Goal: Task Accomplishment & Management: Manage account settings

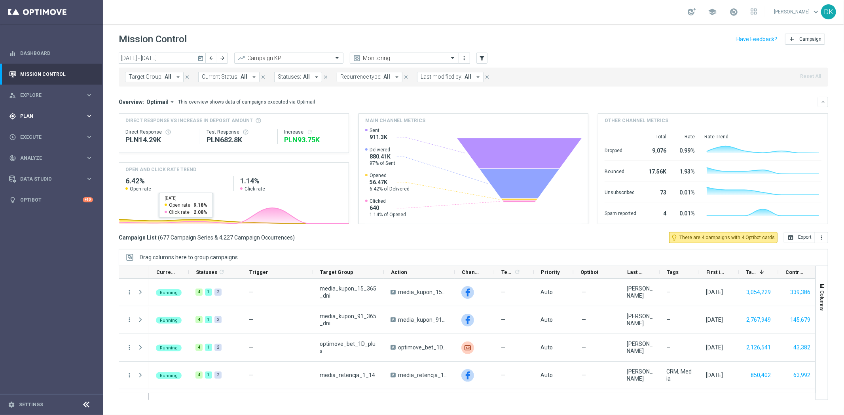
click at [45, 116] on span "Plan" at bounding box center [52, 116] width 65 height 5
click at [42, 129] on link "Target Groups" at bounding box center [52, 132] width 62 height 6
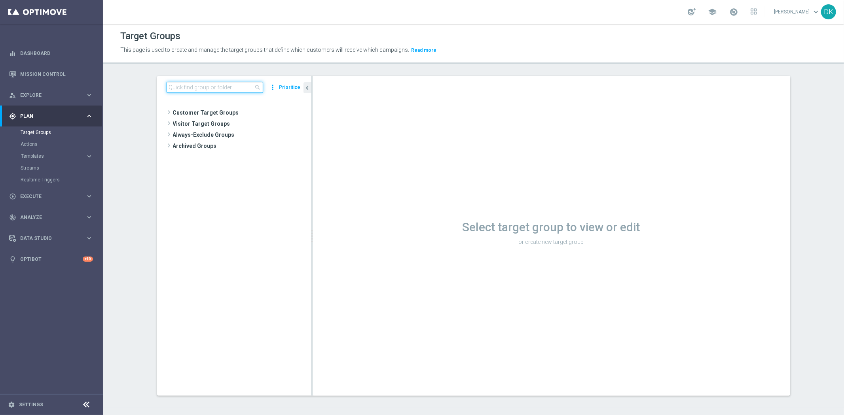
click at [212, 85] on input at bounding box center [215, 87] width 97 height 11
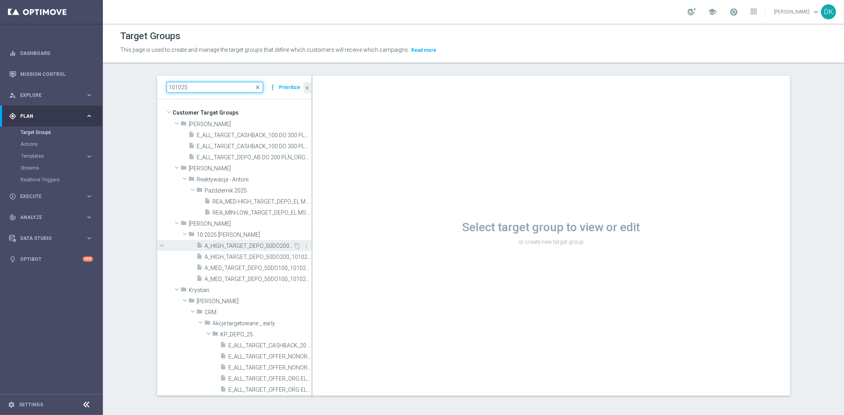
type input "101025"
click at [235, 245] on span "A_HIGH_TARGET_DEPO_50DO200_101025_1D" at bounding box center [249, 246] width 89 height 7
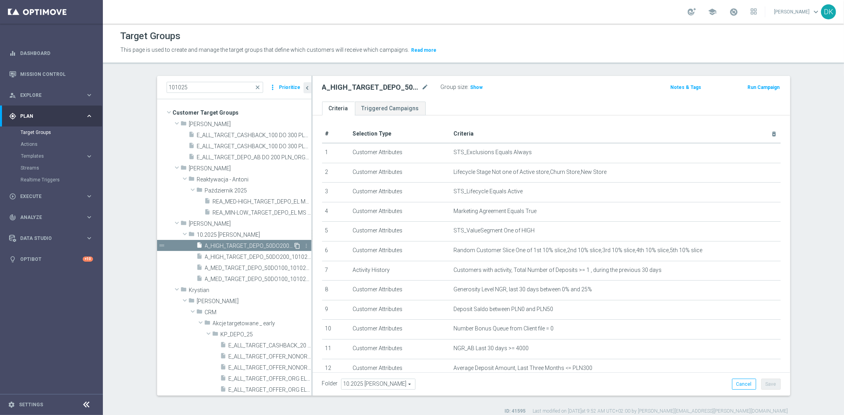
click at [294, 244] on icon "content_copy" at bounding box center [297, 246] width 6 height 6
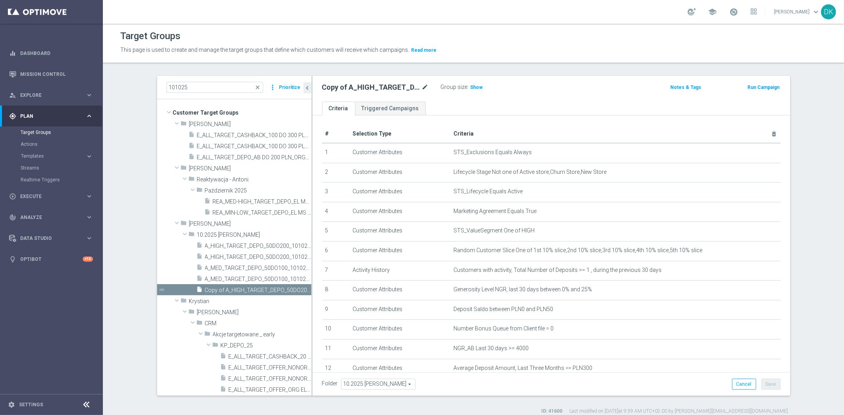
click at [422, 87] on icon "mode_edit" at bounding box center [425, 87] width 7 height 9
type input "A_MIN_TARGET_DEPO_50DO20_101025_1D"
click at [457, 109] on ul "Criteria Triggered Campaigns" at bounding box center [551, 109] width 477 height 14
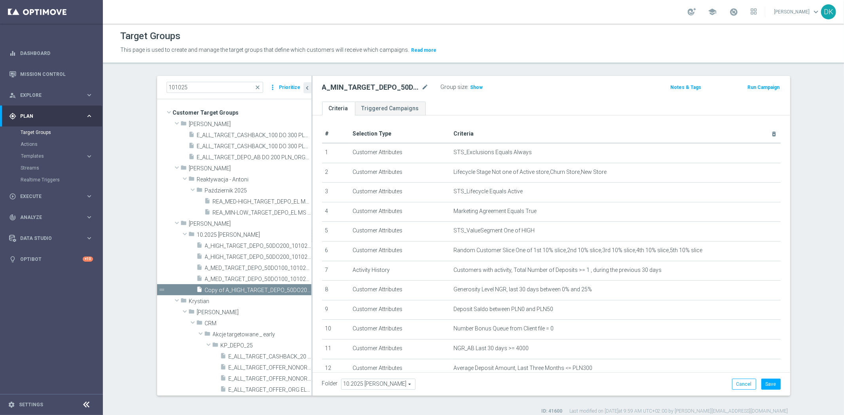
click at [366, 386] on span "10.2025 [PERSON_NAME]" at bounding box center [378, 384] width 74 height 10
click at [0, 0] on input "search" at bounding box center [0, 0] width 0 height 0
type input "Wrze"
click at [378, 354] on span "Wrzesień 25" at bounding box center [378, 353] width 66 height 6
type input "Wrzesień 25"
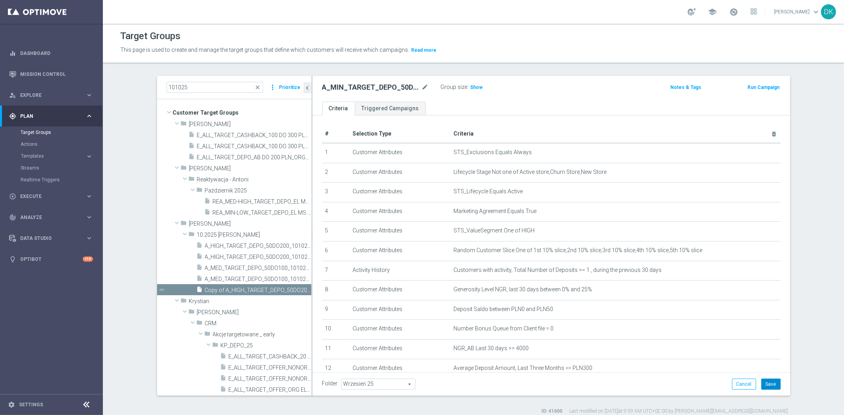
click at [766, 385] on button "Save" at bounding box center [770, 384] width 19 height 11
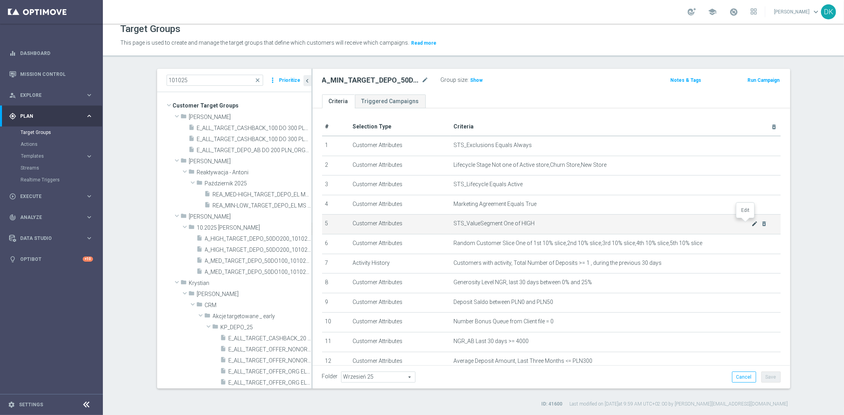
click at [751, 223] on icon "mode_edit" at bounding box center [754, 224] width 6 height 6
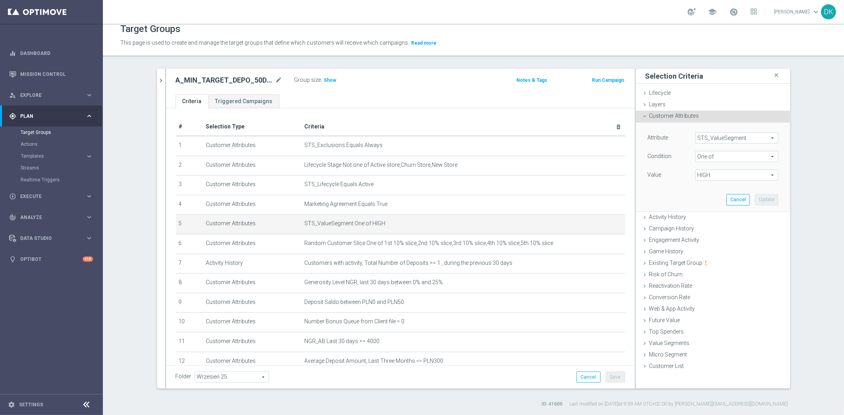
click at [703, 172] on span "HIGH" at bounding box center [736, 175] width 82 height 10
click at [701, 198] on input "HIGH" at bounding box center [703, 197] width 5 height 5
checkbox input "false"
type input "Select"
click at [706, 238] on label "MIN" at bounding box center [742, 238] width 72 height 10
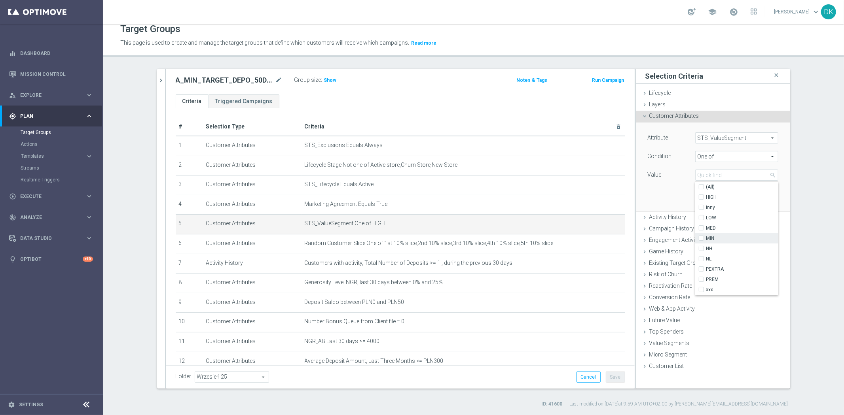
click at [701, 238] on input "MIN" at bounding box center [703, 238] width 5 height 5
checkbox input "true"
type input "MIN"
click at [665, 195] on div "Attribute STS_ValueSegment STS_ValueSegment arrow_drop_down search Condition On…" at bounding box center [713, 167] width 142 height 89
click at [764, 201] on button "Update" at bounding box center [766, 199] width 23 height 11
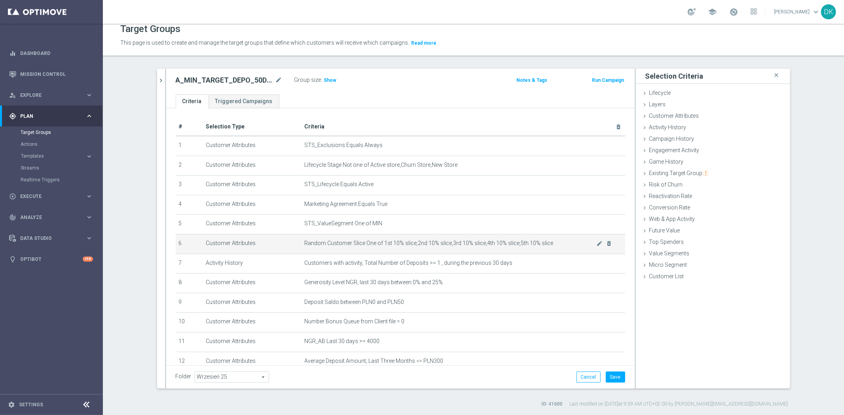
click at [392, 244] on span "Random Customer Slice One of 1st 10% slice,2nd 10% slice,3rd 10% slice,4th 10% …" at bounding box center [451, 243] width 292 height 7
click at [596, 243] on icon "mode_edit" at bounding box center [599, 244] width 6 height 6
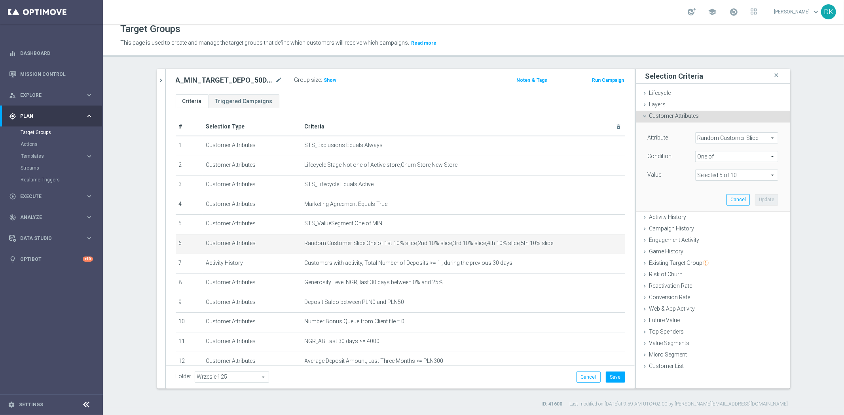
click at [725, 175] on span at bounding box center [736, 175] width 82 height 10
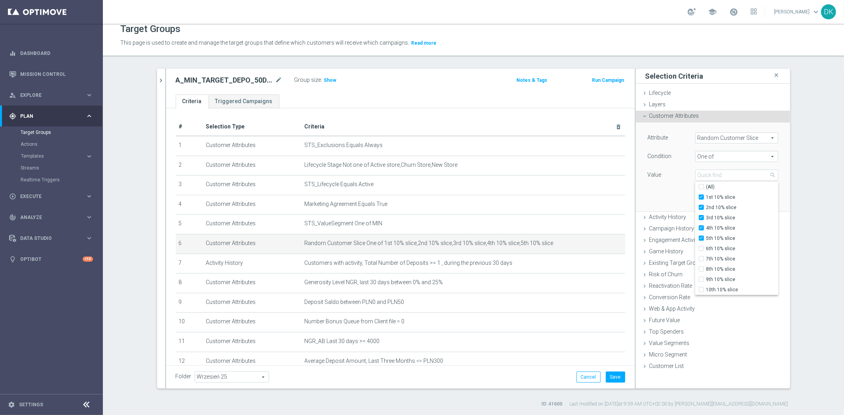
click at [657, 200] on div "Attribute Random Customer Slice Random Customer Slice arrow_drop_down search Co…" at bounding box center [713, 167] width 142 height 89
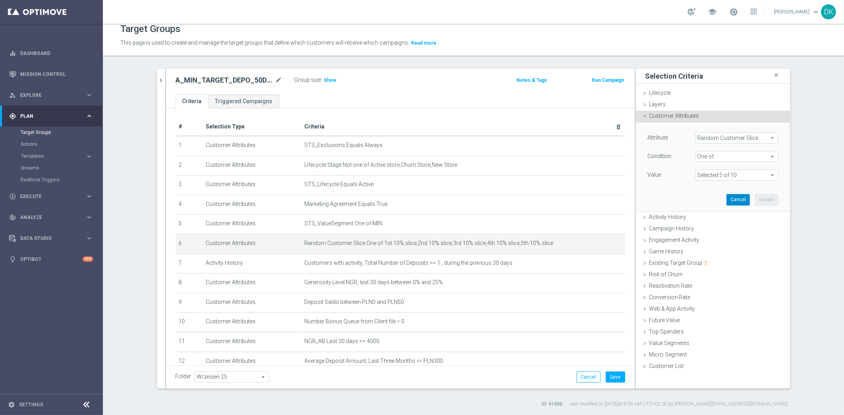
click at [741, 201] on button "Cancel" at bounding box center [737, 199] width 23 height 11
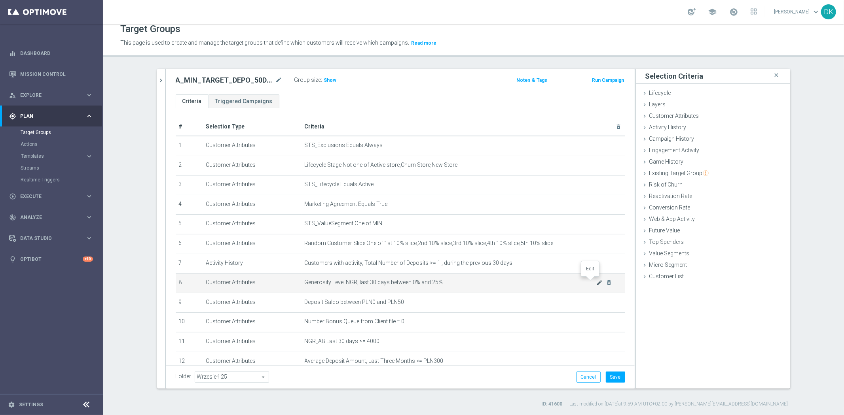
click at [596, 282] on icon "mode_edit" at bounding box center [599, 283] width 6 height 6
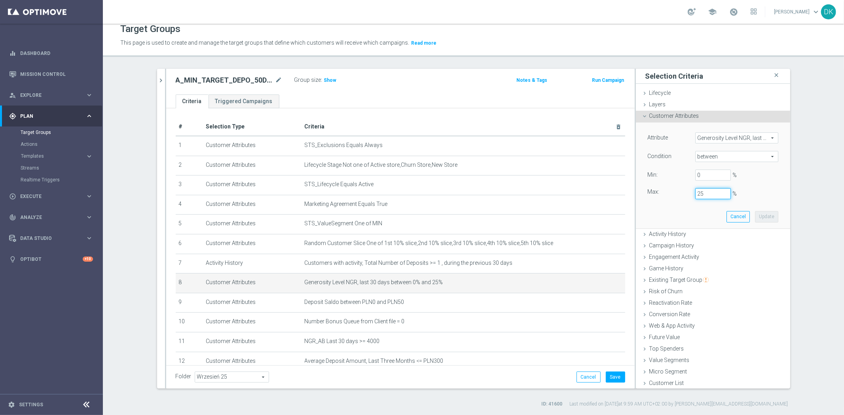
click at [695, 193] on input "25" at bounding box center [713, 193] width 36 height 11
click at [705, 195] on input "5" at bounding box center [713, 193] width 36 height 11
click at [761, 218] on button "Update" at bounding box center [766, 216] width 23 height 11
type input "0.5"
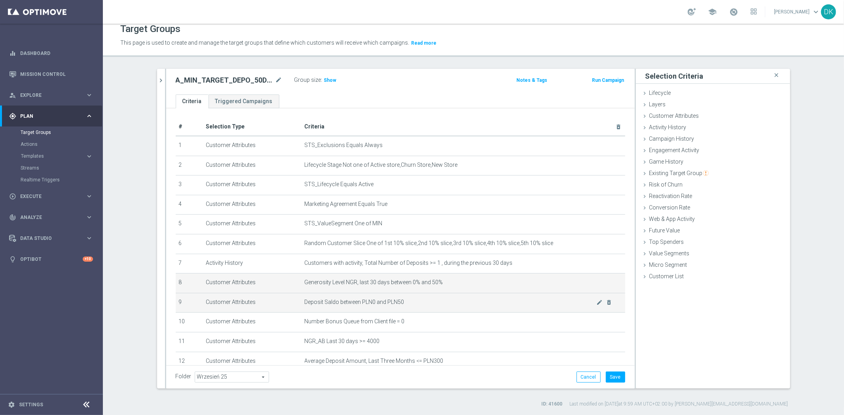
click at [400, 305] on td "Deposit Saldo between PLN0 and PLN50 mode_edit delete_forever" at bounding box center [463, 303] width 324 height 20
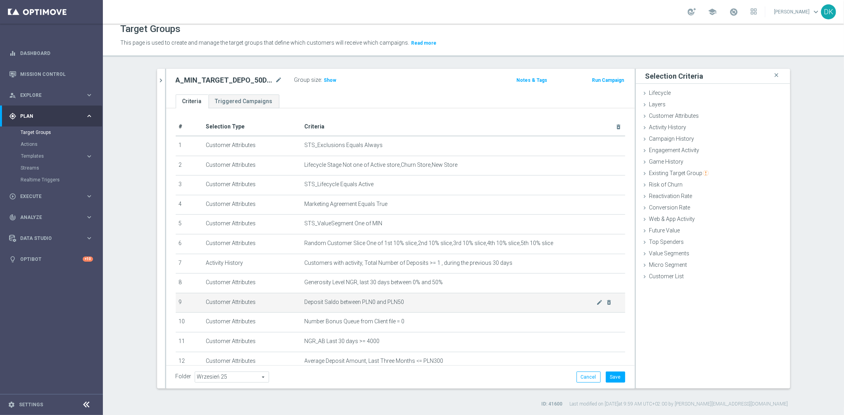
click at [405, 303] on span "Deposit Saldo between PLN0 and PLN50" at bounding box center [451, 302] width 292 height 7
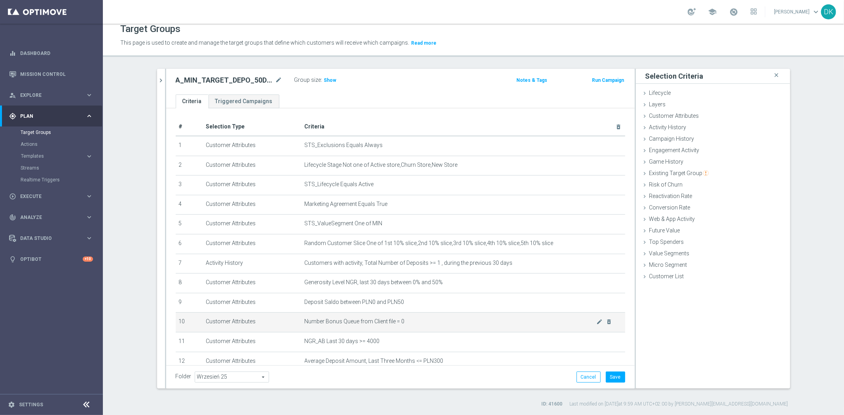
scroll to position [44, 0]
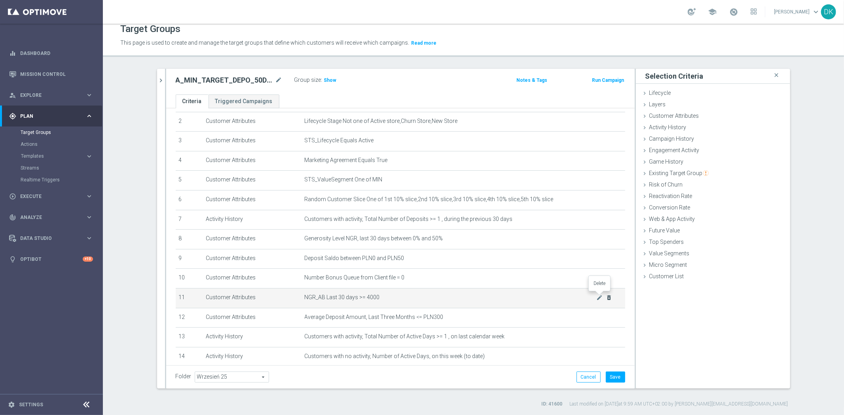
click at [606, 298] on icon "delete_forever" at bounding box center [609, 298] width 6 height 6
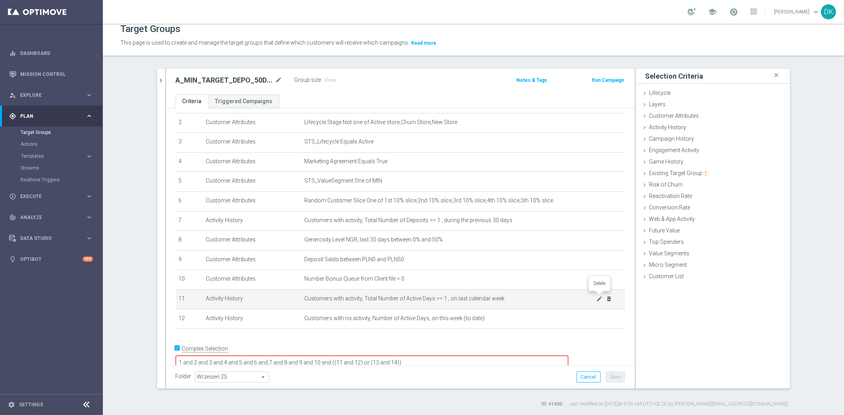
click at [606, 298] on icon "delete_forever" at bounding box center [609, 299] width 6 height 6
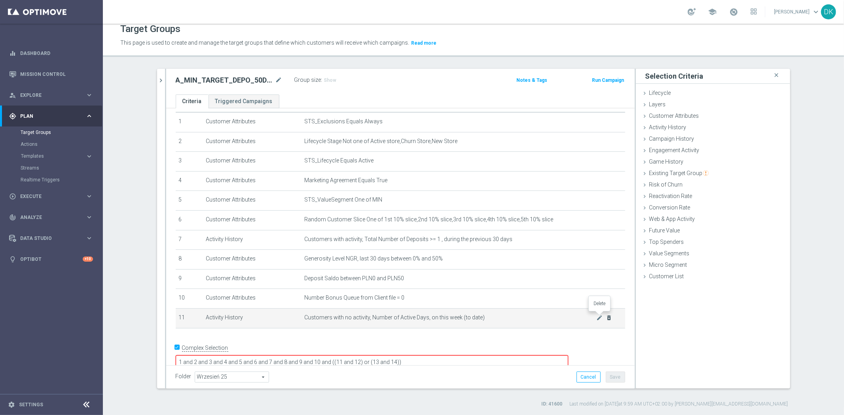
click at [606, 317] on icon "delete_forever" at bounding box center [609, 318] width 6 height 6
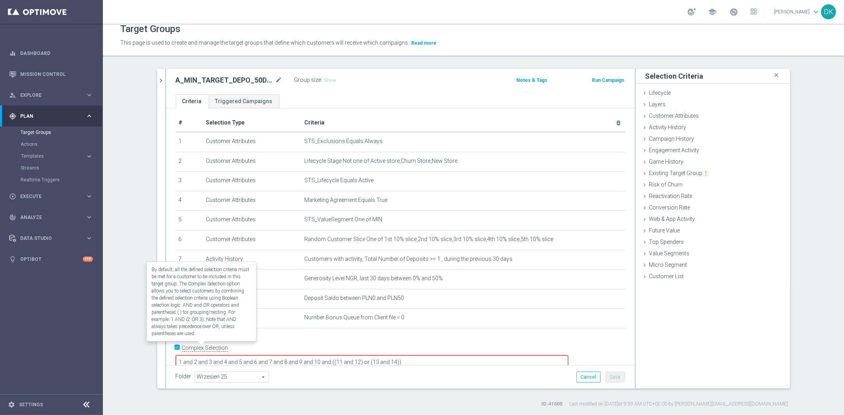
click at [182, 347] on label "Complex Selection" at bounding box center [205, 349] width 46 height 8
click at [178, 347] on input "Complex Selection" at bounding box center [178, 349] width 5 height 11
checkbox input "false"
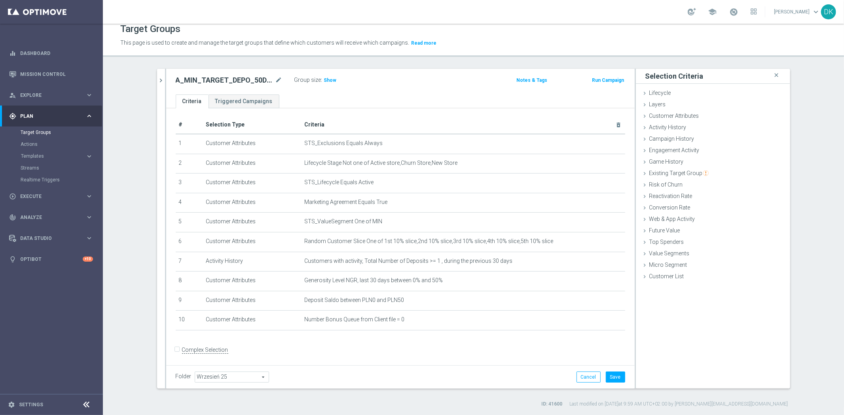
click at [448, 338] on div "+ Add Selection" at bounding box center [400, 338] width 461 height 0
click at [612, 378] on button "Save" at bounding box center [615, 377] width 19 height 11
click at [160, 81] on icon "chevron_right" at bounding box center [161, 81] width 8 height 8
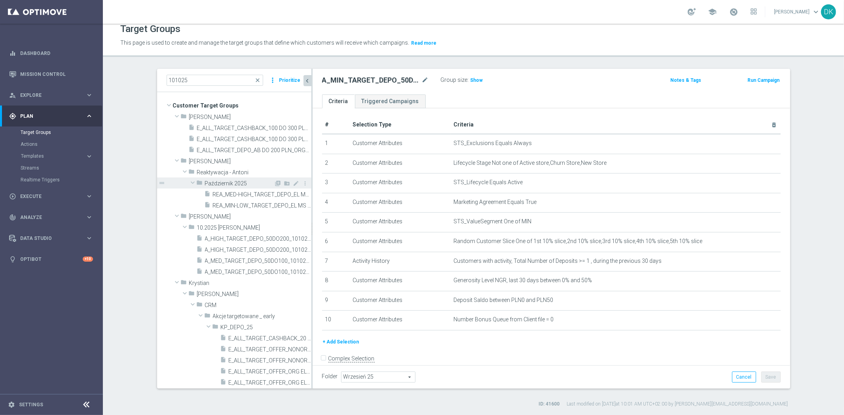
scroll to position [0, 0]
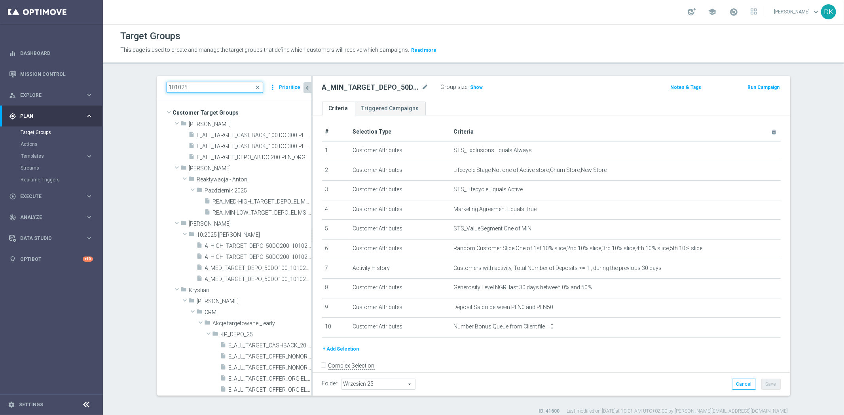
click at [195, 88] on input "101025" at bounding box center [215, 87] width 97 height 11
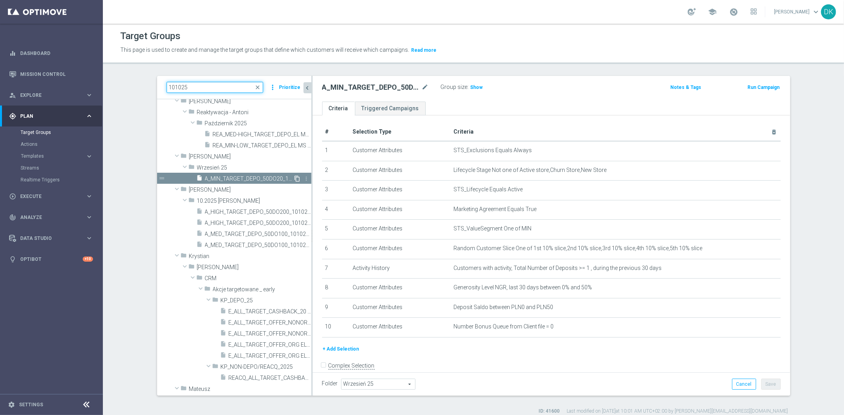
type input "101025"
click at [294, 179] on icon "content_copy" at bounding box center [297, 179] width 6 height 6
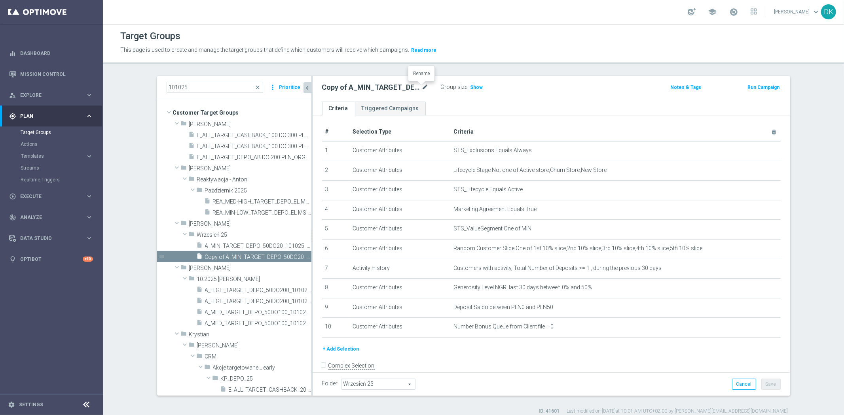
click at [424, 90] on icon "mode_edit" at bounding box center [425, 87] width 7 height 9
type input "A_MIN_TARGET_DEPO_50DO20_101025_3D"
click at [545, 360] on form "Complex Selection Invalid Expression" at bounding box center [551, 374] width 458 height 29
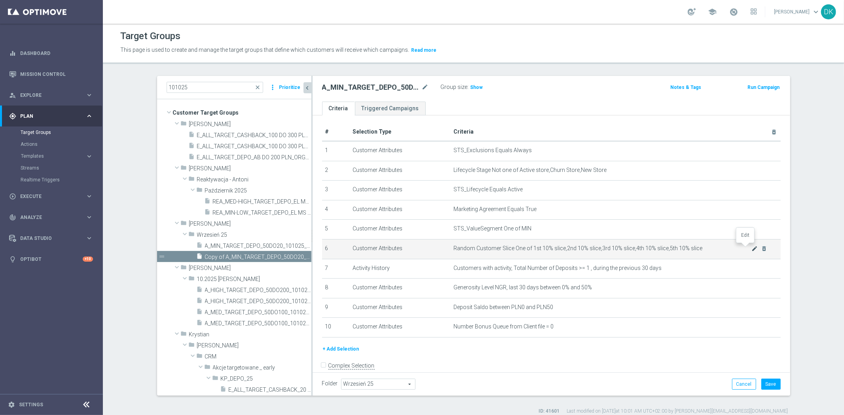
click at [751, 248] on icon "mode_edit" at bounding box center [754, 249] width 6 height 6
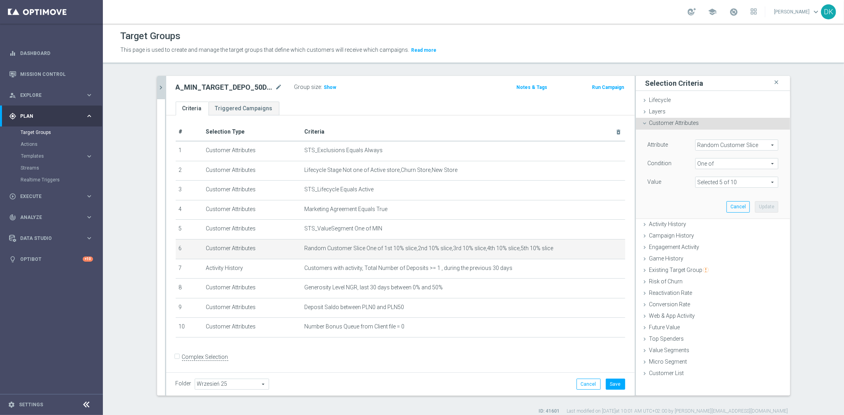
click at [726, 185] on span at bounding box center [736, 182] width 82 height 10
click at [701, 207] on input "1st 10% slice" at bounding box center [703, 204] width 5 height 5
checkbox input "false"
type input "Selected 4 of 10"
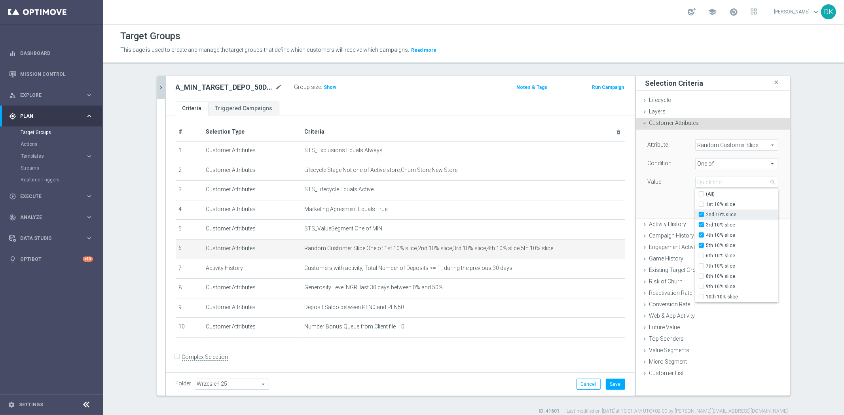
click at [701, 217] on input "2nd 10% slice" at bounding box center [703, 214] width 5 height 5
checkbox input "false"
type input "Selected 3 of 10"
click at [701, 224] on input "3rd 10% slice" at bounding box center [703, 225] width 5 height 5
checkbox input "false"
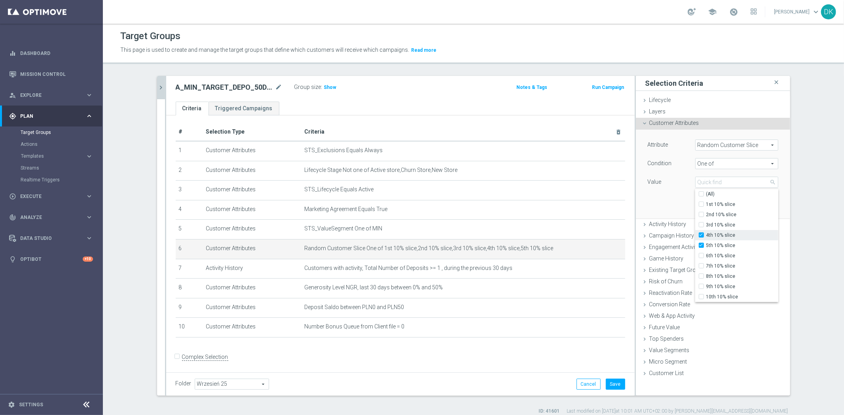
type input "Selected 2 of 10"
click at [706, 235] on label "4th 10% slice" at bounding box center [742, 235] width 72 height 10
click at [701, 235] on input "4th 10% slice" at bounding box center [703, 235] width 5 height 5
checkbox input "false"
type input "5th 10% slice"
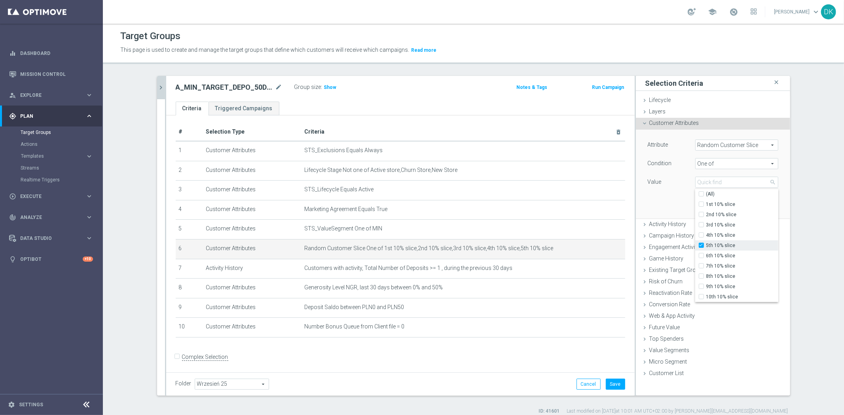
click at [701, 245] on input "5th 10% slice" at bounding box center [703, 245] width 5 height 5
checkbox input "false"
type input "Select"
click at [706, 256] on label "6th 10% slice" at bounding box center [742, 256] width 72 height 10
click at [701, 256] on input "6th 10% slice" at bounding box center [703, 256] width 5 height 5
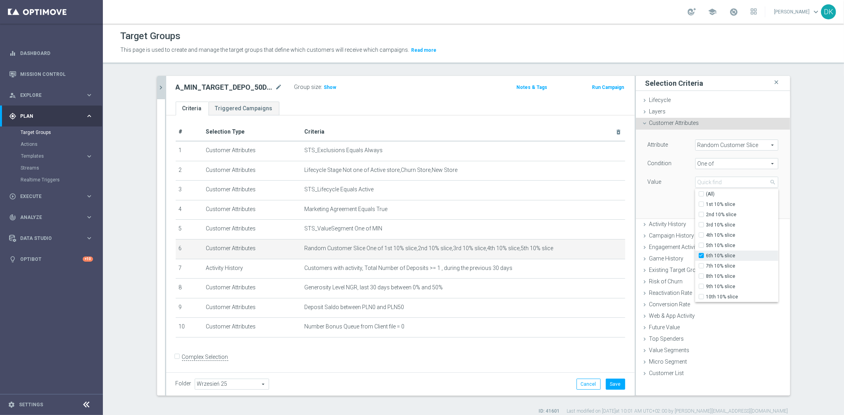
checkbox input "true"
type input "6th 10% slice"
click at [706, 266] on label "7th 10% slice" at bounding box center [742, 266] width 72 height 10
click at [701, 266] on input "7th 10% slice" at bounding box center [703, 266] width 5 height 5
checkbox input "true"
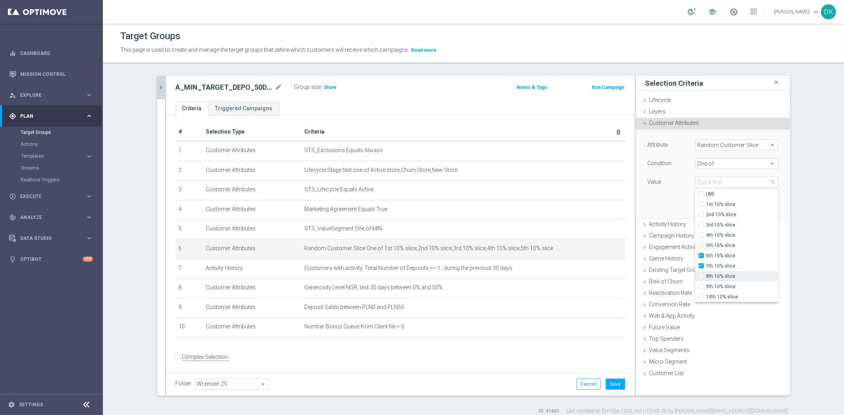
type input "Selected 2 of 10"
click at [701, 276] on input "8th 10% slice" at bounding box center [703, 276] width 5 height 5
checkbox input "true"
type input "Selected 3 of 10"
click at [701, 288] on input "9th 10% slice" at bounding box center [703, 286] width 5 height 5
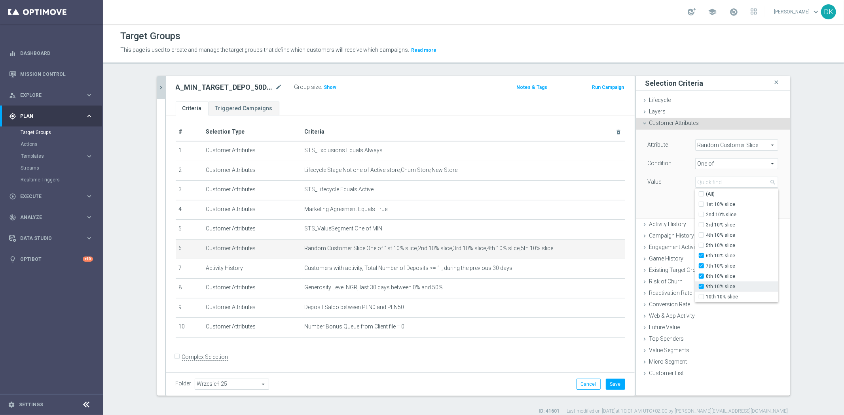
checkbox input "true"
type input "Selected 4 of 10"
click at [701, 297] on input "10th 10% slice" at bounding box center [703, 297] width 5 height 5
checkbox input "true"
type input "Selected 5 of 10"
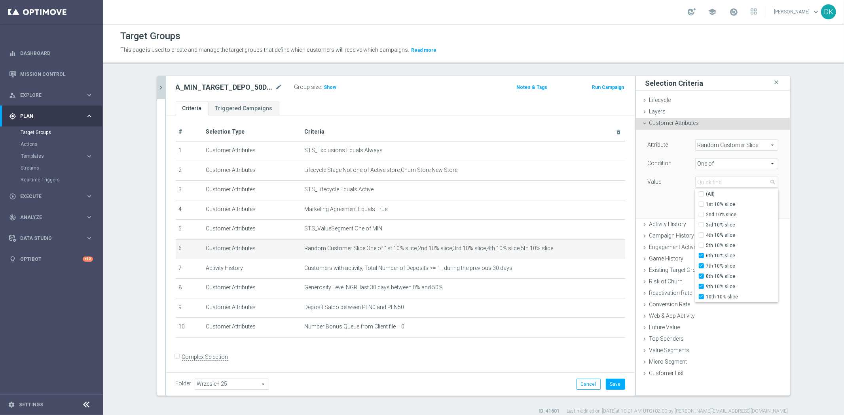
click at [665, 201] on div "Attribute Random Customer Slice Random Customer Slice arrow_drop_down search Co…" at bounding box center [713, 174] width 142 height 89
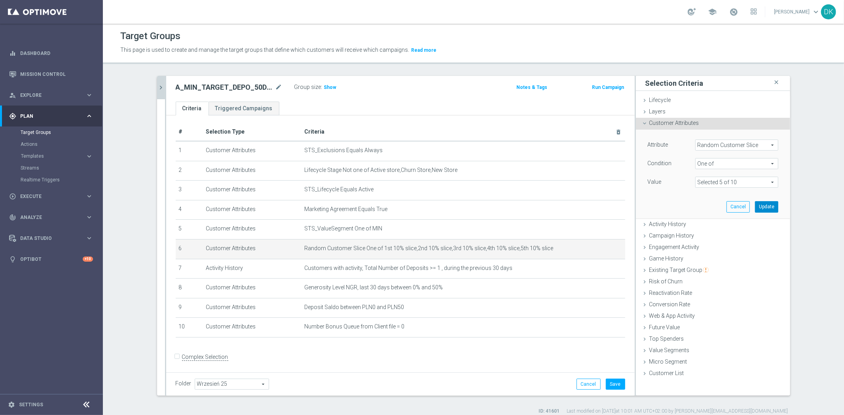
click at [766, 209] on button "Update" at bounding box center [766, 206] width 23 height 11
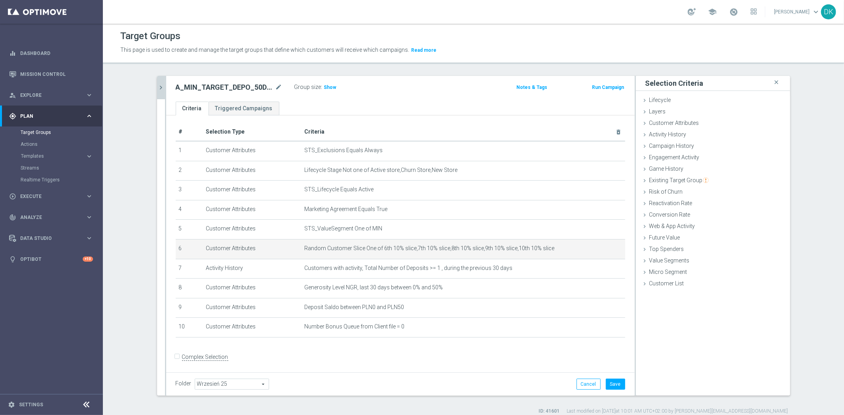
click at [515, 361] on form "Complex Selection Invalid Expression" at bounding box center [400, 365] width 449 height 29
click at [607, 383] on button "Save" at bounding box center [615, 384] width 19 height 11
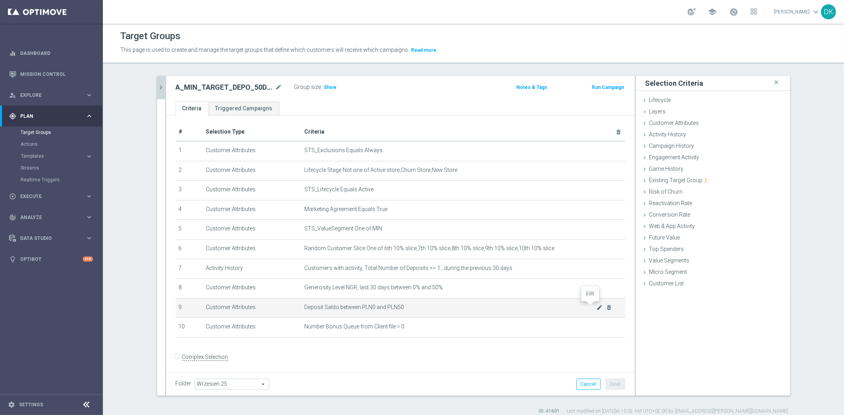
click at [596, 307] on icon "mode_edit" at bounding box center [599, 308] width 6 height 6
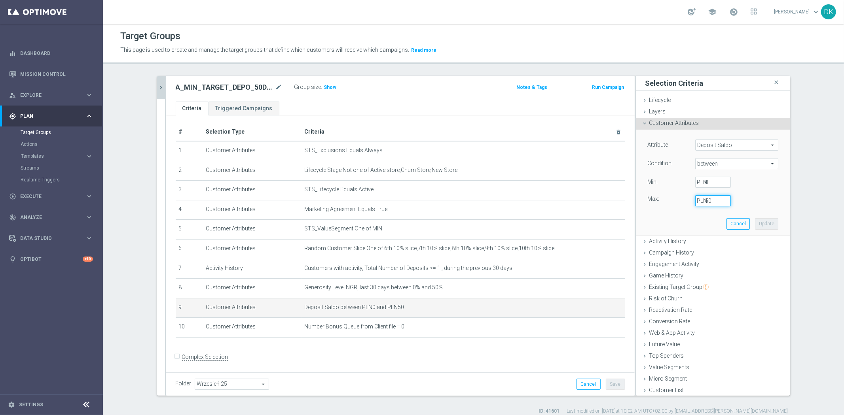
drag, startPoint x: 635, startPoint y: 208, endPoint x: 626, endPoint y: 212, distance: 9.8
click at [626, 210] on as-split "101025 close more_vert Prioritize Customer Target Groups library_add create_new…" at bounding box center [473, 236] width 633 height 320
type input "2"
click at [755, 225] on button "Update" at bounding box center [766, 223] width 23 height 11
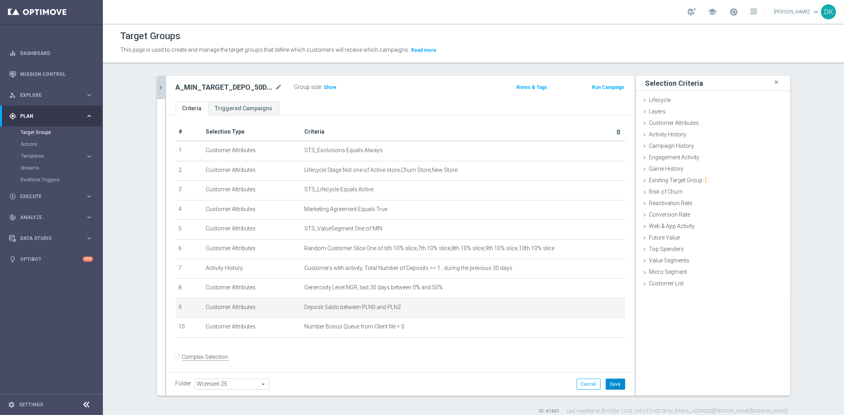
click at [607, 379] on button "Save" at bounding box center [615, 384] width 19 height 11
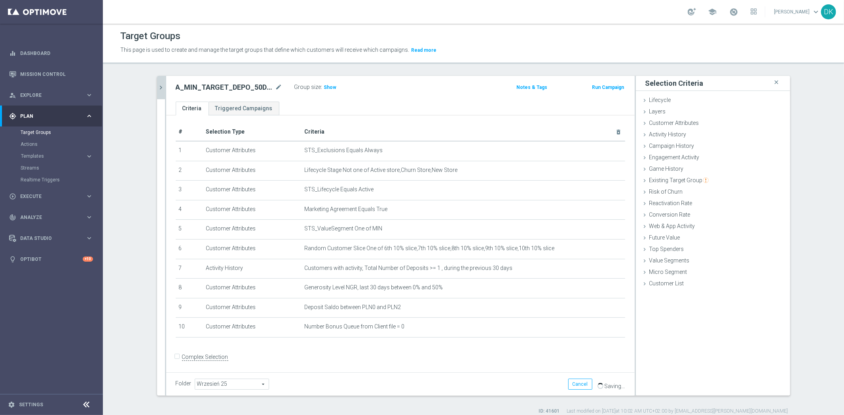
click at [157, 92] on button "chevron_right" at bounding box center [161, 87] width 8 height 23
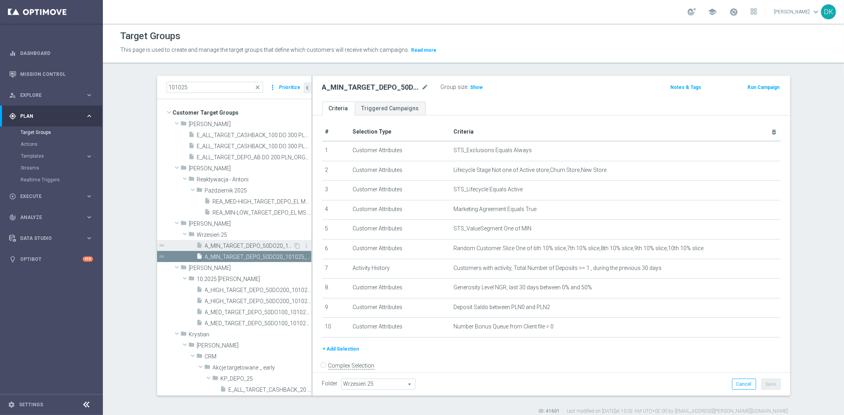
click at [244, 244] on span "A_MIN_TARGET_DEPO_50DO20_101025_1D" at bounding box center [249, 246] width 89 height 7
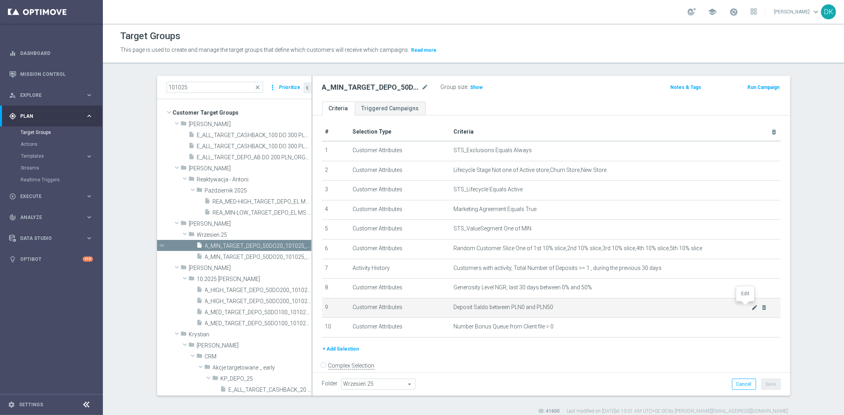
click at [751, 307] on icon "mode_edit" at bounding box center [754, 308] width 6 height 6
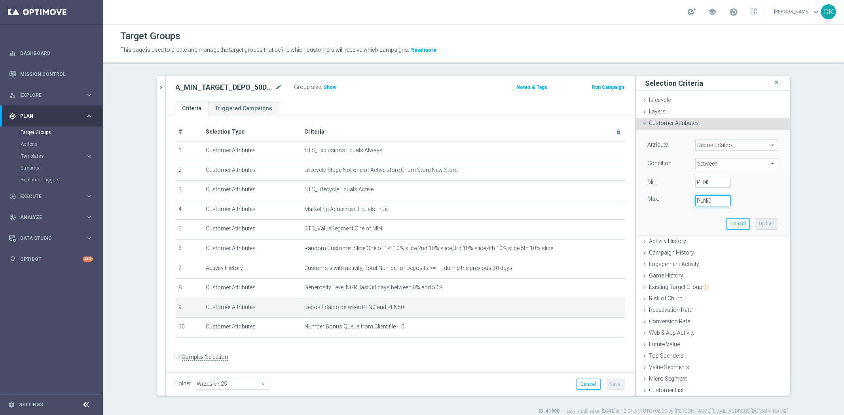
drag, startPoint x: 713, startPoint y: 203, endPoint x: 643, endPoint y: 203, distance: 70.4
click at [644, 203] on div "Max: 50 PLN" at bounding box center [713, 200] width 142 height 11
type input "2"
click at [765, 224] on button "Update" at bounding box center [766, 223] width 23 height 11
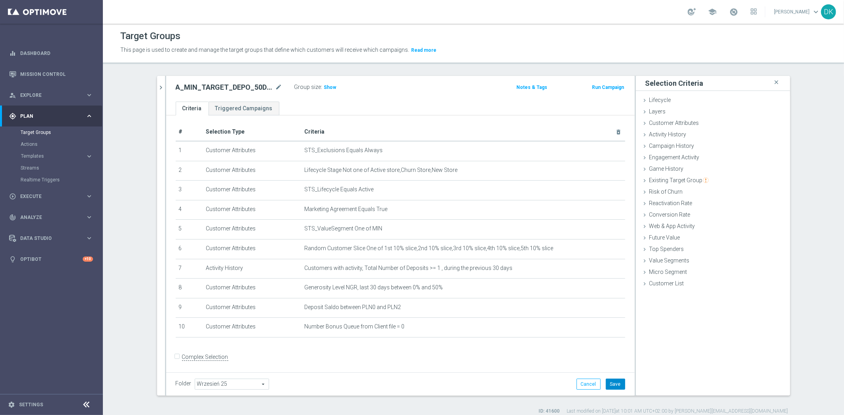
click at [606, 381] on button "Save" at bounding box center [615, 384] width 19 height 11
click at [445, 356] on form "Complex Selection Invalid Expression" at bounding box center [400, 365] width 449 height 29
click at [157, 84] on icon "chevron_right" at bounding box center [161, 88] width 8 height 8
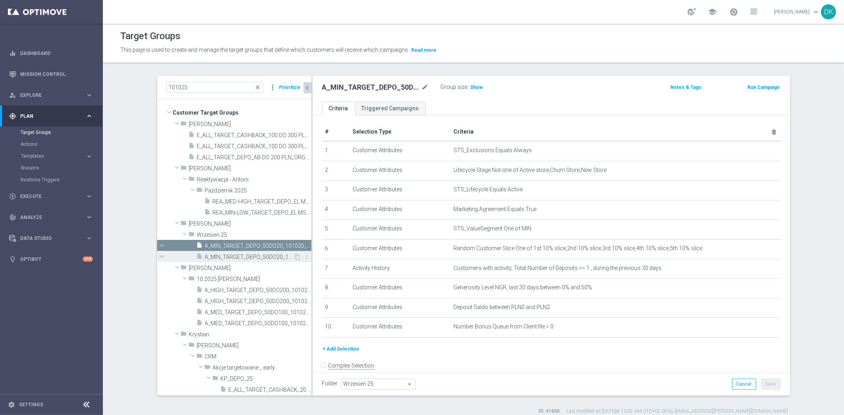
click at [272, 256] on span "A_MIN_TARGET_DEPO_50DO20_101025_3D" at bounding box center [249, 257] width 89 height 7
click at [294, 257] on icon "content_copy" at bounding box center [297, 257] width 6 height 6
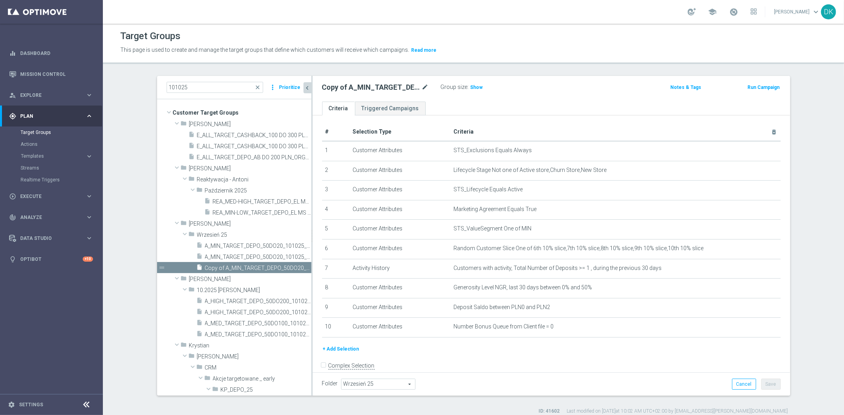
click at [422, 85] on icon "mode_edit" at bounding box center [425, 87] width 7 height 9
type input "A_LOW_TARGET_DEPO_50DO50_101025_1D"
click at [538, 356] on div "+ Add Selection" at bounding box center [551, 352] width 470 height 15
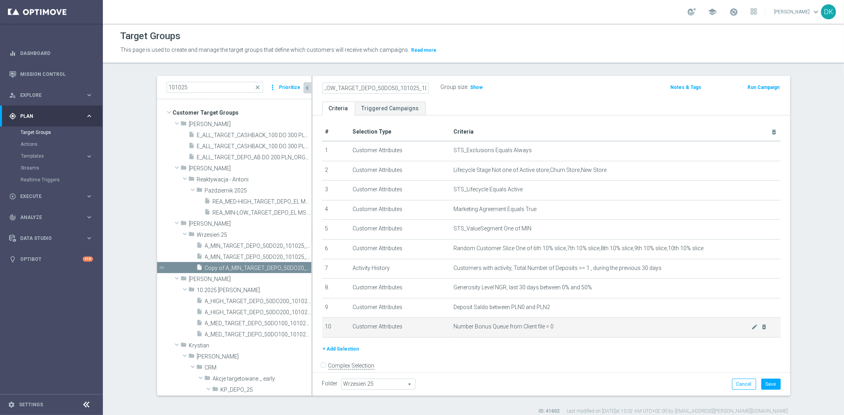
scroll to position [0, 0]
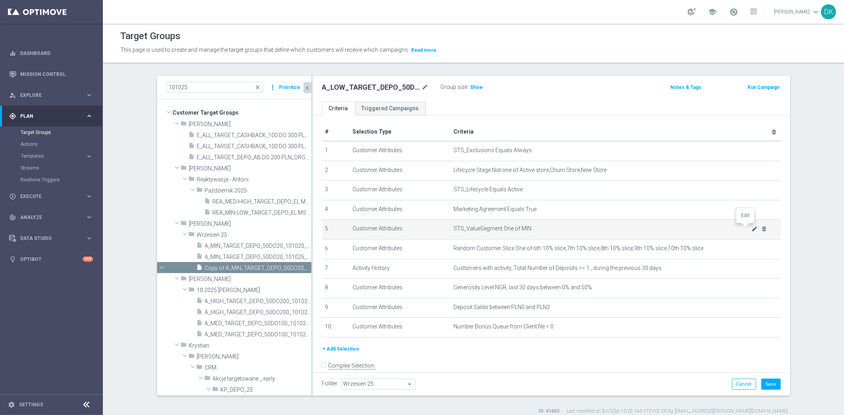
click at [751, 231] on icon "mode_edit" at bounding box center [754, 229] width 6 height 6
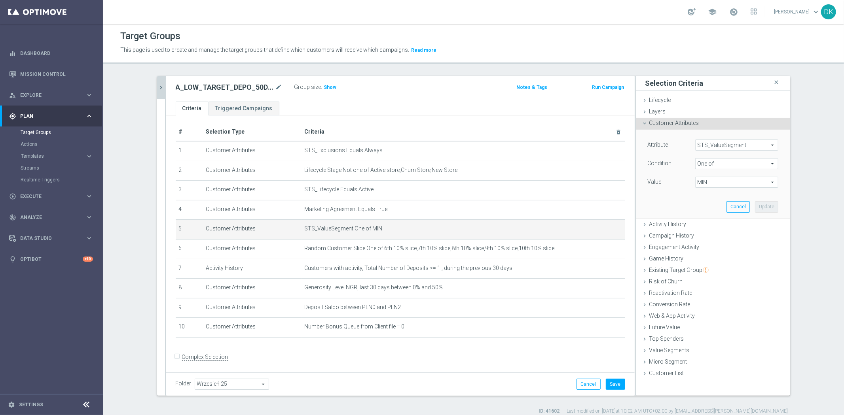
drag, startPoint x: 707, startPoint y: 184, endPoint x: 706, endPoint y: 189, distance: 4.5
click at [707, 184] on span "MIN" at bounding box center [736, 182] width 82 height 10
click at [706, 244] on label "MIN" at bounding box center [742, 246] width 72 height 10
click at [701, 244] on input "MIN" at bounding box center [703, 245] width 5 height 5
checkbox input "false"
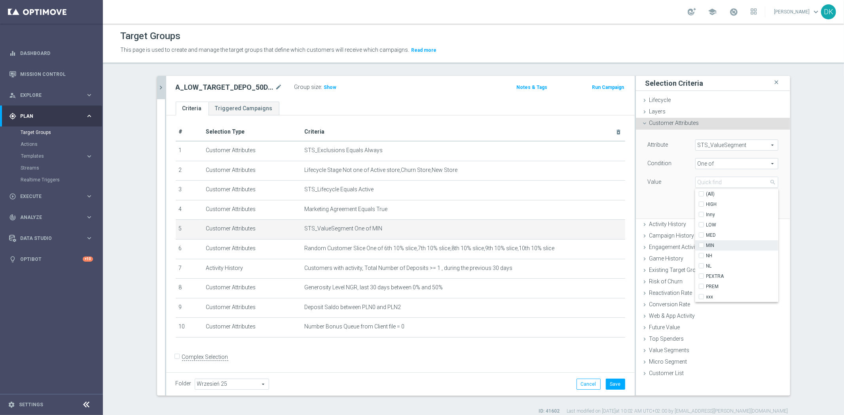
type input "Select"
click at [701, 226] on input "LOW" at bounding box center [703, 225] width 5 height 5
checkbox input "true"
type input "LOW"
click at [657, 191] on div "Attribute STS_ValueSegment STS_ValueSegment arrow_drop_down search Condition On…" at bounding box center [713, 174] width 142 height 89
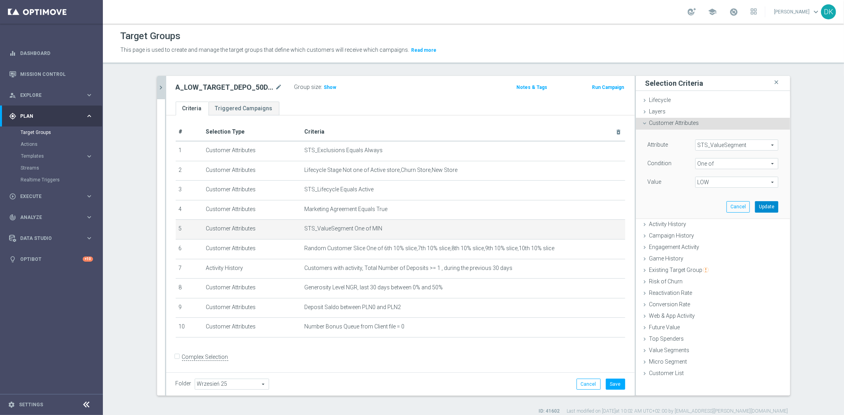
click at [766, 207] on button "Update" at bounding box center [766, 206] width 23 height 11
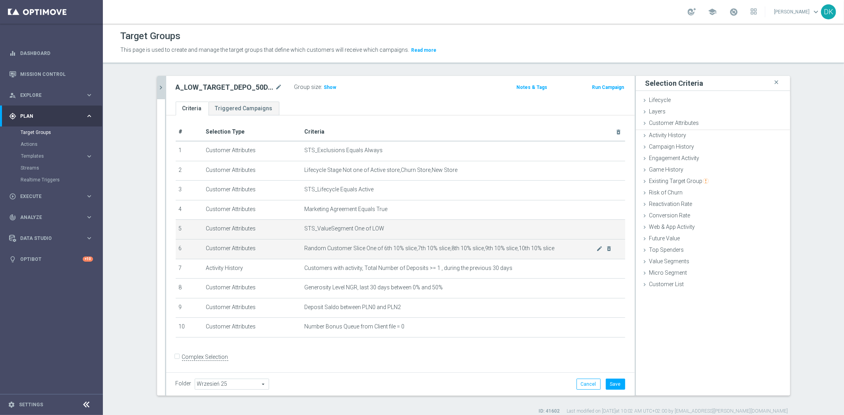
click at [398, 245] on span "Random Customer Slice One of 6th 10% slice,7th 10% slice,8th 10% slice,9th 10% …" at bounding box center [451, 248] width 292 height 7
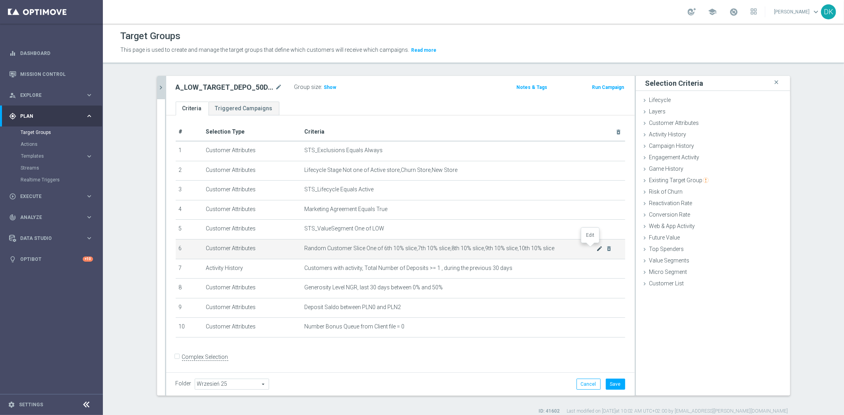
click at [596, 248] on icon "mode_edit" at bounding box center [599, 249] width 6 height 6
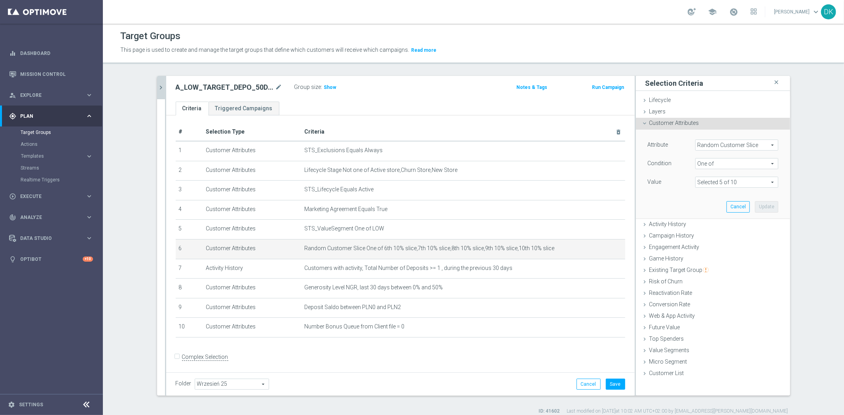
click at [727, 183] on span at bounding box center [736, 182] width 82 height 10
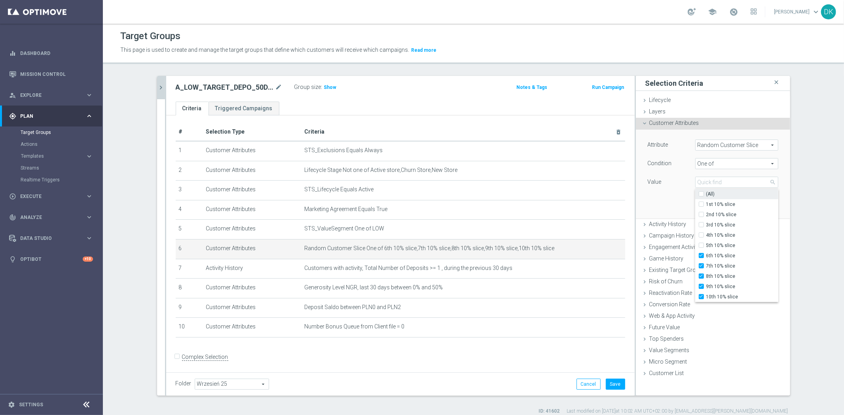
click at [706, 195] on label "(All)" at bounding box center [742, 194] width 72 height 10
click at [701, 195] on input "(All)" at bounding box center [703, 194] width 5 height 5
checkbox input "true"
type input "Selected 10 of 10"
checkbox input "true"
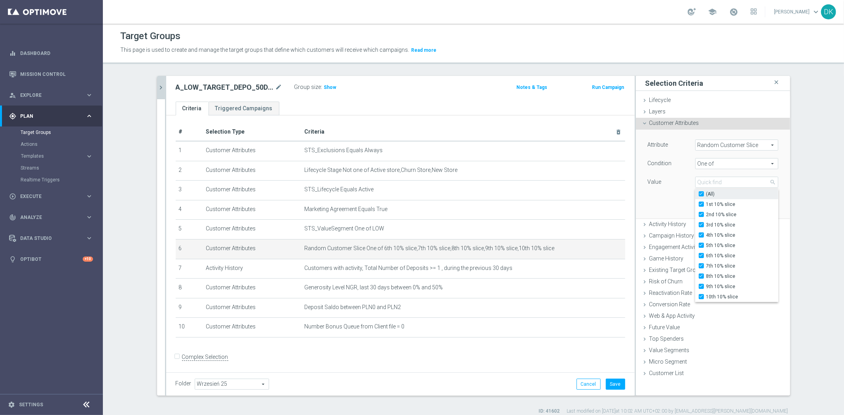
checkbox input "true"
click at [701, 256] on input "6th 10% slice" at bounding box center [703, 256] width 5 height 5
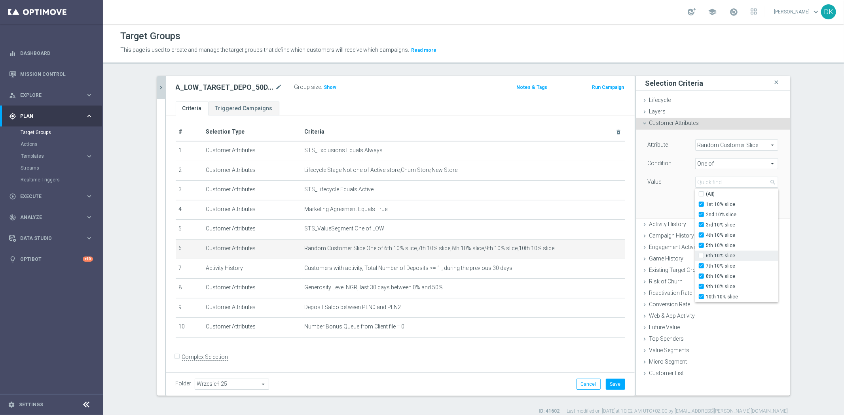
checkbox input "false"
type input "Selected 9 of 10"
checkbox input "false"
click at [701, 265] on input "7th 10% slice" at bounding box center [703, 266] width 5 height 5
checkbox input "false"
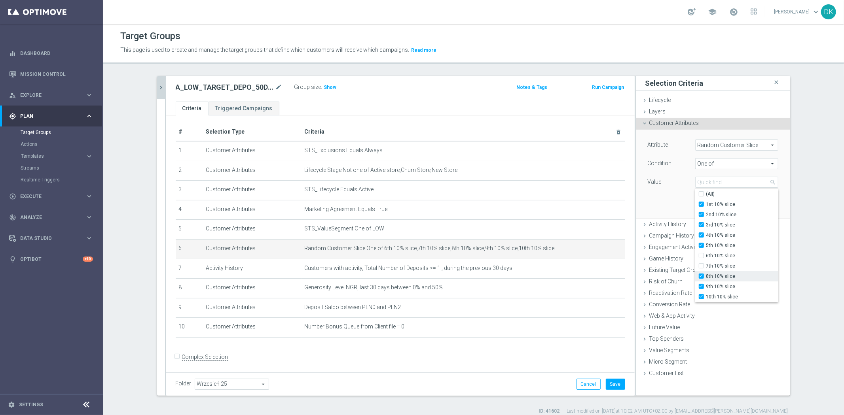
type input "Selected 8 of 10"
click at [706, 278] on label "8th 10% slice" at bounding box center [742, 276] width 72 height 10
click at [701, 278] on input "8th 10% slice" at bounding box center [703, 276] width 5 height 5
checkbox input "false"
type input "Selected 7 of 10"
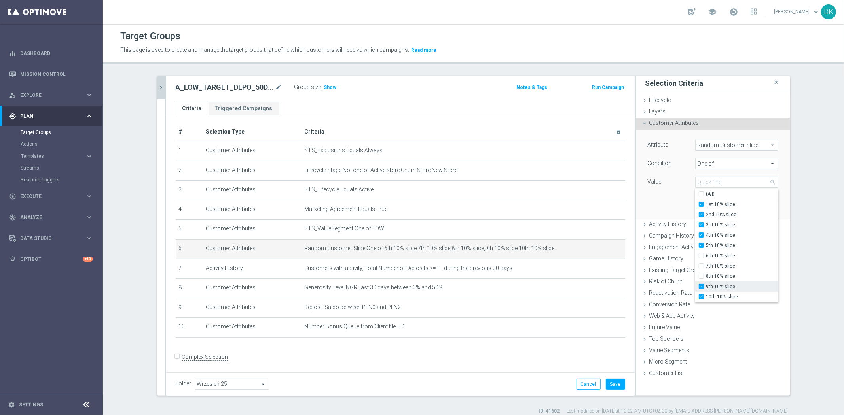
click at [701, 286] on input "9th 10% slice" at bounding box center [703, 286] width 5 height 5
checkbox input "false"
type input "Selected 6 of 10"
click at [701, 295] on input "10th 10% slice" at bounding box center [703, 297] width 5 height 5
checkbox input "false"
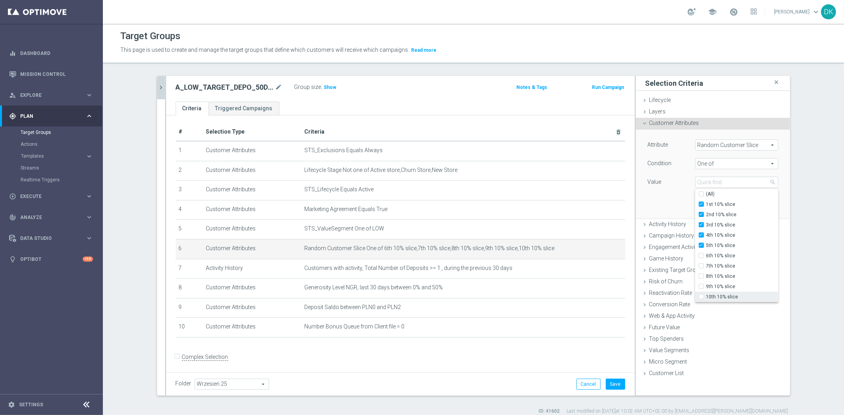
type input "Selected 5 of 10"
click at [662, 205] on div "Attribute Random Customer Slice Random Customer Slice arrow_drop_down search Co…" at bounding box center [713, 174] width 142 height 89
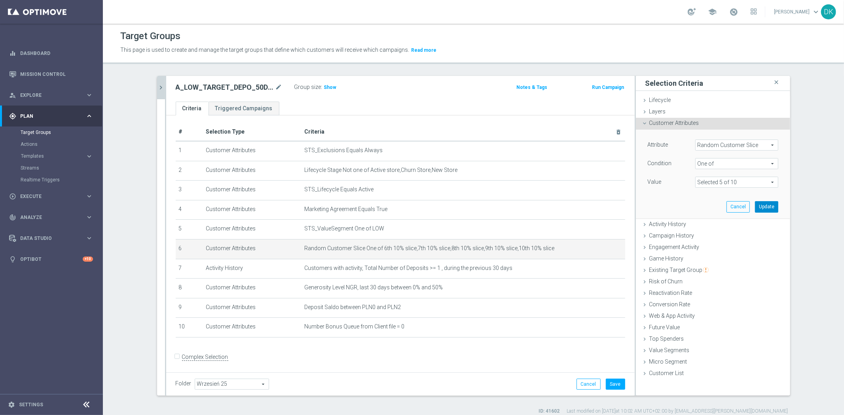
click at [770, 207] on button "Update" at bounding box center [766, 206] width 23 height 11
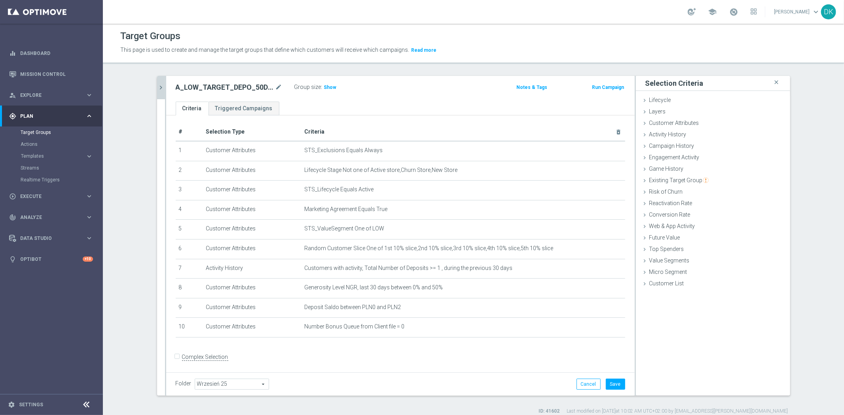
click at [157, 87] on icon "chevron_right" at bounding box center [161, 88] width 8 height 8
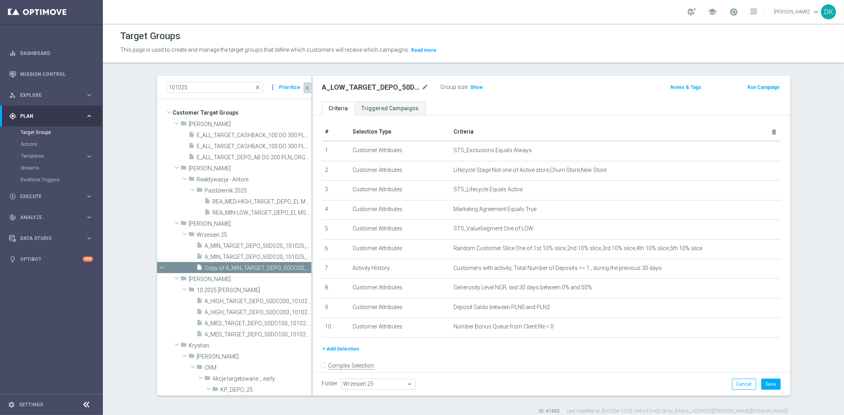
click at [343, 350] on button "+ Add Selection" at bounding box center [341, 349] width 38 height 9
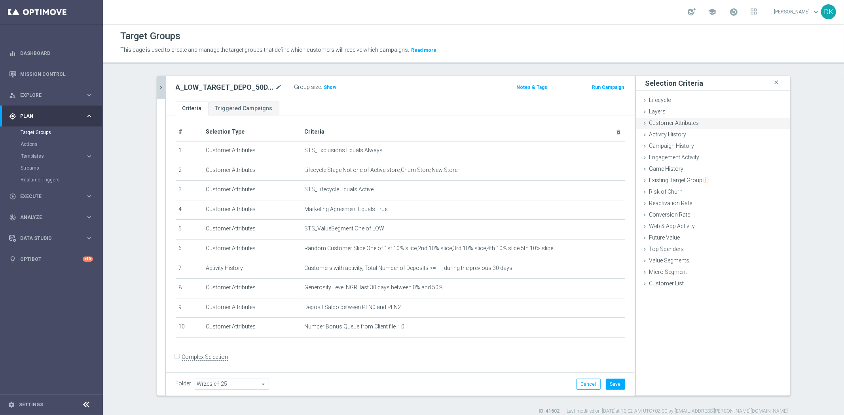
click at [686, 121] on span "Customer Attributes" at bounding box center [674, 123] width 50 height 6
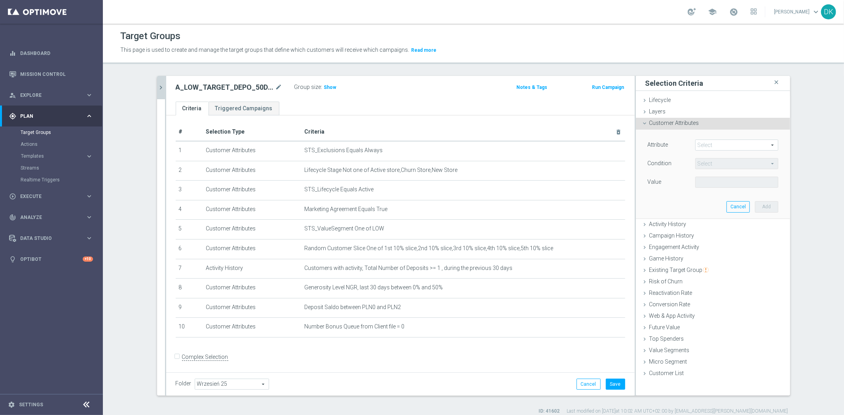
click at [709, 149] on span at bounding box center [736, 145] width 82 height 10
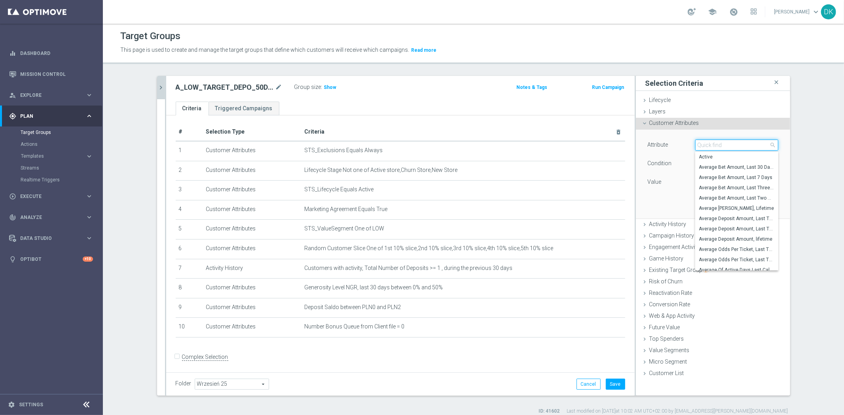
click at [709, 149] on input "search" at bounding box center [736, 145] width 83 height 11
type input "ngr"
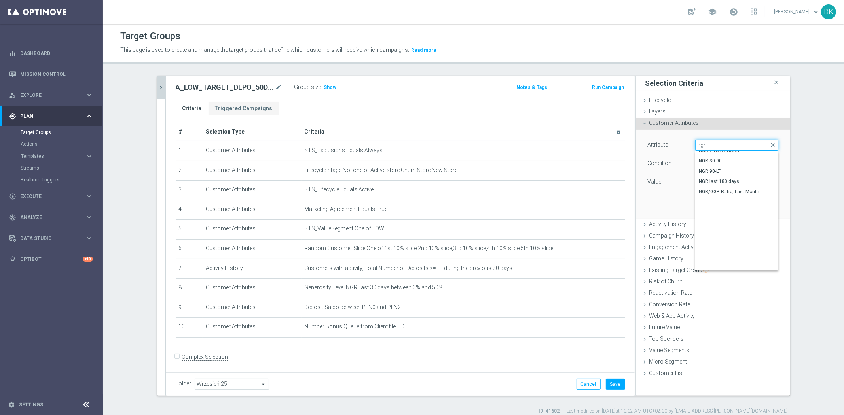
scroll to position [141, 0]
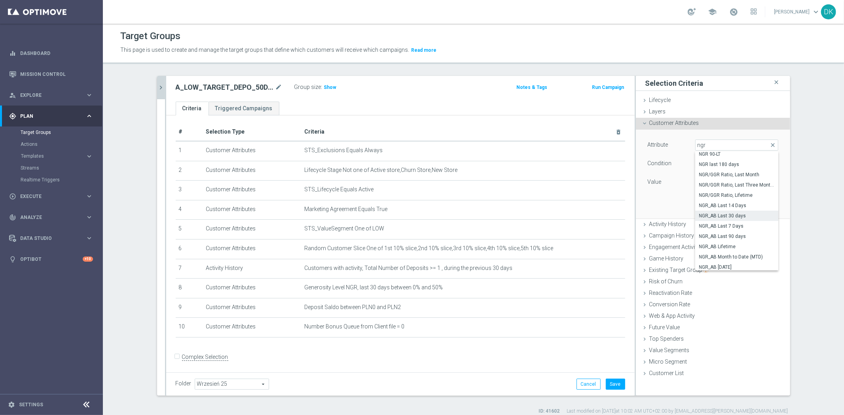
click at [746, 217] on span "NGR_AB Last 30 days" at bounding box center [736, 216] width 75 height 6
type input "NGR_AB Last 30 days"
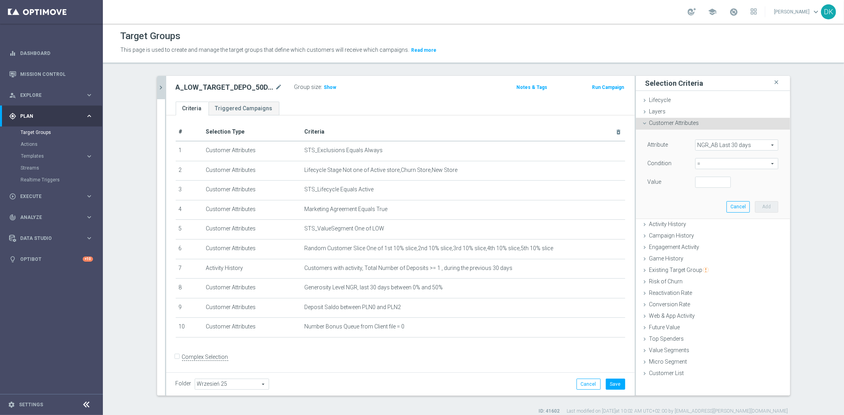
click at [707, 161] on span "=" at bounding box center [736, 164] width 82 height 10
click at [711, 225] on span ">=" at bounding box center [736, 227] width 75 height 6
type input ">="
click at [704, 183] on input "number" at bounding box center [713, 182] width 36 height 11
type input "200"
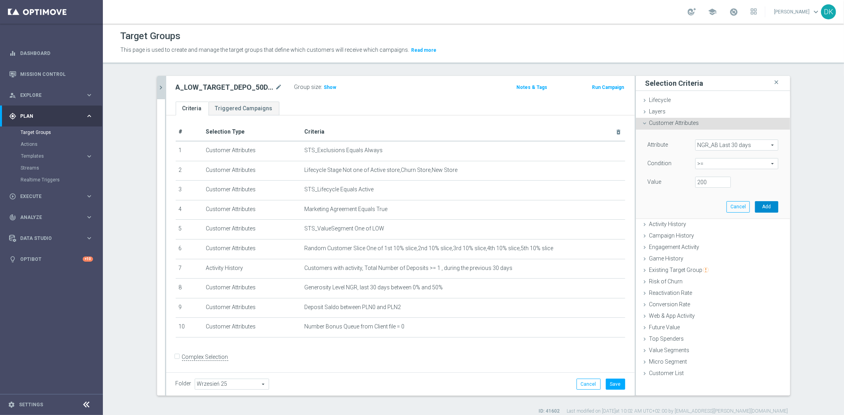
click at [766, 208] on button "Add" at bounding box center [766, 206] width 23 height 11
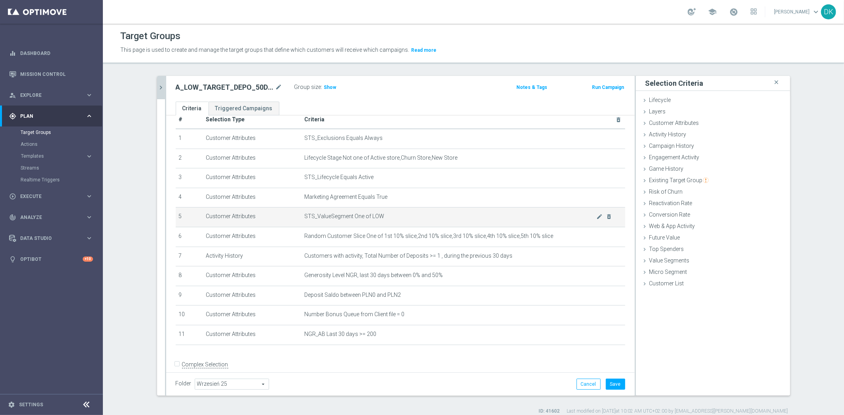
scroll to position [21, 0]
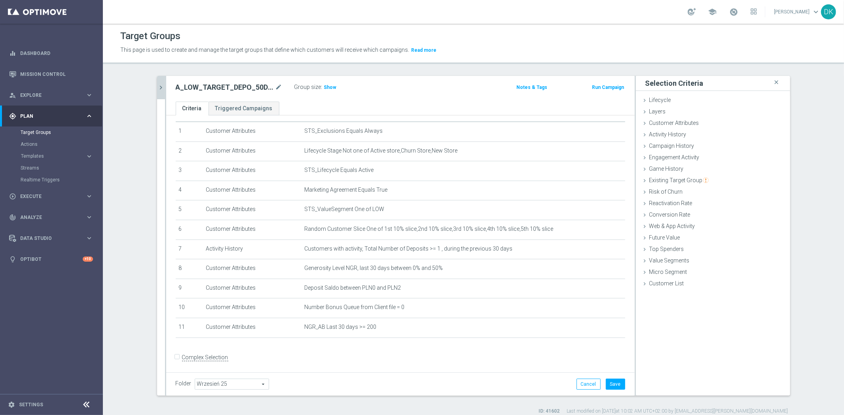
click at [157, 86] on icon "chevron_right" at bounding box center [161, 88] width 8 height 8
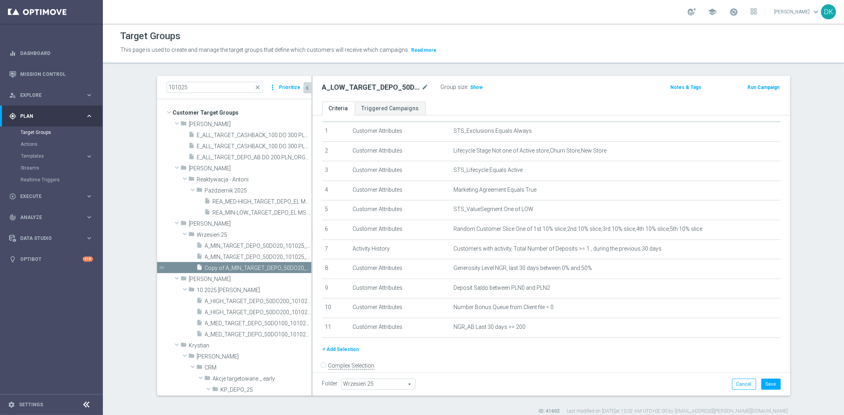
click at [337, 346] on button "+ Add Selection" at bounding box center [341, 349] width 38 height 9
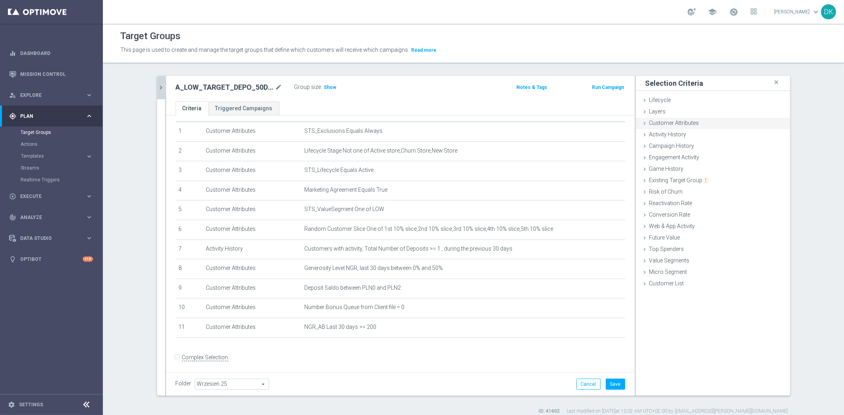
click at [690, 127] on div "Customer Attributes done selection saved" at bounding box center [713, 124] width 154 height 12
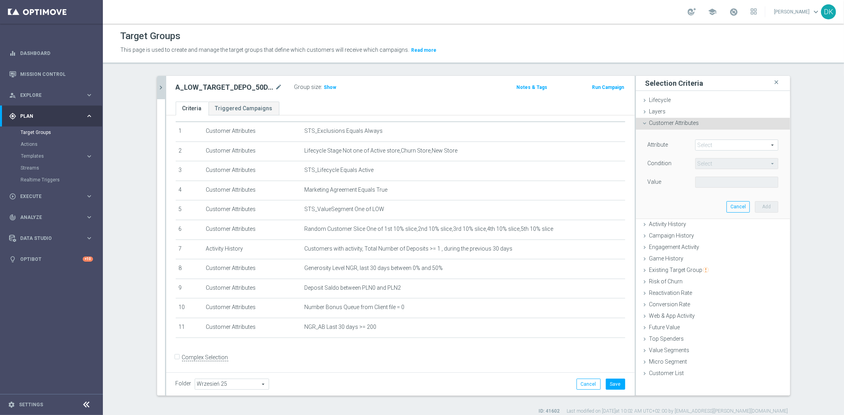
click at [720, 152] on div "Attribute Select arrow_drop_down search Condition Select arrow_drop_down search…" at bounding box center [713, 165] width 131 height 50
click at [727, 146] on span at bounding box center [736, 145] width 82 height 10
click at [0, 0] on input "search" at bounding box center [0, 0] width 0 height 0
type input "average depo"
click at [731, 156] on span "Average Deposit Amount, Last Three Months" at bounding box center [736, 157] width 75 height 6
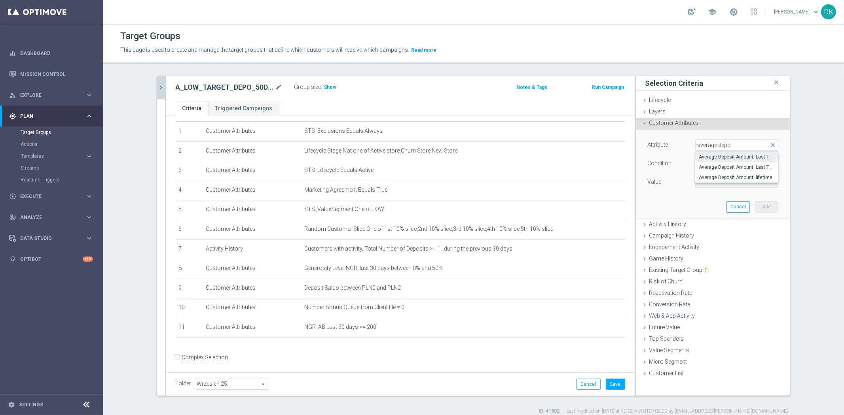
type input "Average Deposit Amount, Last Three Months"
click at [731, 168] on span "=" at bounding box center [736, 164] width 82 height 10
click at [722, 188] on span "<=" at bounding box center [736, 186] width 75 height 6
type input "<="
click at [702, 184] on label "PLN" at bounding box center [701, 182] width 8 height 7
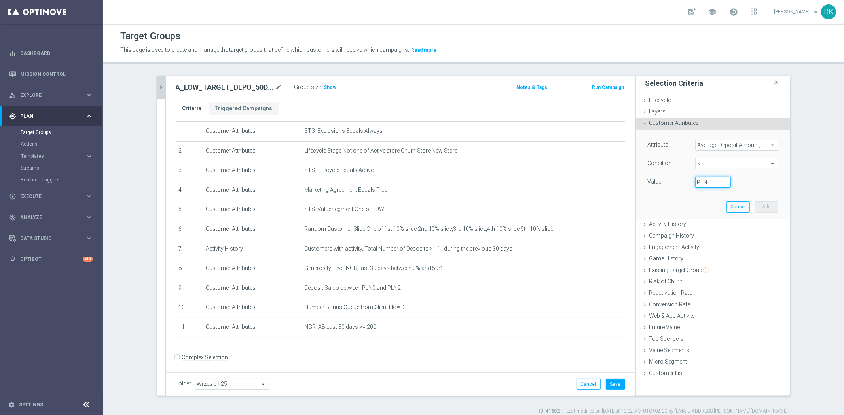
click at [702, 184] on input "PLN" at bounding box center [713, 182] width 36 height 11
type input "30"
click at [766, 208] on button "Add" at bounding box center [766, 206] width 23 height 11
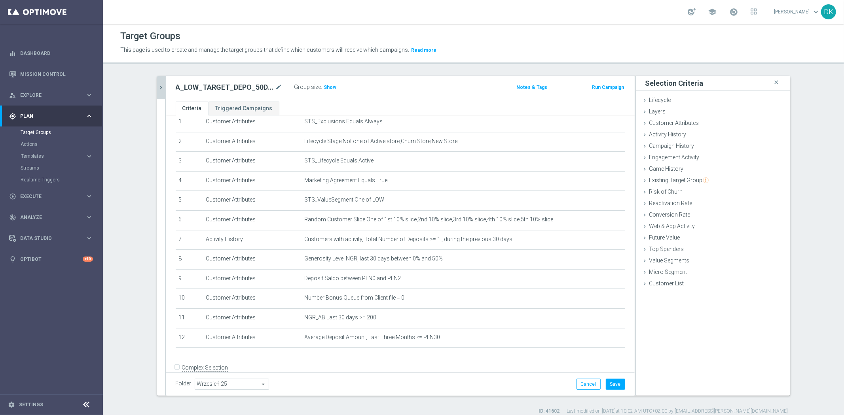
scroll to position [41, 0]
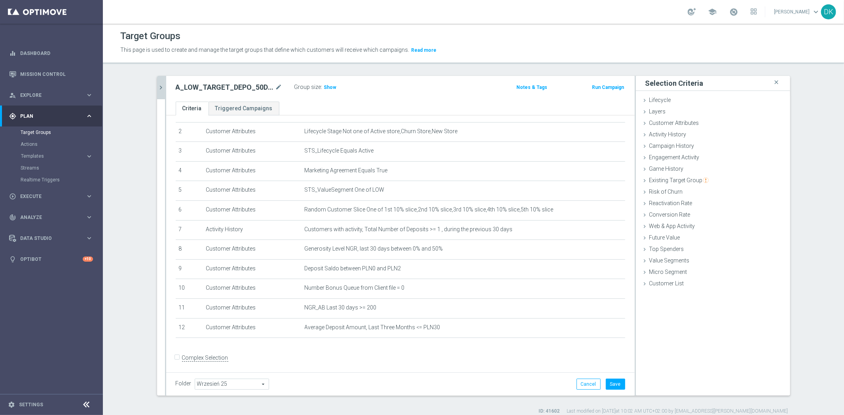
click at [157, 88] on icon "chevron_right" at bounding box center [161, 88] width 8 height 8
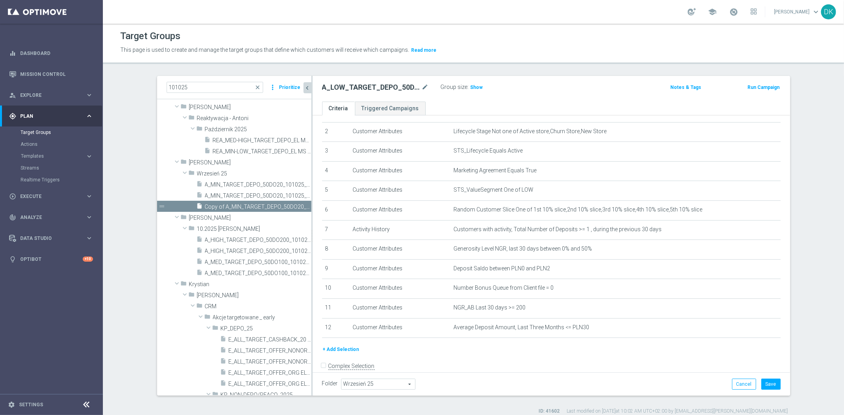
scroll to position [123, 0]
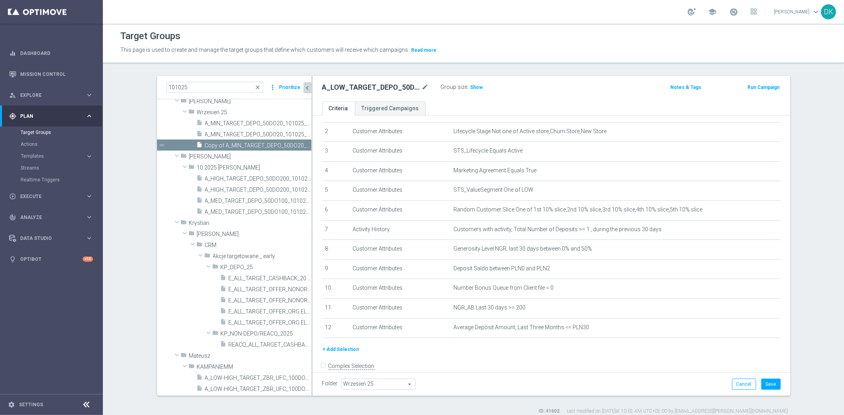
click at [338, 346] on button "+ Add Selection" at bounding box center [341, 349] width 38 height 9
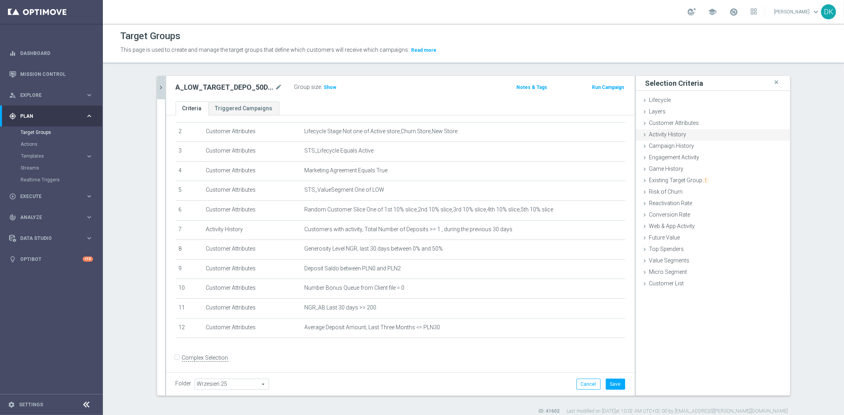
click at [688, 129] on div "Activity History done" at bounding box center [713, 135] width 154 height 12
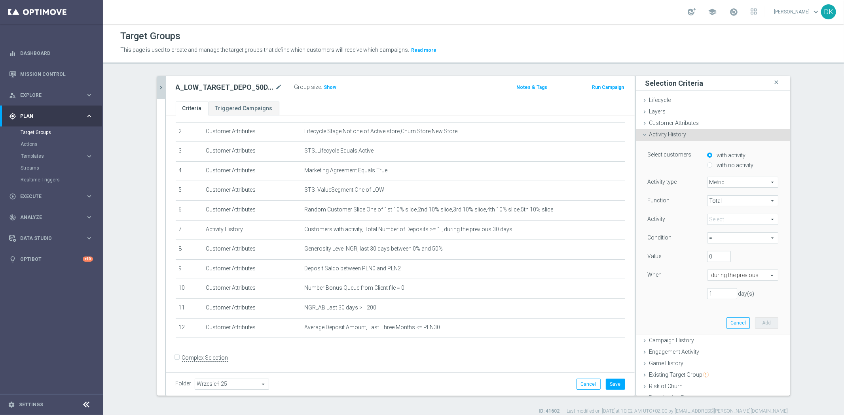
click at [722, 183] on span "Metric" at bounding box center [742, 182] width 70 height 10
click at [722, 216] on span at bounding box center [742, 219] width 70 height 10
click at [750, 263] on span "Number of Active Days" at bounding box center [742, 262] width 63 height 6
type input "Number of Active Days"
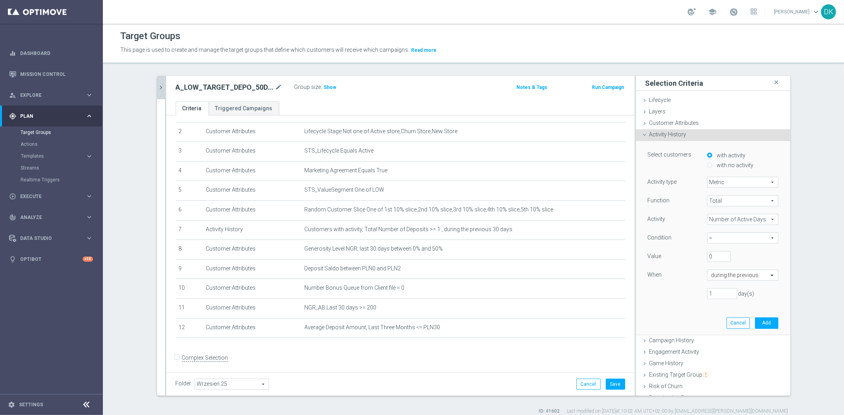
click at [726, 237] on span "=" at bounding box center [742, 238] width 70 height 10
click at [722, 279] on span ">=" at bounding box center [742, 281] width 63 height 6
type input ">="
drag, startPoint x: 713, startPoint y: 256, endPoint x: 662, endPoint y: 261, distance: 51.3
click at [665, 259] on div "Value 0" at bounding box center [713, 257] width 142 height 13
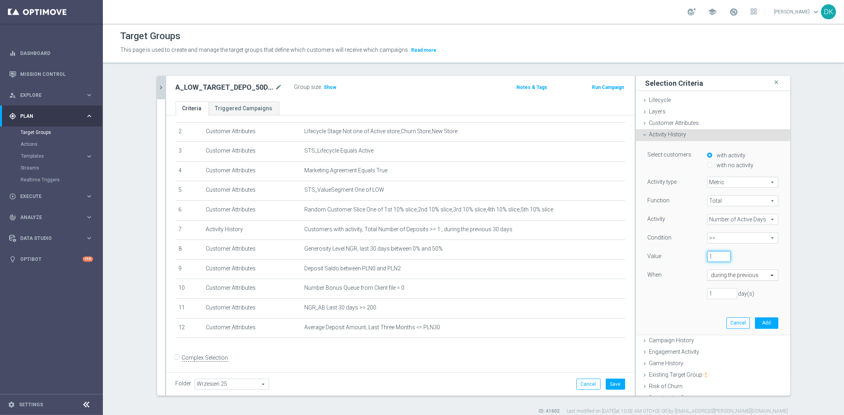
type input "1"
click at [743, 275] on input "text" at bounding box center [734, 275] width 47 height 7
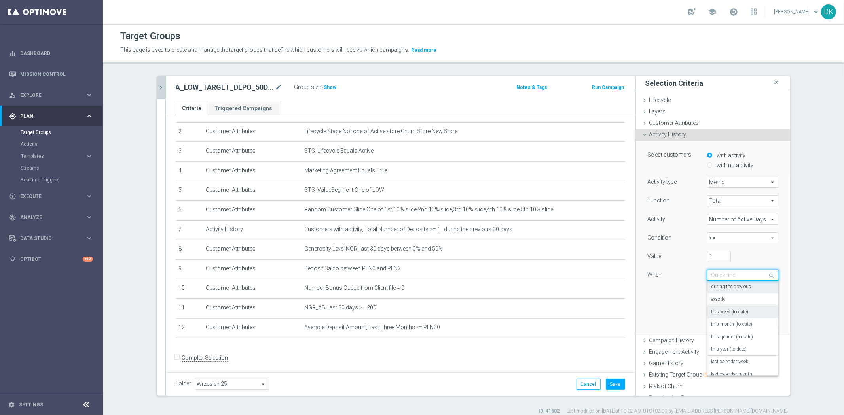
scroll to position [44, 0]
click at [748, 318] on div "last calendar week" at bounding box center [742, 318] width 63 height 13
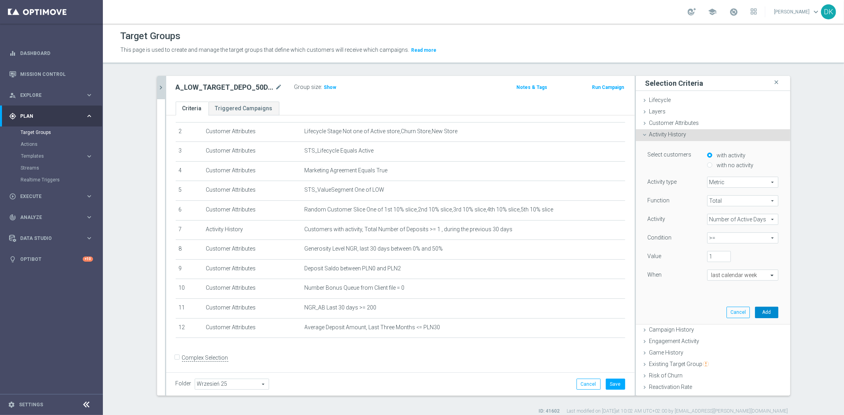
click at [755, 309] on button "Add" at bounding box center [766, 312] width 23 height 11
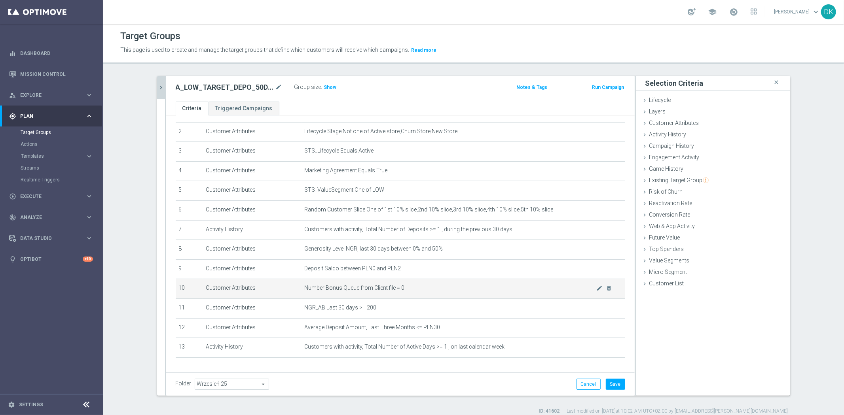
scroll to position [61, 0]
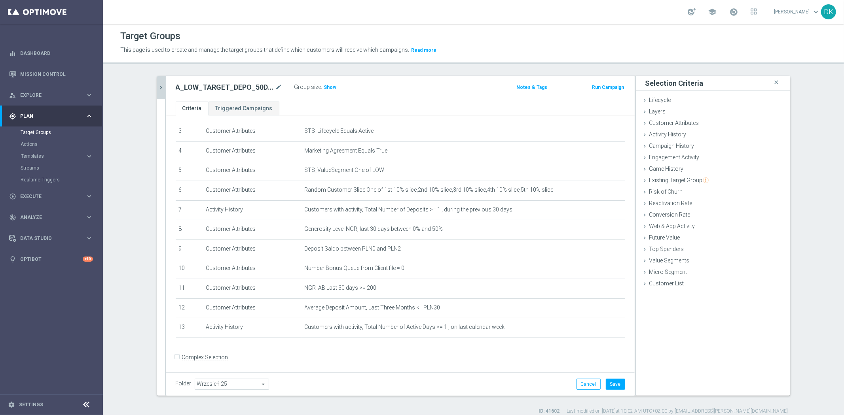
click at [157, 87] on icon "chevron_right" at bounding box center [161, 88] width 8 height 8
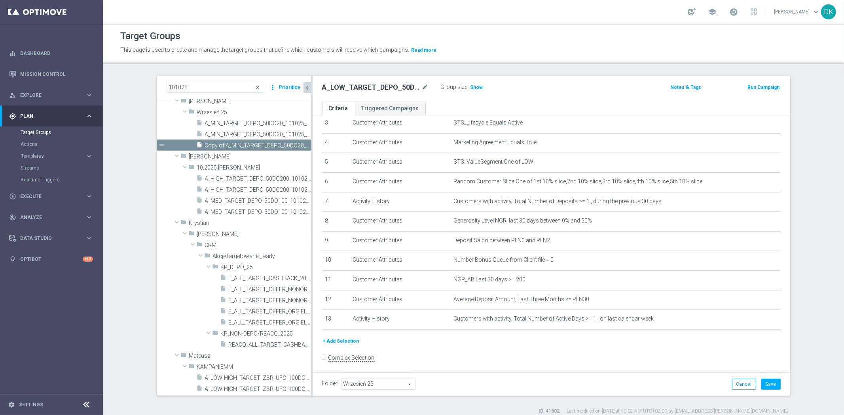
click at [346, 339] on button "+ Add Selection" at bounding box center [341, 341] width 38 height 9
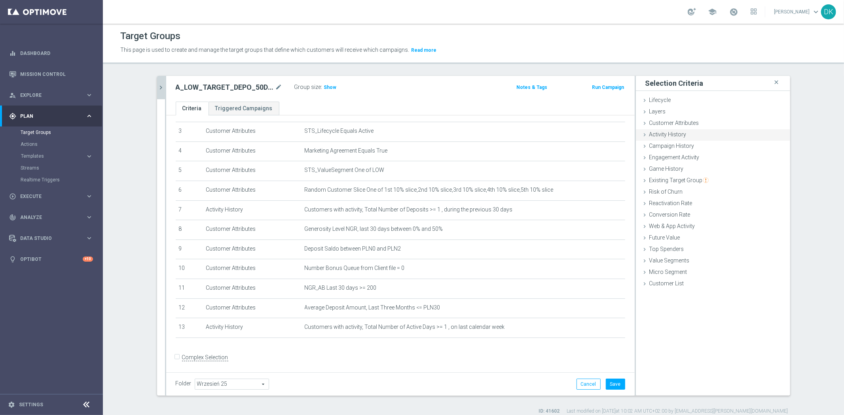
click at [682, 136] on span "Activity History" at bounding box center [667, 134] width 37 height 6
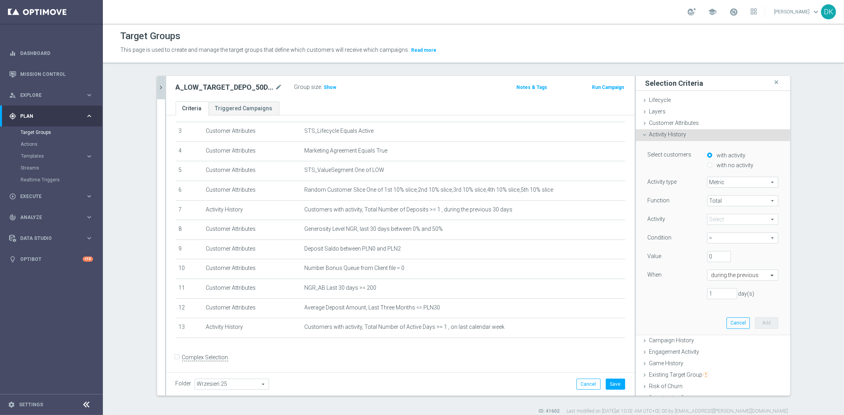
click at [707, 167] on input "with no activity" at bounding box center [709, 165] width 5 height 5
radio input "true"
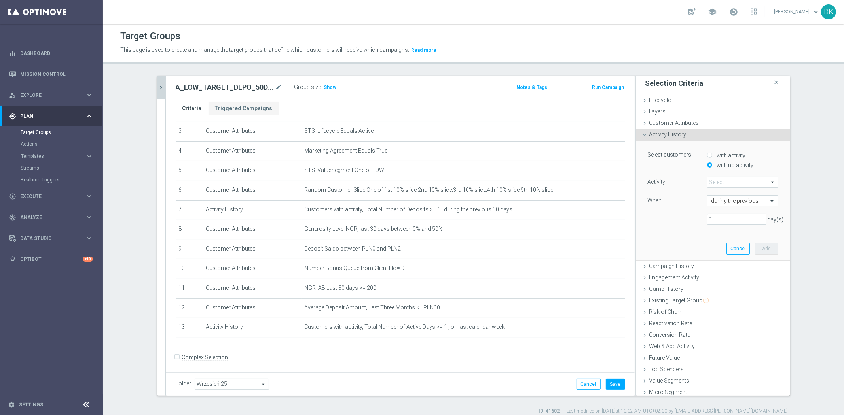
click at [726, 186] on span at bounding box center [742, 182] width 70 height 10
click at [745, 222] on span "Number of Active Days" at bounding box center [742, 225] width 63 height 6
type input "Number of Active Days"
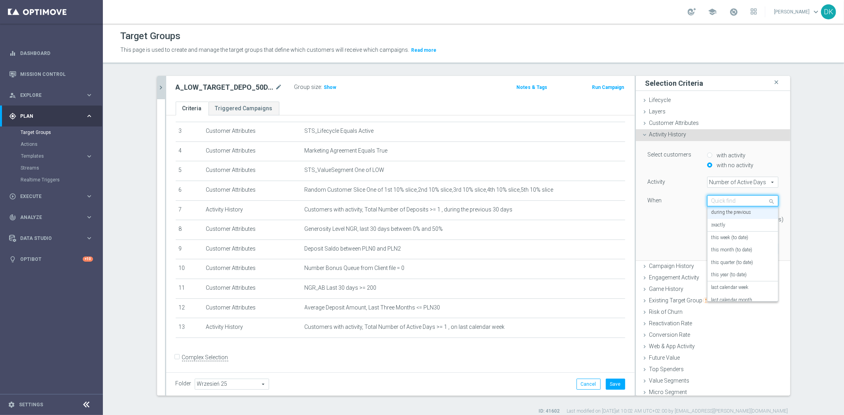
click at [726, 200] on input "text" at bounding box center [734, 201] width 47 height 7
click at [745, 239] on div "this week (to date)" at bounding box center [742, 238] width 63 height 13
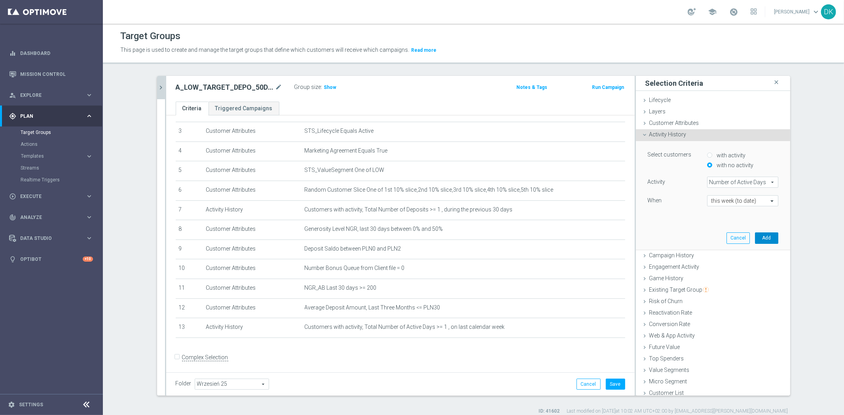
click at [755, 239] on button "Add" at bounding box center [766, 238] width 23 height 11
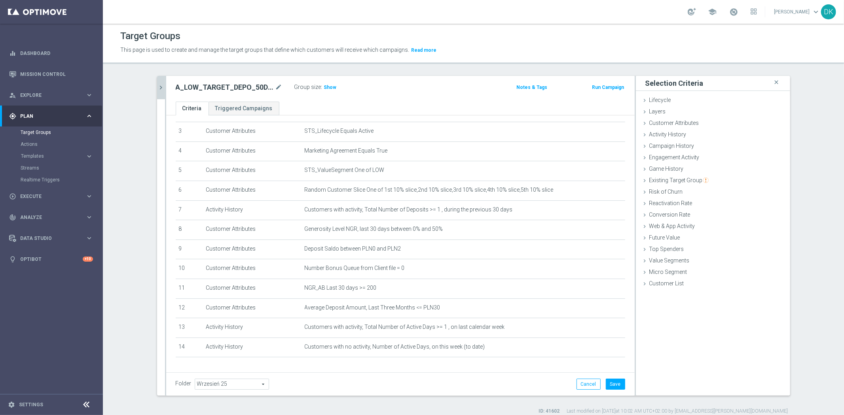
scroll to position [80, 0]
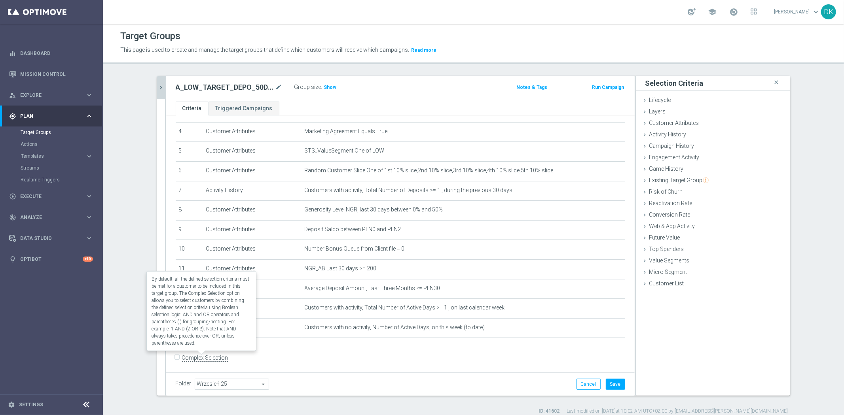
click at [182, 355] on label "Complex Selection" at bounding box center [205, 358] width 46 height 8
click at [180, 355] on input "Complex Selection" at bounding box center [178, 358] width 5 height 11
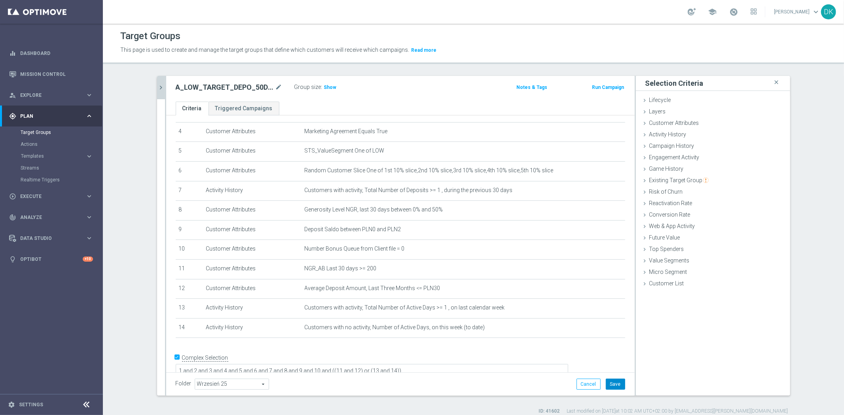
click at [612, 386] on button "Save" at bounding box center [615, 384] width 19 height 11
click at [160, 84] on icon "chevron_right" at bounding box center [161, 88] width 8 height 8
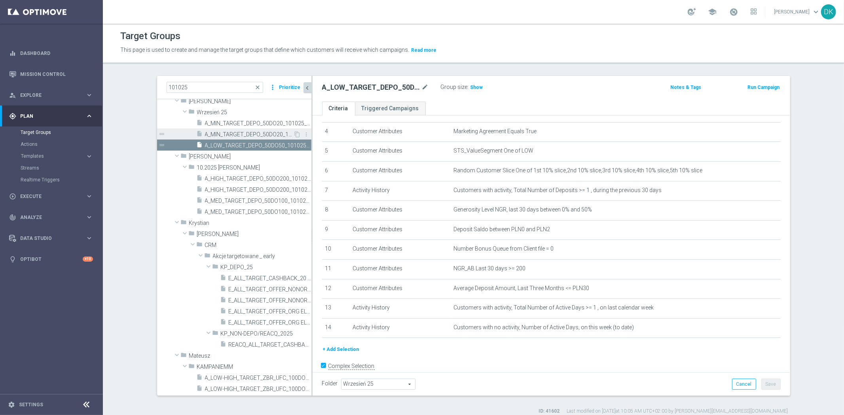
click at [244, 134] on span "A_MIN_TARGET_DEPO_50DO20_101025_3D" at bounding box center [249, 134] width 89 height 7
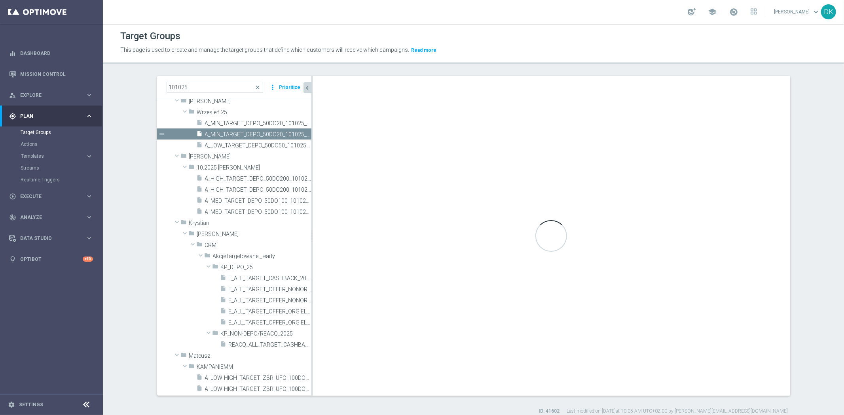
scroll to position [10, 0]
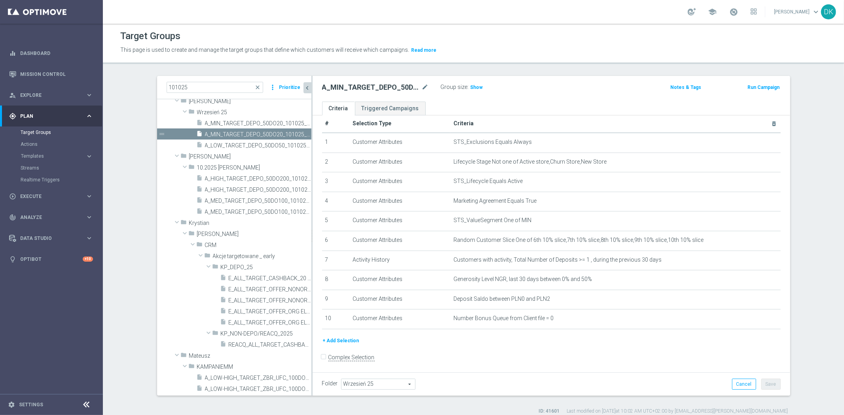
click at [322, 358] on input "Complex Selection" at bounding box center [324, 358] width 5 height 11
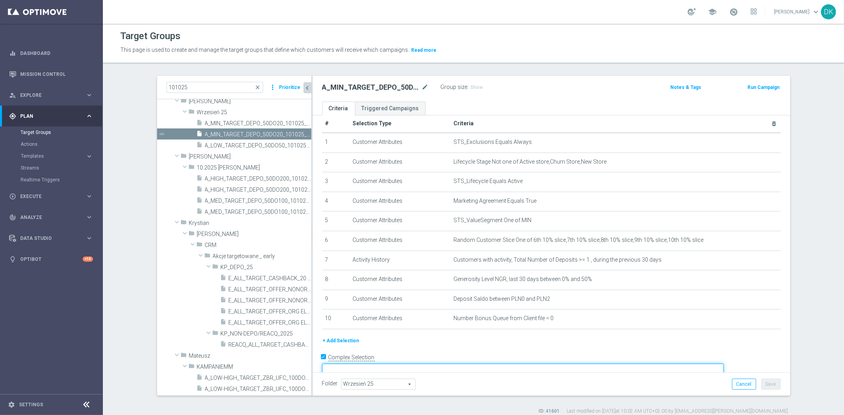
click at [445, 364] on textarea at bounding box center [523, 371] width 402 height 14
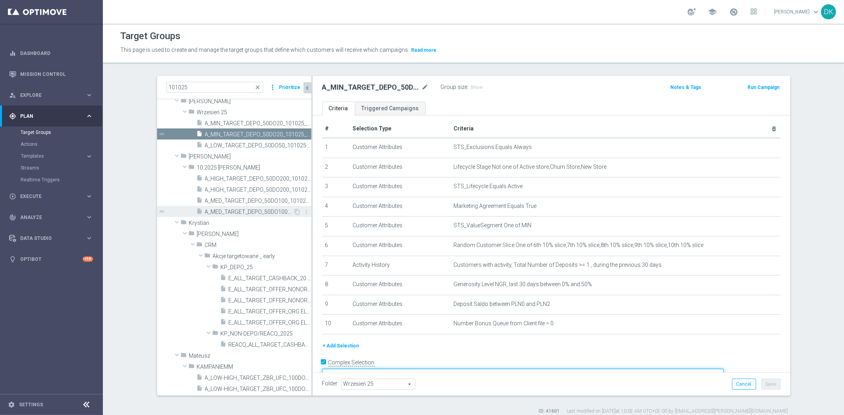
scroll to position [0, 0]
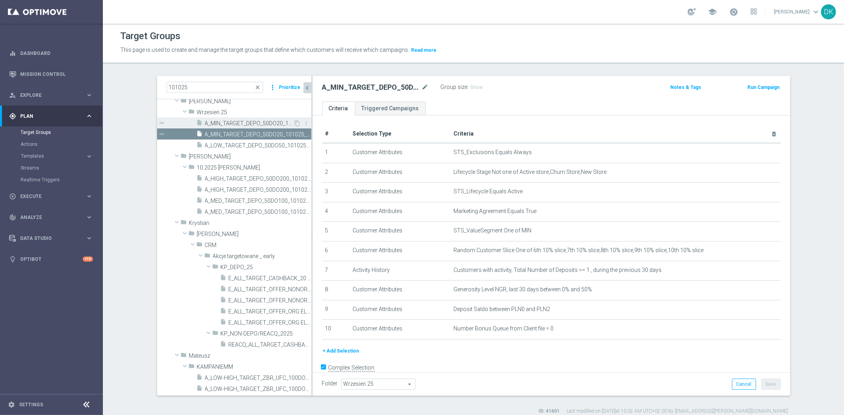
click at [220, 123] on span "A_MIN_TARGET_DEPO_50DO20_101025_1D" at bounding box center [249, 123] width 89 height 7
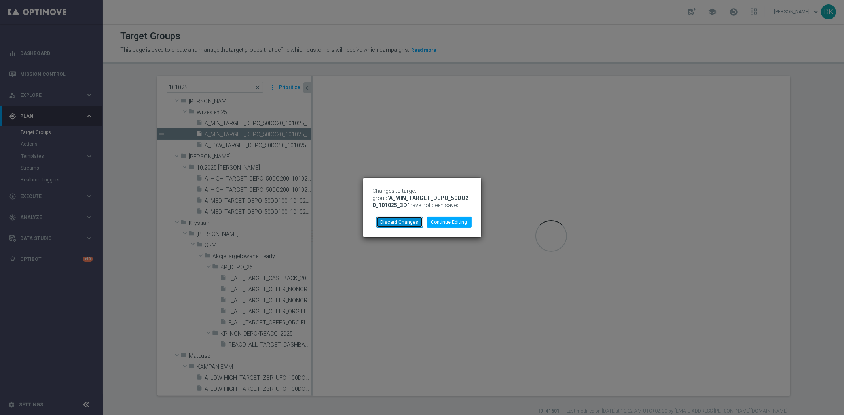
click at [413, 222] on button "Discard Changes" at bounding box center [399, 222] width 47 height 11
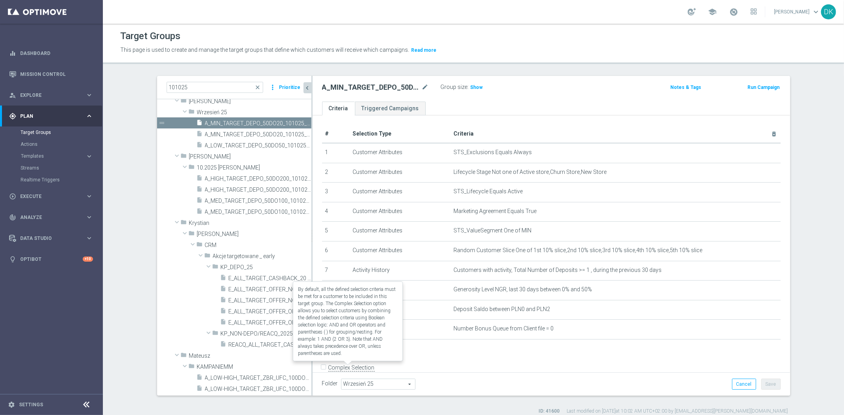
click at [338, 366] on label "Complex Selection" at bounding box center [351, 368] width 46 height 8
click at [327, 366] on input "Complex Selection" at bounding box center [324, 368] width 5 height 11
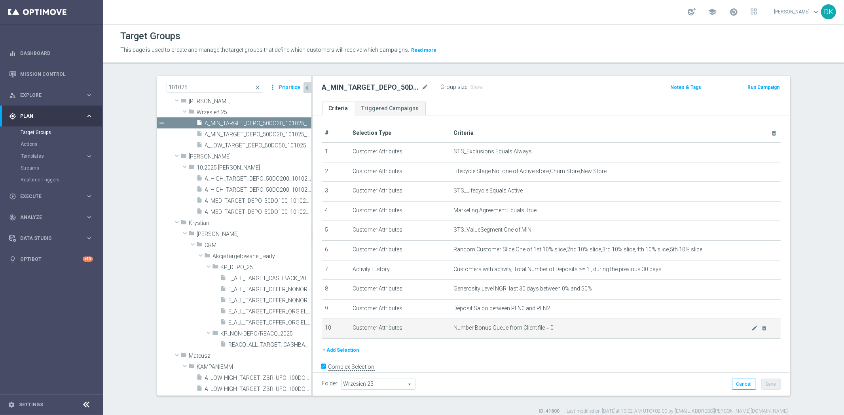
scroll to position [12, 0]
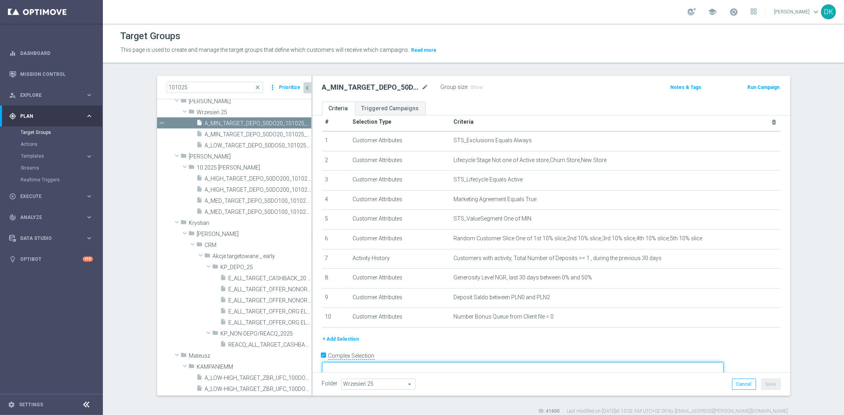
click at [484, 362] on textarea at bounding box center [523, 369] width 402 height 14
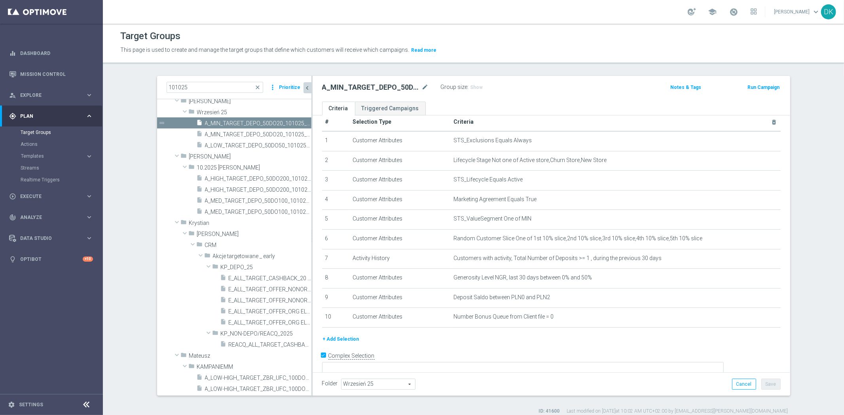
click at [365, 359] on div "Complex Selection" at bounding box center [348, 356] width 53 height 13
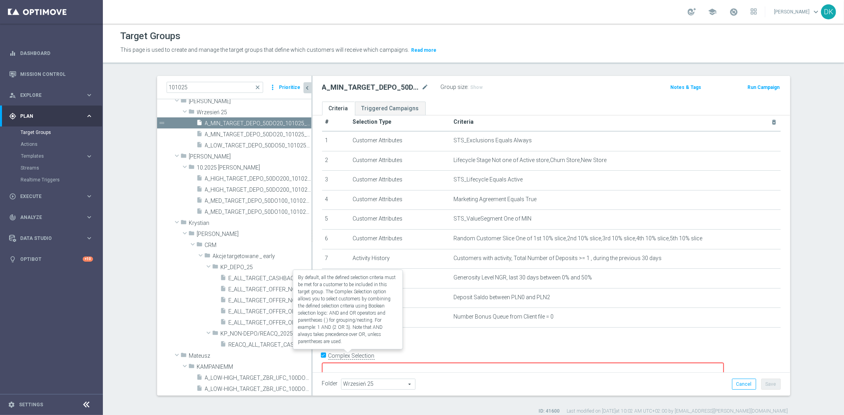
click at [362, 356] on label "Complex Selection" at bounding box center [351, 356] width 46 height 8
click at [327, 356] on input "Complex Selection" at bounding box center [324, 356] width 5 height 11
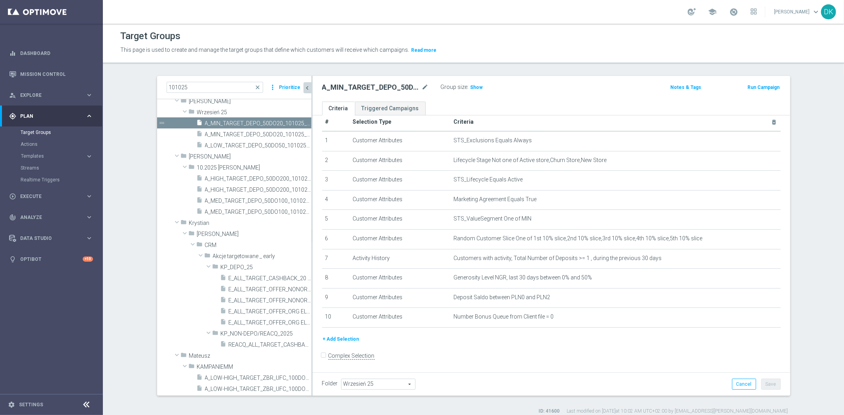
scroll to position [10, 0]
click at [422, 341] on div "+ Add Selection" at bounding box center [551, 341] width 470 height 9
click at [254, 151] on div "folder [PERSON_NAME]" at bounding box center [227, 156] width 93 height 11
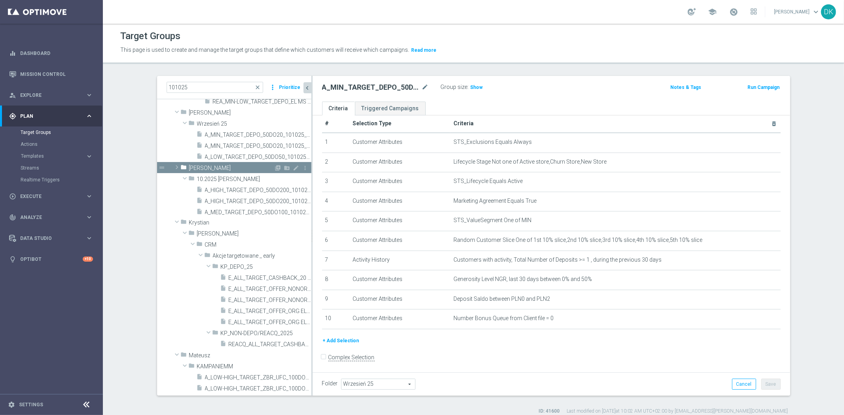
scroll to position [67, 0]
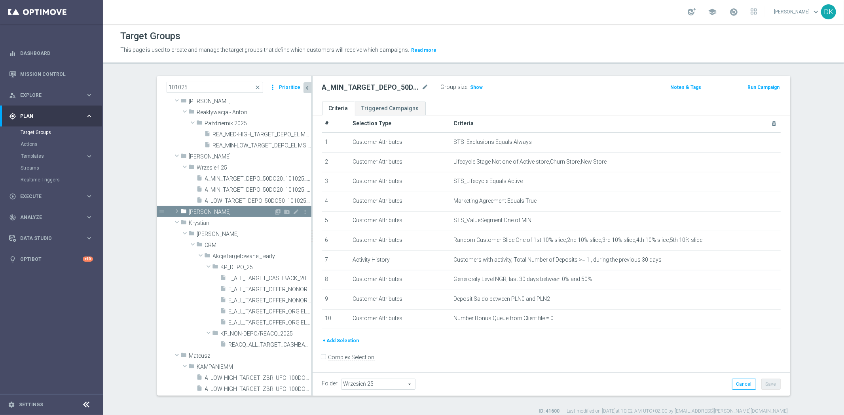
click at [190, 212] on span "[PERSON_NAME]" at bounding box center [231, 212] width 85 height 7
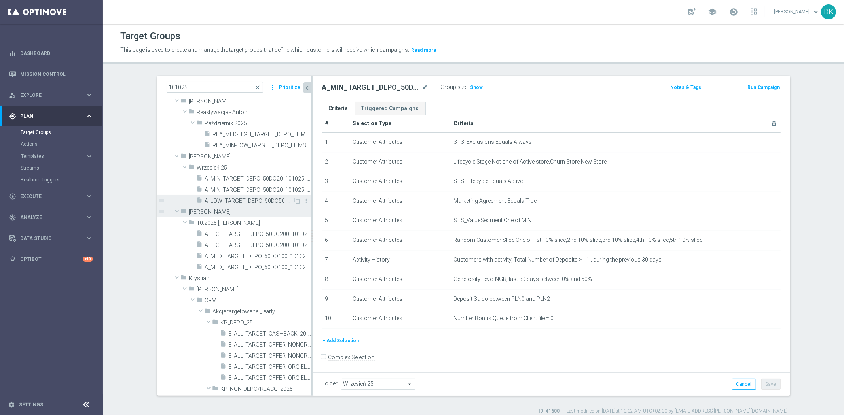
click at [224, 203] on span "A_LOW_TARGET_DEPO_50DO50_101025_1D" at bounding box center [249, 201] width 89 height 7
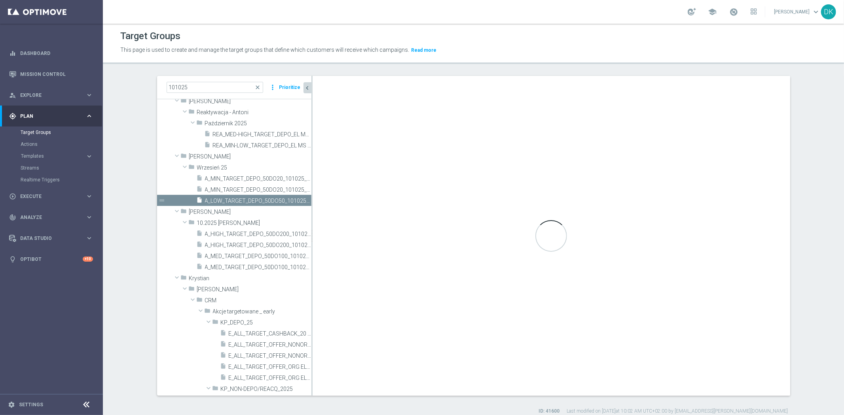
checkbox input "true"
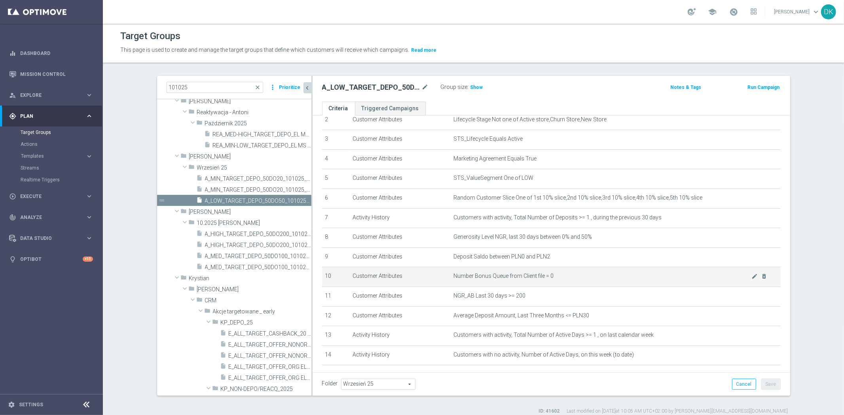
scroll to position [90, 0]
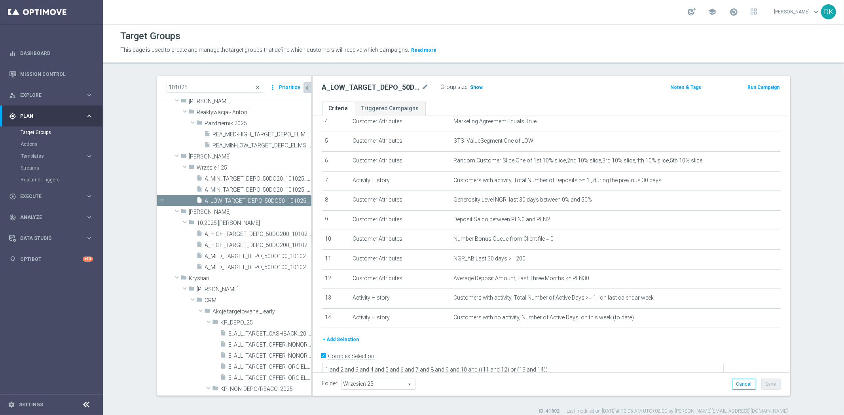
click at [471, 85] on span "Show" at bounding box center [476, 88] width 13 height 6
click at [294, 201] on icon "content_copy" at bounding box center [297, 201] width 6 height 6
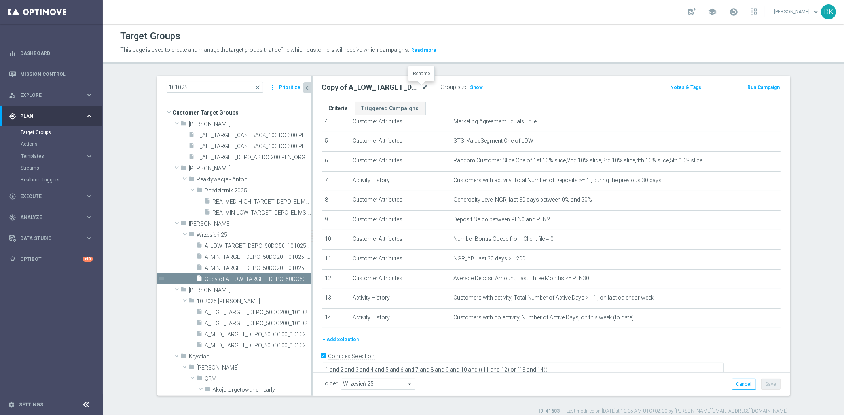
click at [424, 89] on icon "mode_edit" at bounding box center [425, 87] width 7 height 9
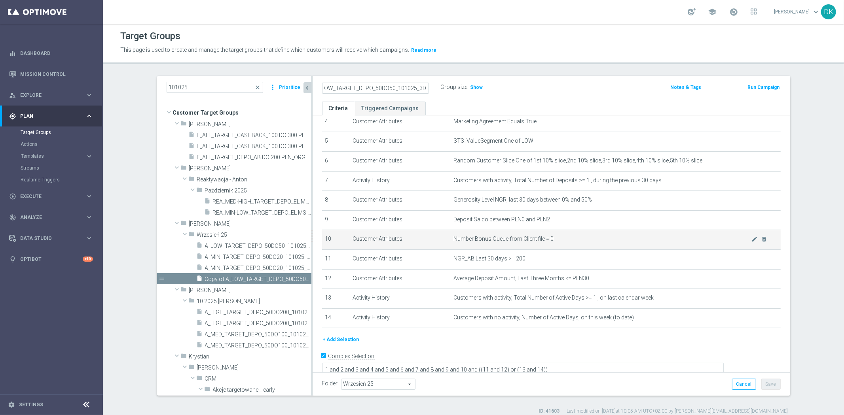
scroll to position [0, 6]
type input "A_LOW_TARGET_DEPO_50DO50_101025_3D"
click at [530, 335] on div "+ Add Selection" at bounding box center [551, 339] width 470 height 9
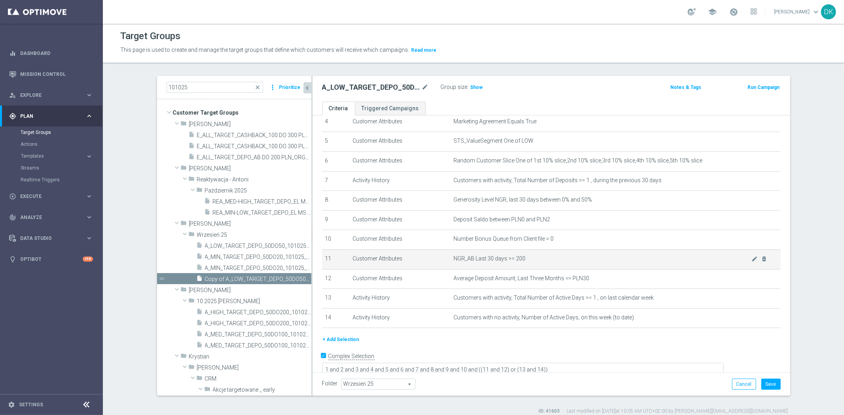
scroll to position [46, 0]
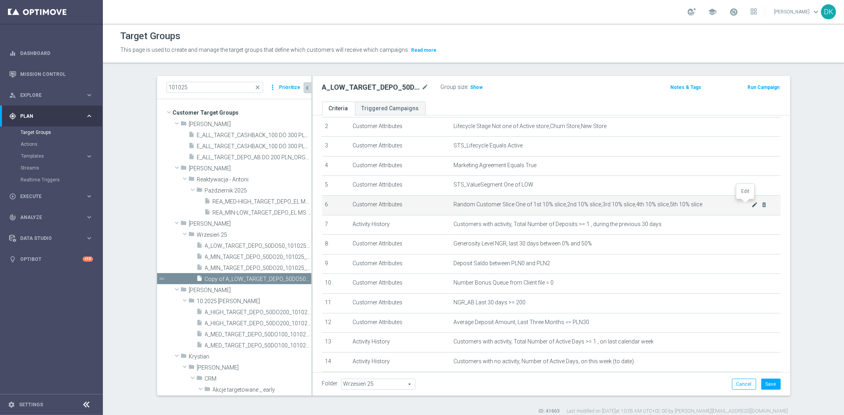
click at [751, 204] on icon "mode_edit" at bounding box center [754, 205] width 6 height 6
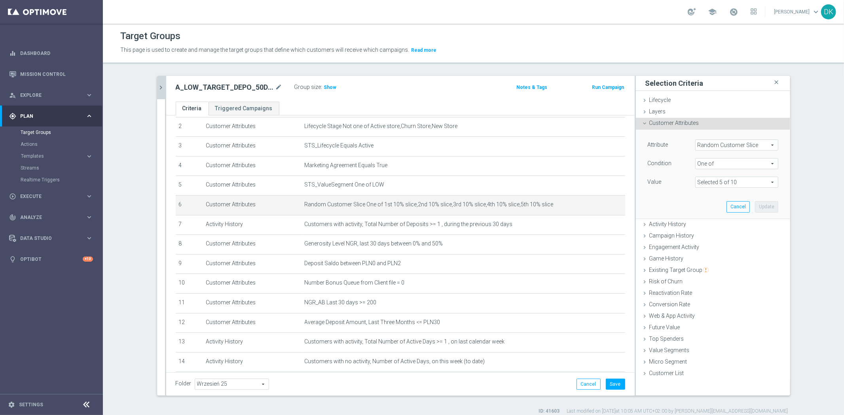
click at [708, 180] on span at bounding box center [736, 182] width 82 height 10
click at [701, 195] on input "(All)" at bounding box center [703, 194] width 5 height 5
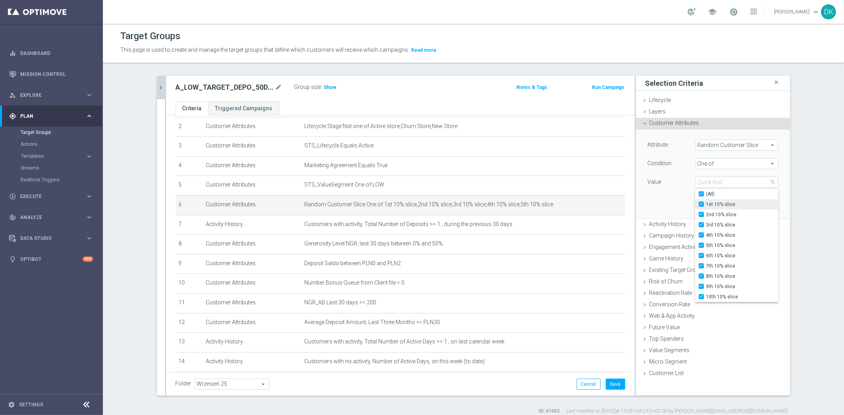
checkbox input "true"
type input "Selected 10 of 10"
checkbox input "true"
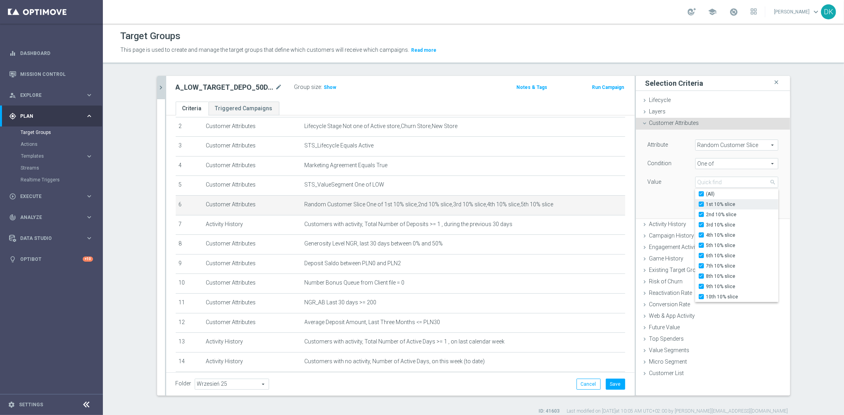
checkbox input "true"
click at [706, 207] on label "1st 10% slice" at bounding box center [742, 204] width 72 height 10
click at [701, 207] on input "1st 10% slice" at bounding box center [703, 204] width 5 height 5
checkbox input "false"
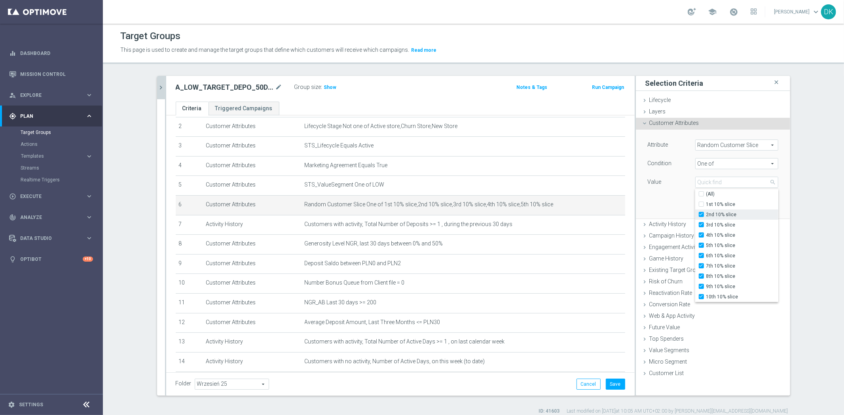
type input "Selected 9 of 10"
checkbox input "false"
click at [706, 214] on label "2nd 10% slice" at bounding box center [742, 215] width 72 height 10
click at [701, 214] on input "2nd 10% slice" at bounding box center [703, 214] width 5 height 5
checkbox input "false"
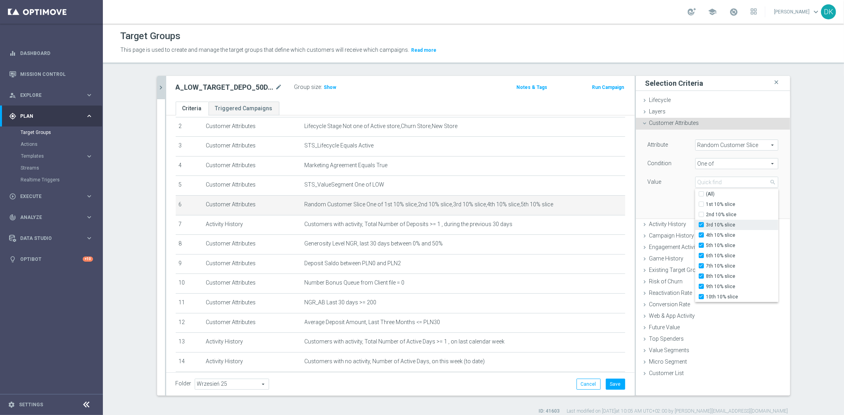
type input "Selected 8 of 10"
click at [701, 225] on input "3rd 10% slice" at bounding box center [703, 225] width 5 height 5
checkbox input "false"
type input "Selected 7 of 10"
click at [701, 235] on input "4th 10% slice" at bounding box center [703, 235] width 5 height 5
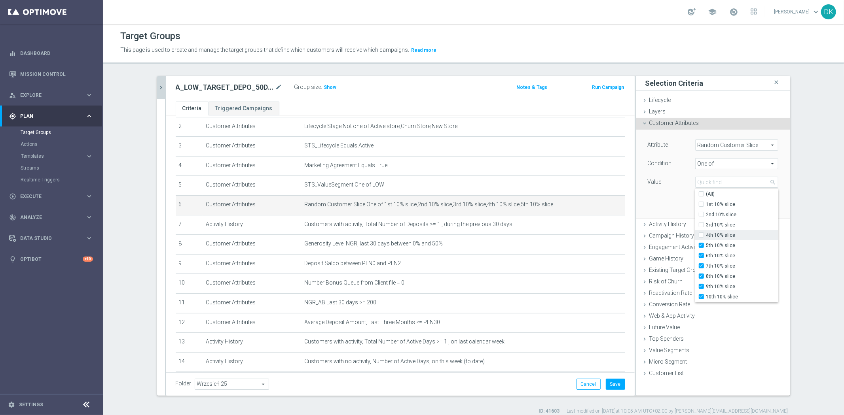
checkbox input "false"
type input "Selected 6 of 10"
click at [701, 244] on input "5th 10% slice" at bounding box center [703, 245] width 5 height 5
checkbox input "false"
type input "Selected 5 of 10"
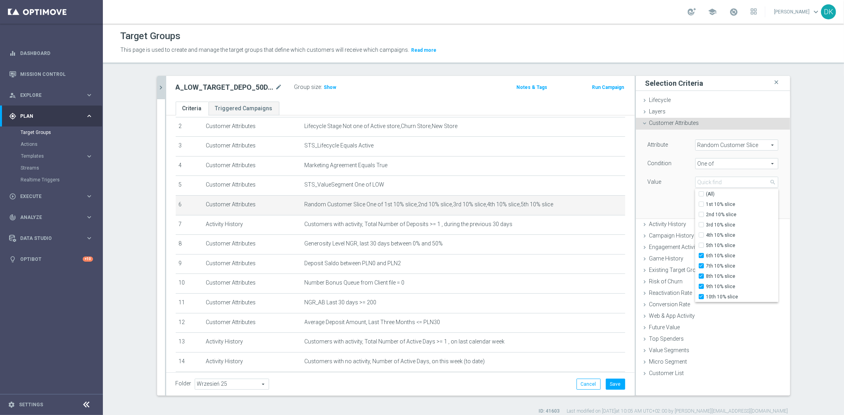
click at [664, 195] on div "Attribute Random Customer Slice Random Customer Slice arrow_drop_down search Co…" at bounding box center [713, 174] width 142 height 89
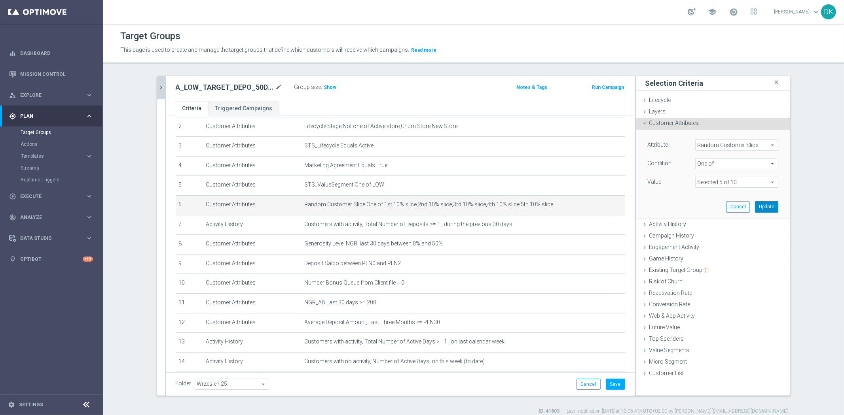
click at [761, 208] on button "Update" at bounding box center [766, 206] width 23 height 11
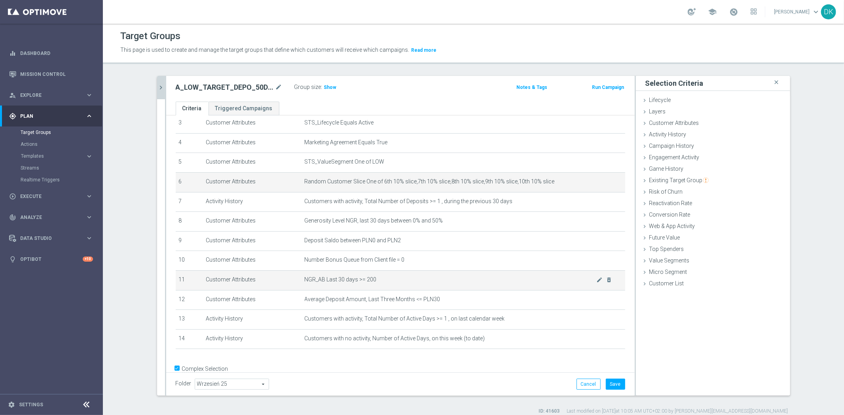
scroll to position [81, 0]
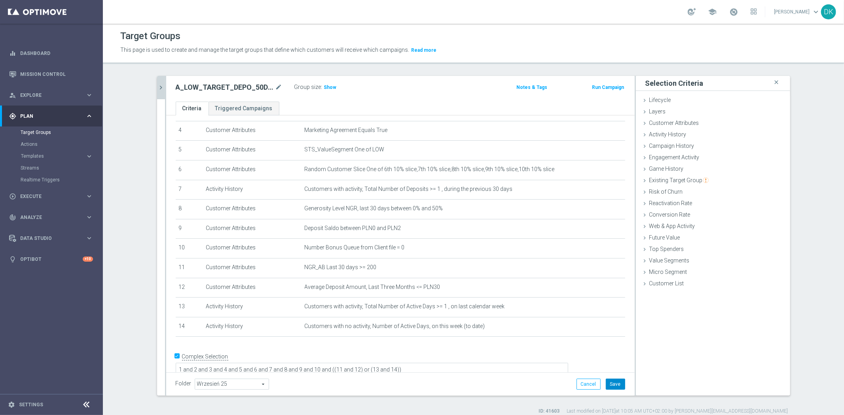
click at [608, 384] on button "Save" at bounding box center [615, 384] width 19 height 11
click at [158, 92] on button "chevron_right" at bounding box center [161, 87] width 8 height 23
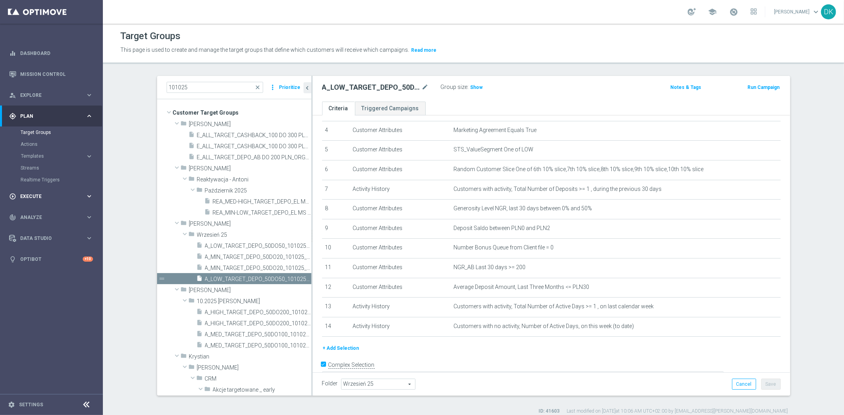
drag, startPoint x: 35, startPoint y: 191, endPoint x: 40, endPoint y: 197, distance: 7.9
click at [35, 191] on div "play_circle_outline Execute keyboard_arrow_right" at bounding box center [51, 196] width 102 height 21
click at [47, 150] on link "Campaign Builder" at bounding box center [52, 153] width 62 height 6
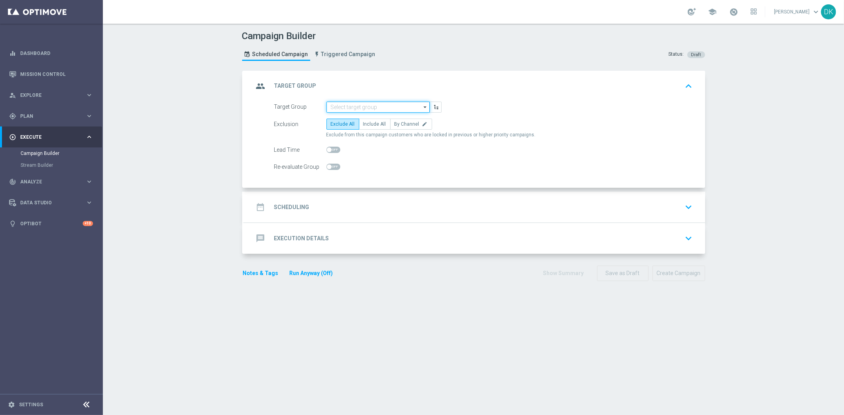
click at [364, 106] on input at bounding box center [377, 107] width 103 height 11
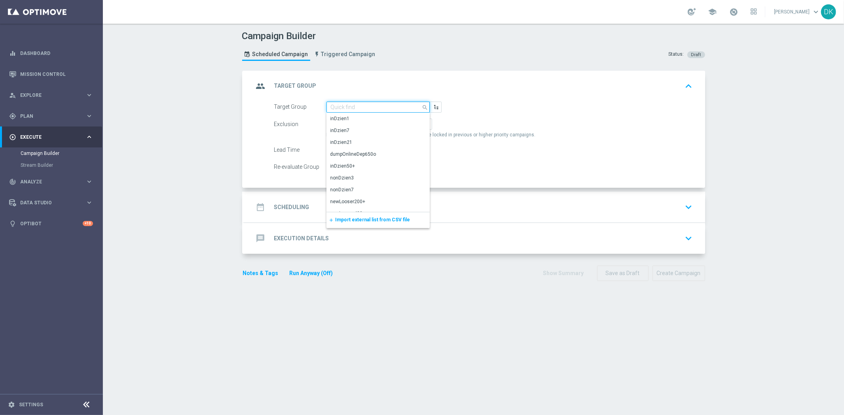
paste input "A_MIN_TARGET_DEPO_50DO20_101025_1D"
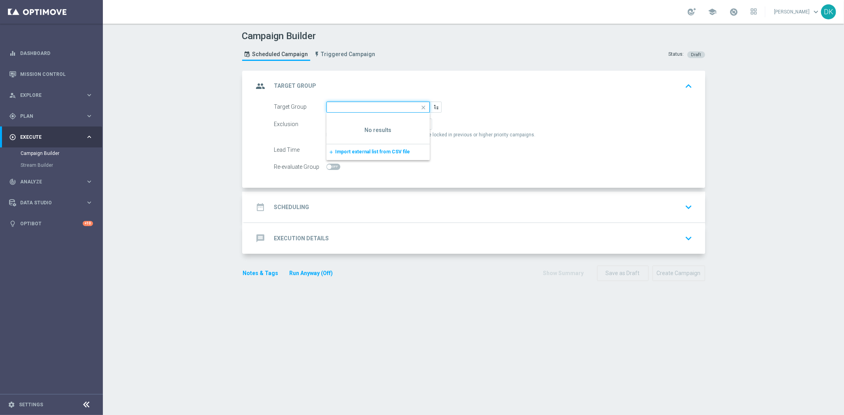
type input "A_MIN_TARGET_DEPO_50DO20_101025_1DA_MIN_TARGET_DEPO_50DO20_101025_1D"
click at [418, 105] on icon "close" at bounding box center [423, 107] width 12 height 11
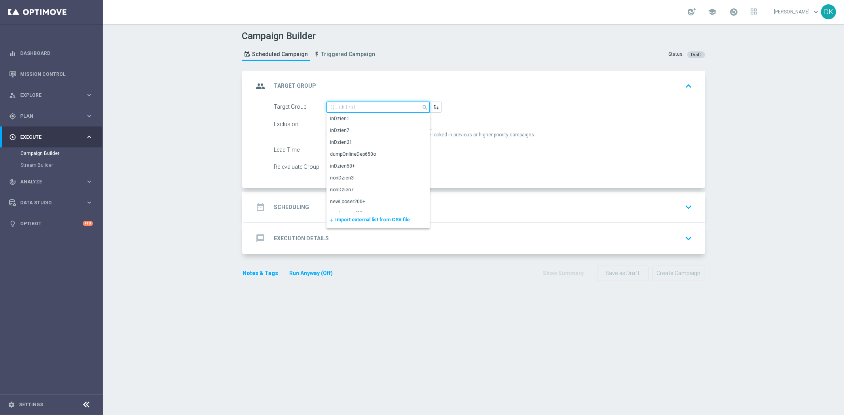
paste input "A_MIN_TARGET_DEPO_50DO20_101025_1D"
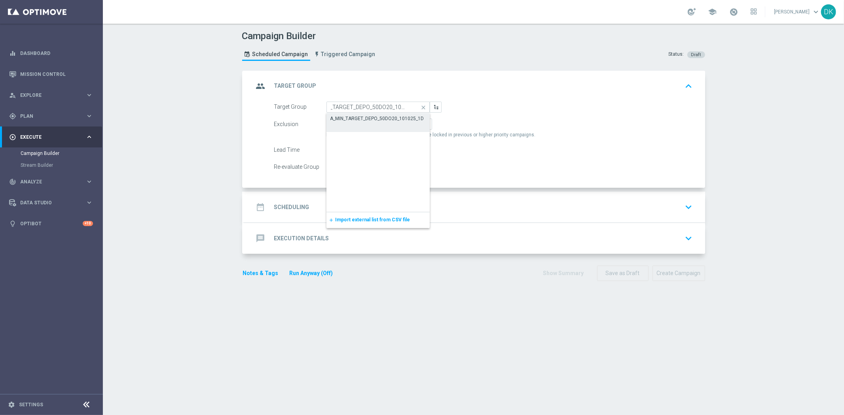
click at [358, 119] on div "A_MIN_TARGET_DEPO_50DO20_101025_1D" at bounding box center [377, 118] width 94 height 7
type input "A_MIN_TARGET_DEPO_50DO20_101025_1D"
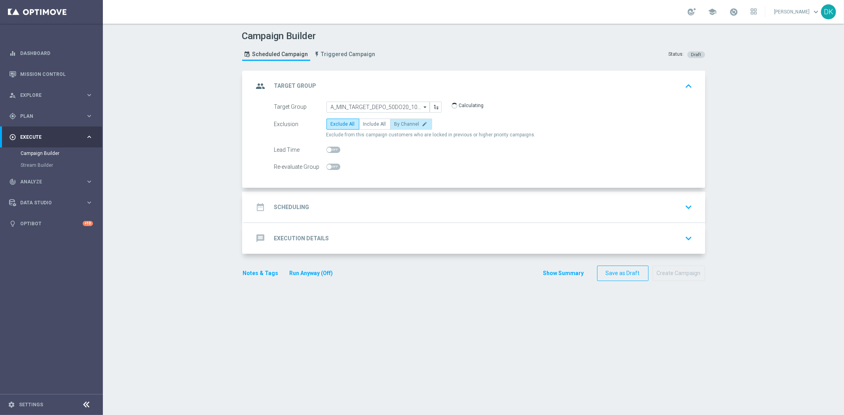
click at [394, 125] on span "By Channel" at bounding box center [406, 124] width 25 height 6
click at [394, 125] on input "By Channel edit" at bounding box center [396, 125] width 5 height 5
radio input "true"
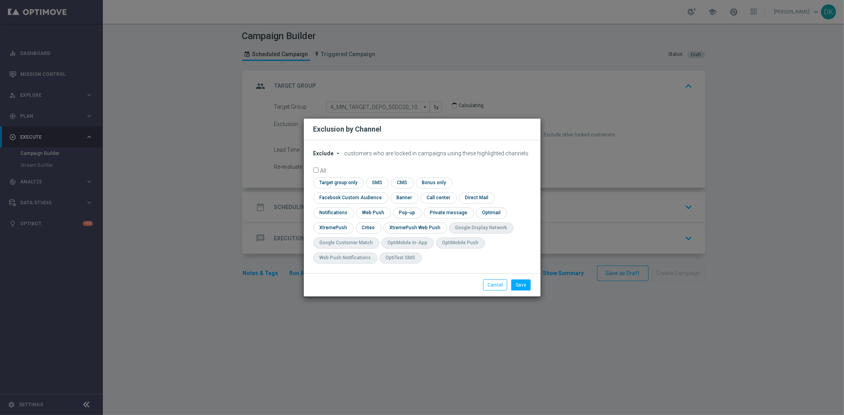
click at [333, 157] on button "Exclude arrow_drop_down" at bounding box center [328, 153] width 30 height 7
click at [328, 176] on div "Include" at bounding box center [328, 171] width 29 height 9
click at [345, 188] on input "checkbox" at bounding box center [337, 183] width 48 height 11
checkbox input "true"
click at [337, 201] on input "checkbox" at bounding box center [349, 198] width 72 height 11
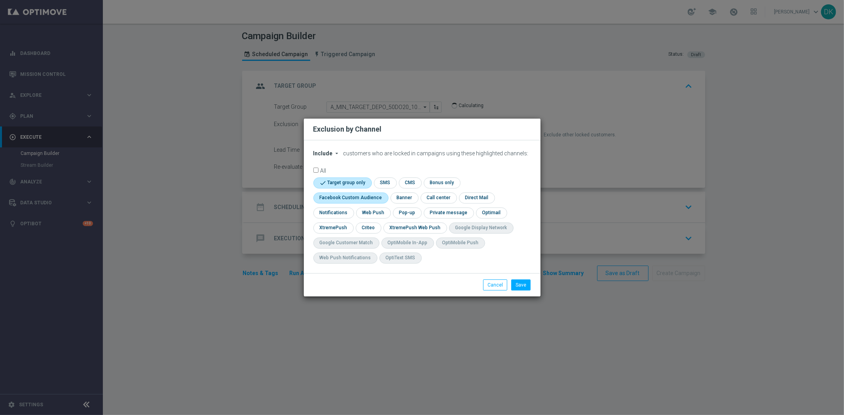
checkbox input "true"
click at [363, 225] on input "checkbox" at bounding box center [368, 228] width 25 height 11
checkbox input "true"
click at [522, 283] on button "Save" at bounding box center [520, 285] width 19 height 11
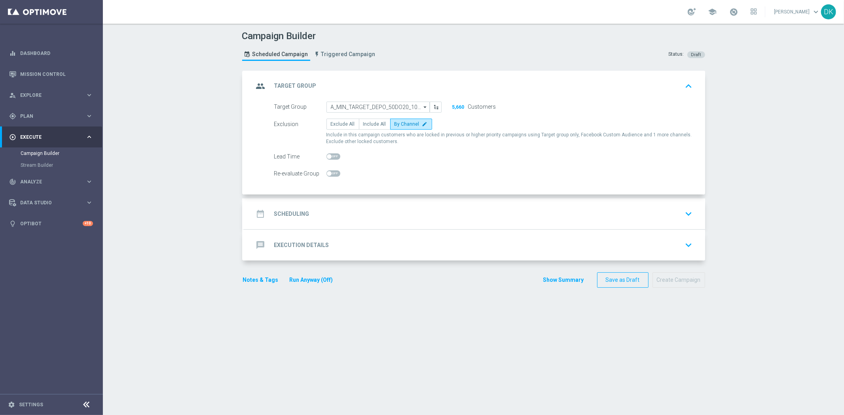
click at [313, 214] on div "date_range Scheduling keyboard_arrow_down" at bounding box center [475, 213] width 442 height 15
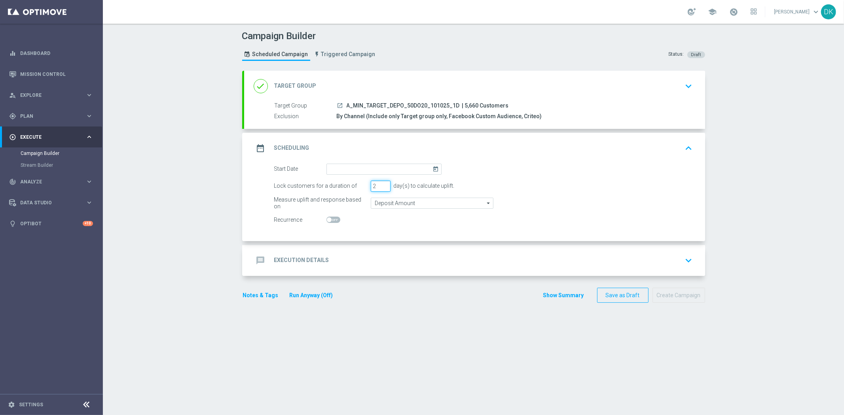
click at [381, 187] on input "2" at bounding box center [381, 186] width 20 height 11
type input "1"
click at [381, 187] on input "1" at bounding box center [381, 186] width 20 height 11
click at [377, 165] on input at bounding box center [383, 169] width 115 height 11
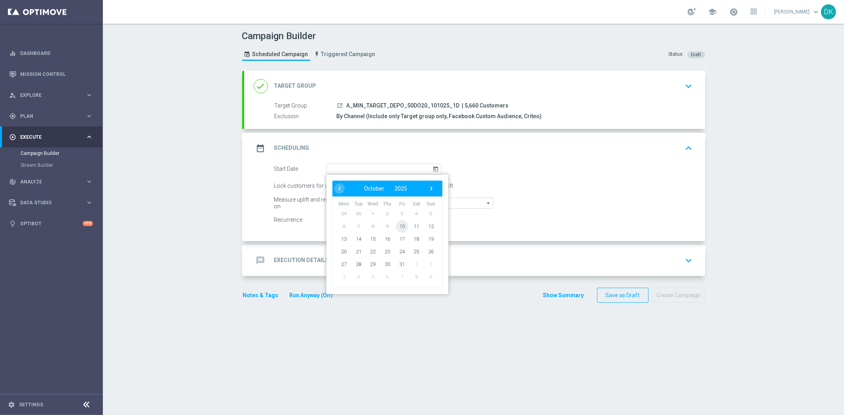
click at [401, 225] on span "10" at bounding box center [401, 226] width 13 height 13
type input "[DATE]"
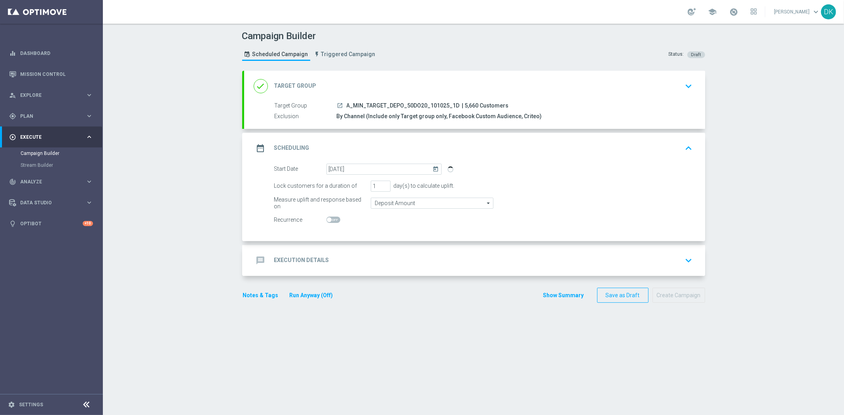
click at [376, 256] on div "message Execution Details keyboard_arrow_down" at bounding box center [475, 260] width 442 height 15
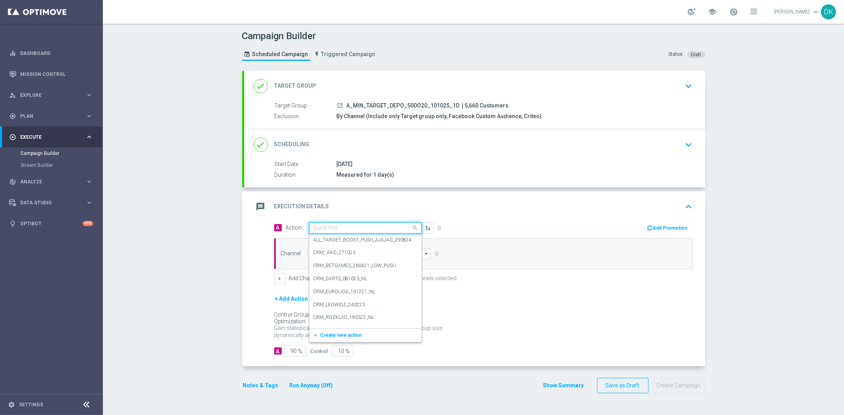
click at [343, 229] on input "text" at bounding box center [357, 228] width 88 height 7
click at [348, 333] on span "Create new action" at bounding box center [341, 336] width 42 height 6
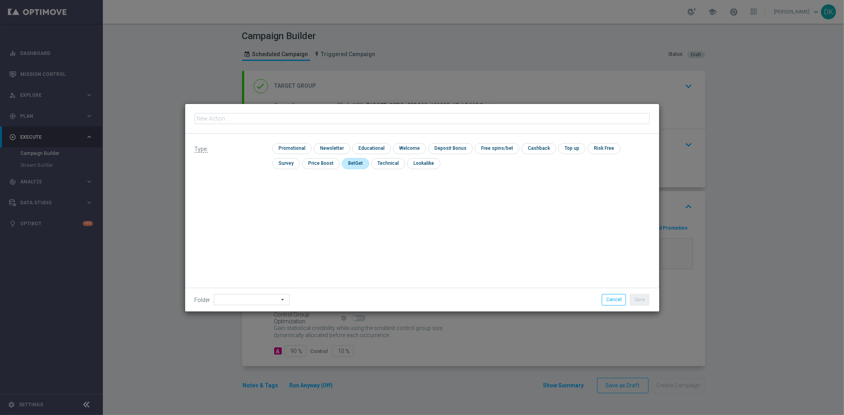
type input "A_MIN_TARGET_DEPO_50DO20_101025_1D"
click at [301, 149] on input "checkbox" at bounding box center [291, 148] width 38 height 11
checkbox input "true"
click at [643, 304] on button "Save" at bounding box center [639, 299] width 19 height 11
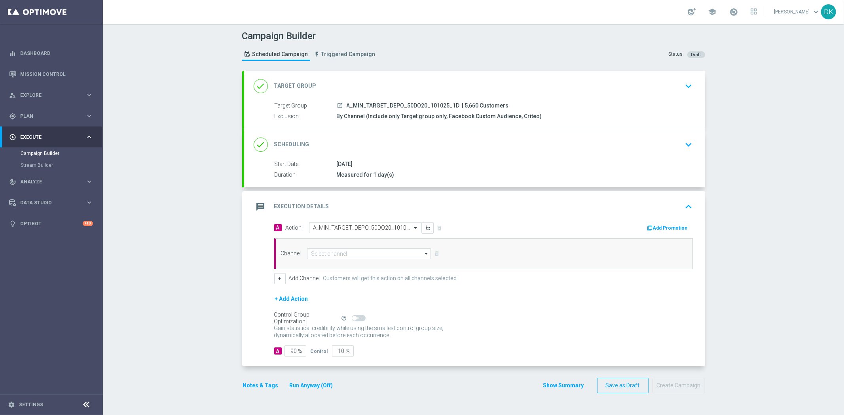
click at [193, 371] on div "Campaign Builder Scheduled Campaign Triggered Campaign Status: Draft done Targe…" at bounding box center [473, 220] width 741 height 392
click at [349, 254] on input at bounding box center [369, 253] width 124 height 11
click at [347, 261] on div "Private message" at bounding box center [369, 265] width 125 height 11
type input "Private message"
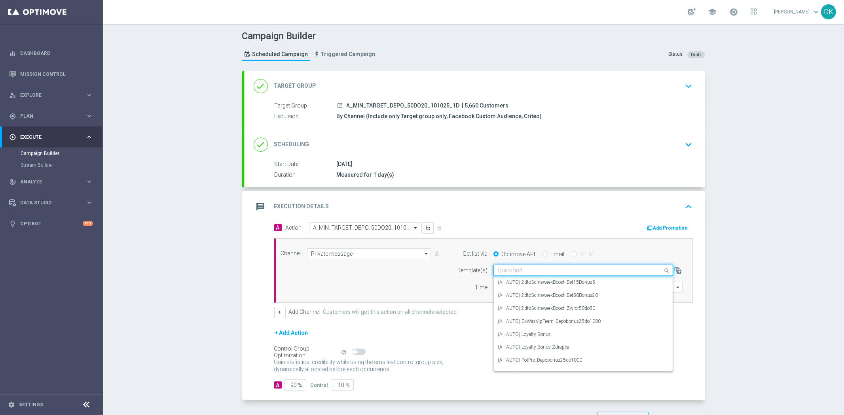
click at [545, 272] on input "text" at bounding box center [575, 270] width 155 height 7
paste input "A_MIN_TARGET_DEPO_50DO20_101025_1D"
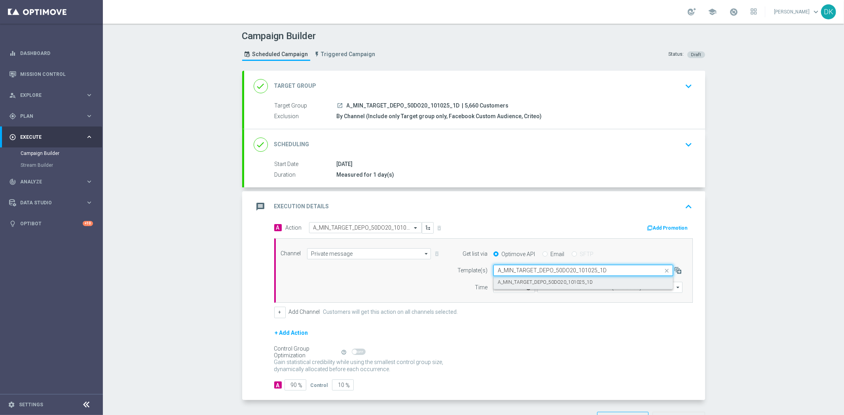
click at [530, 281] on label "A_MIN_TARGET_DEPO_50DO20_101025_1D" at bounding box center [545, 282] width 95 height 7
type input "A_MIN_TARGET_DEPO_50DO20_101025_1D"
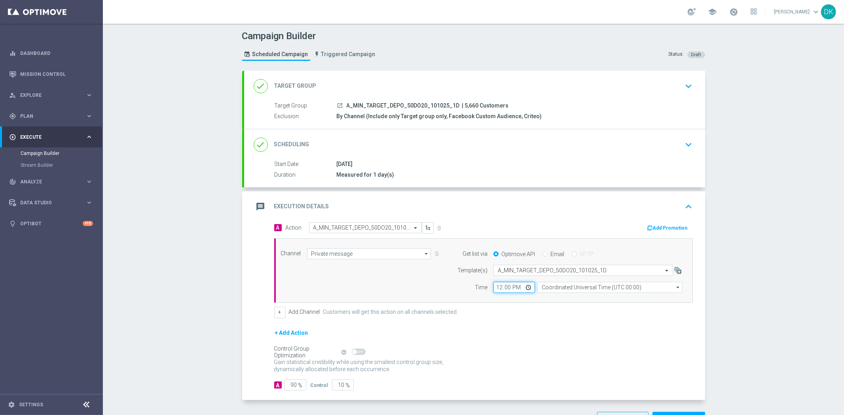
click at [496, 288] on input "12:00" at bounding box center [514, 287] width 42 height 11
type input "11:01"
click at [562, 290] on input "Coordinated Universal Time (UTC 00:00)" at bounding box center [609, 287] width 145 height 11
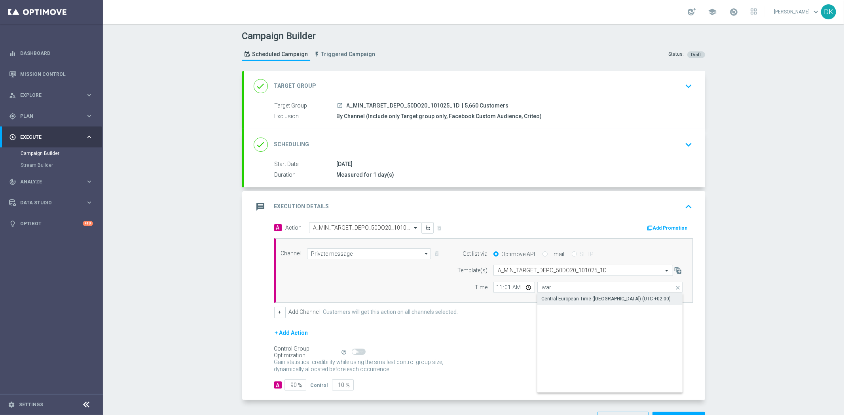
click at [571, 301] on div "Central European Time ([GEOGRAPHIC_DATA]) (UTC +02:00)" at bounding box center [605, 299] width 129 height 7
type input "Central European Time ([GEOGRAPHIC_DATA]) (UTC +02:00)"
click at [661, 224] on button "Add Promotion" at bounding box center [668, 228] width 44 height 9
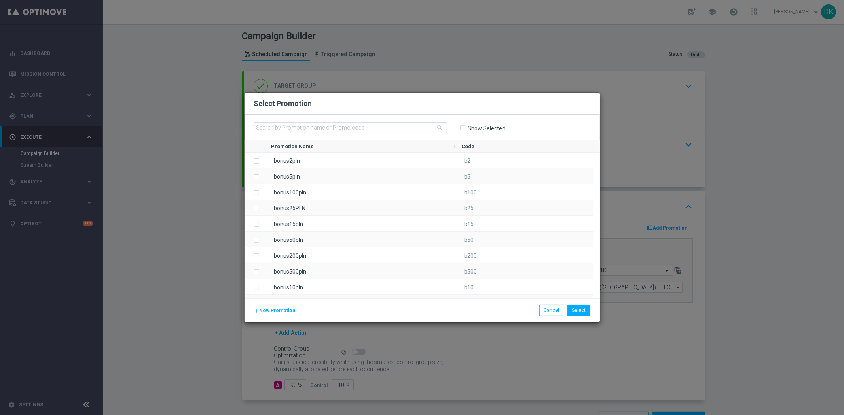
click at [284, 311] on span "New Promotion" at bounding box center [278, 311] width 36 height 6
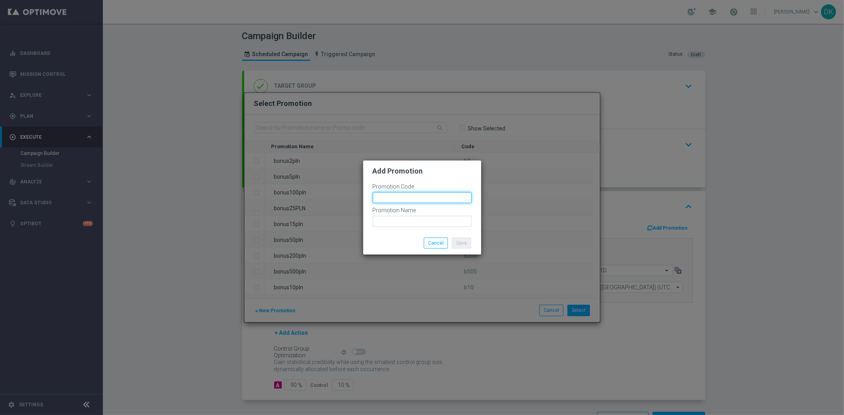
click at [440, 197] on input "text" at bounding box center [422, 197] width 99 height 11
paste input "189043"
click at [440, 197] on input "bonusapi_tg-189043" at bounding box center [422, 197] width 99 height 11
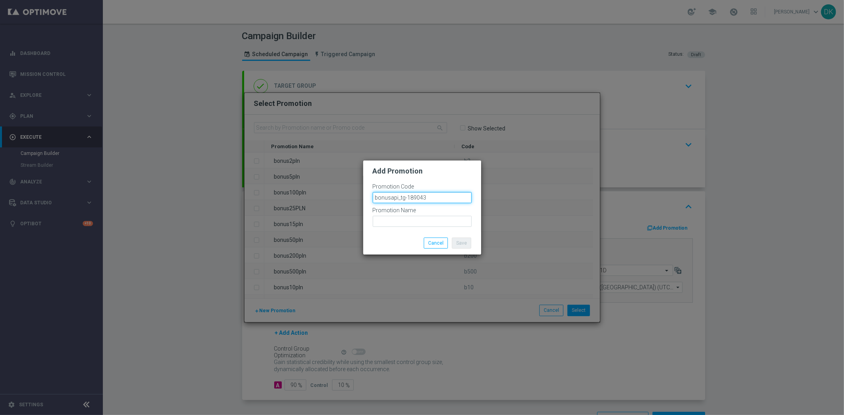
type input "bonusapi_tg-189043"
click at [422, 225] on input "text" at bounding box center [422, 221] width 99 height 11
paste input "bonusapi_tg-189043"
type input "bonusapi_tg-189043"
click at [462, 242] on button "Save" at bounding box center [461, 243] width 19 height 11
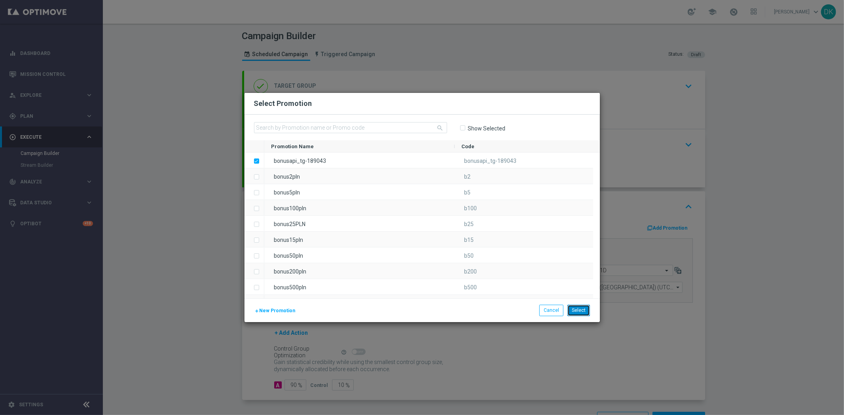
click at [584, 313] on button "Select" at bounding box center [578, 310] width 23 height 11
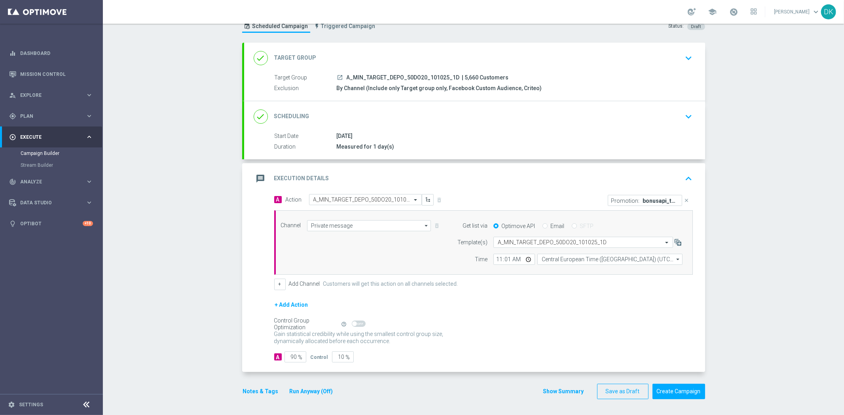
click at [678, 115] on div "done Scheduling keyboard_arrow_down" at bounding box center [475, 116] width 442 height 15
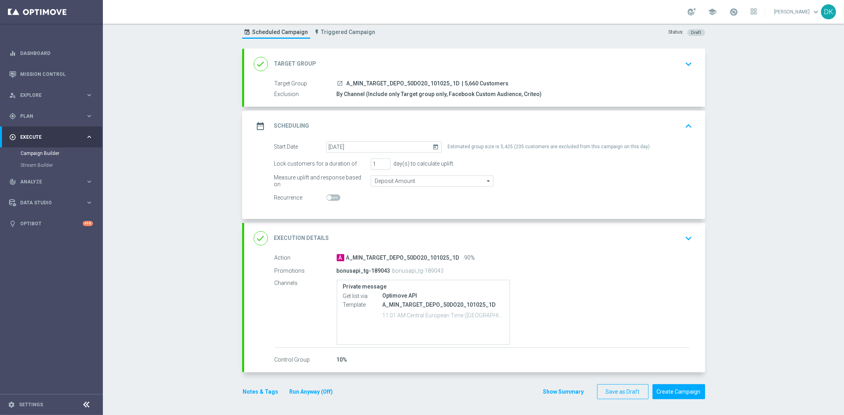
scroll to position [22, 0]
click at [193, 363] on div "Campaign Builder Scheduled Campaign Triggered Campaign Status: Draft done Targe…" at bounding box center [473, 220] width 741 height 392
click at [685, 235] on icon "keyboard_arrow_down" at bounding box center [689, 239] width 12 height 12
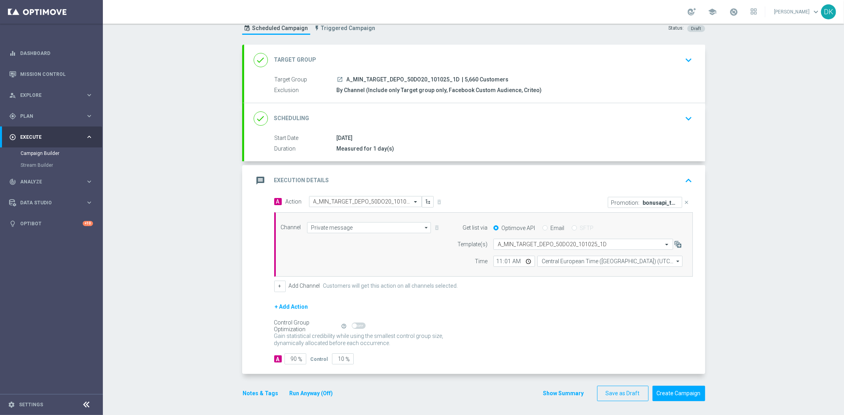
scroll to position [28, 0]
drag, startPoint x: 290, startPoint y: 359, endPoint x: 377, endPoint y: 361, distance: 86.7
click at [361, 358] on div "A 90 % Control 10 %" at bounding box center [483, 357] width 419 height 11
type input "95"
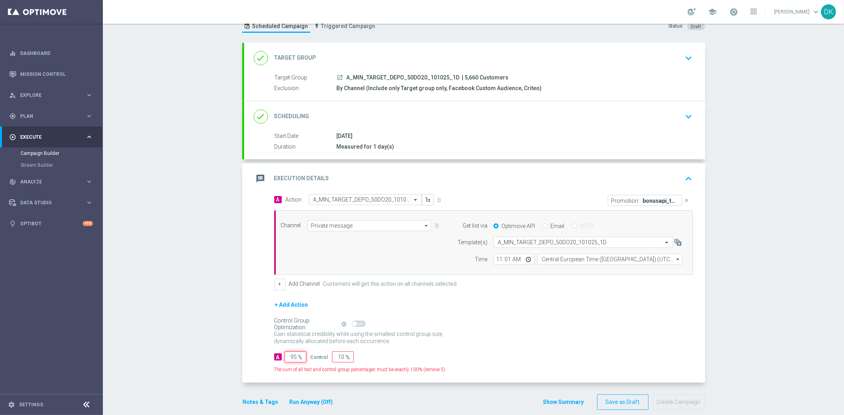
type input "5"
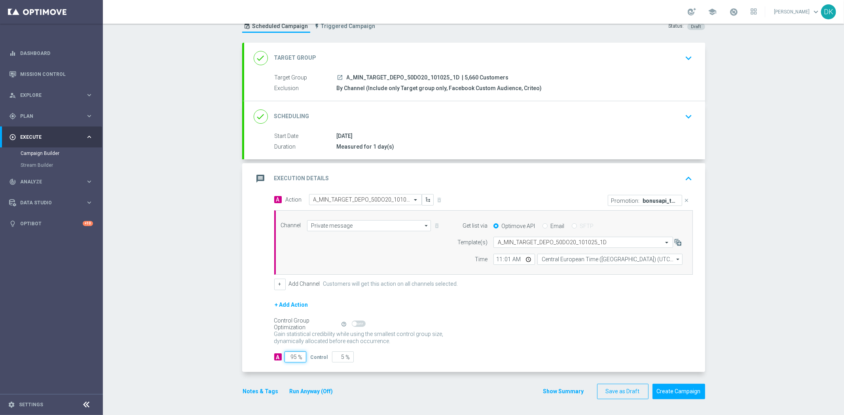
type input "95"
click at [471, 345] on div "Gain statistical credibility while using the smallest control group size, dynam…" at bounding box center [483, 338] width 419 height 19
click at [496, 259] on input "11:01" at bounding box center [514, 259] width 42 height 11
type input "12:01"
click at [513, 292] on form "A Action Select action A_MIN_TARGET_DEPO_50DO20_101025_1D delete_forever Promot…" at bounding box center [483, 278] width 419 height 169
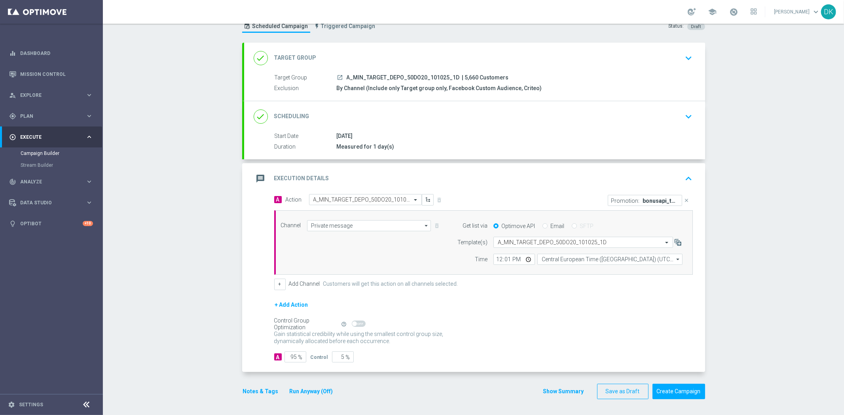
click at [671, 113] on div "done Scheduling keyboard_arrow_down" at bounding box center [475, 116] width 442 height 15
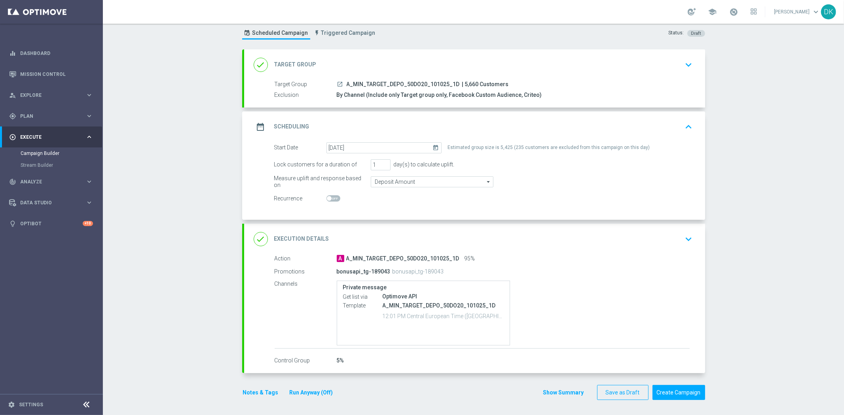
scroll to position [22, 0]
click at [208, 373] on div "Campaign Builder Scheduled Campaign Triggered Campaign Status: Draft done Targe…" at bounding box center [473, 220] width 741 height 392
click at [164, 256] on div "Campaign Builder Scheduled Campaign Triggered Campaign Status: Draft done Targe…" at bounding box center [473, 220] width 741 height 392
click at [208, 369] on div "Campaign Builder Scheduled Campaign Triggered Campaign Status: Draft done Targe…" at bounding box center [473, 220] width 741 height 392
click at [265, 391] on button "Notes & Tags" at bounding box center [260, 393] width 37 height 10
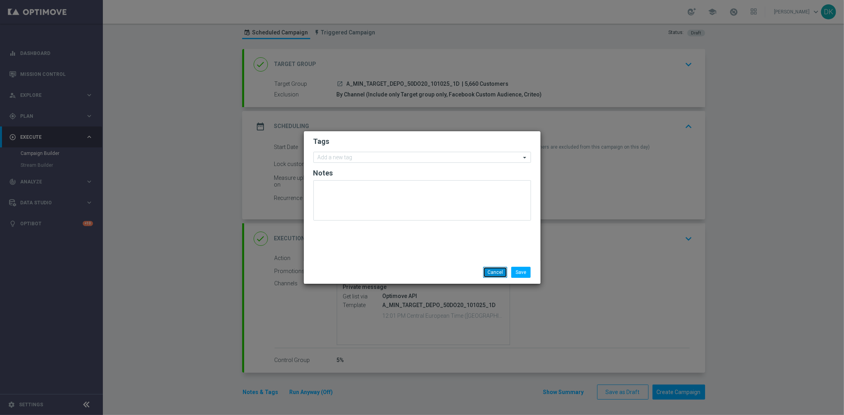
click at [492, 276] on button "Cancel" at bounding box center [495, 272] width 24 height 11
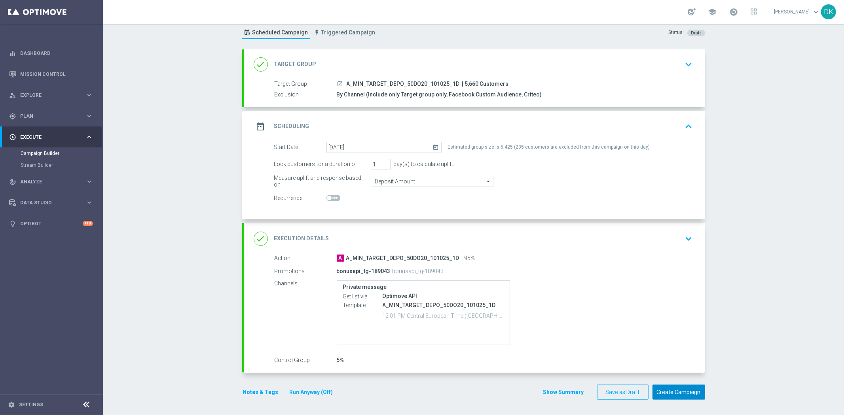
click at [680, 394] on button "Create Campaign" at bounding box center [678, 392] width 53 height 15
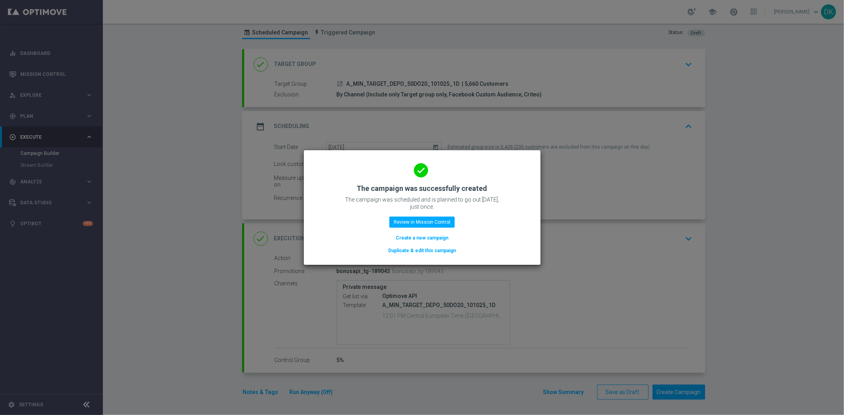
click at [424, 239] on button "Create a new campaign" at bounding box center [422, 238] width 54 height 9
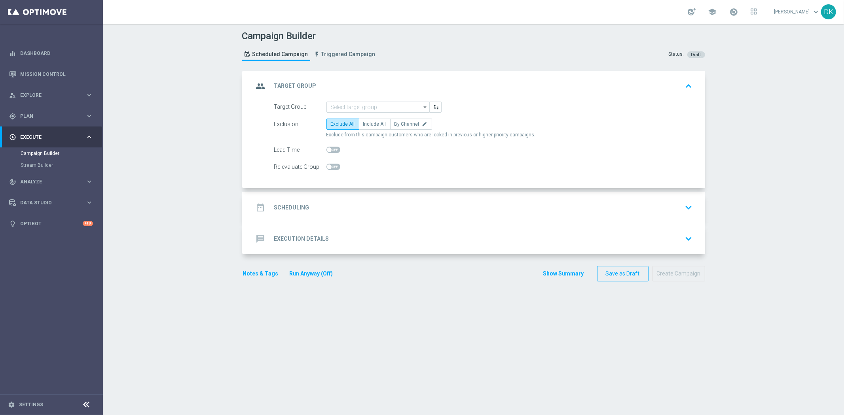
scroll to position [0, 0]
click at [358, 105] on input at bounding box center [377, 107] width 103 height 11
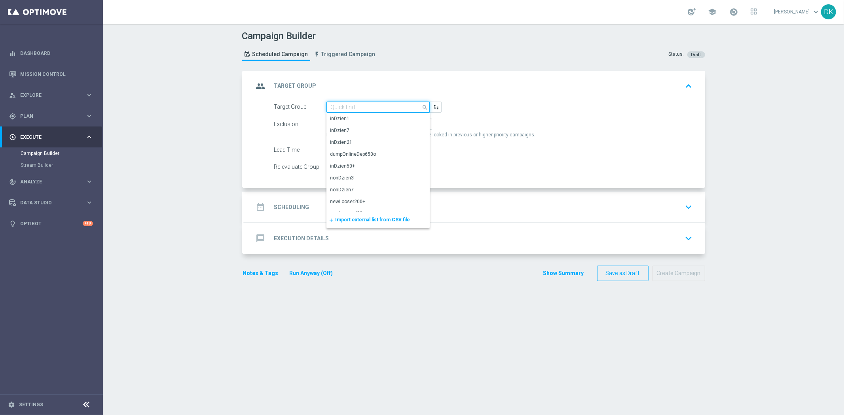
paste input "A_MIN_TARGET_DEPO_50DO20_101025_3D"
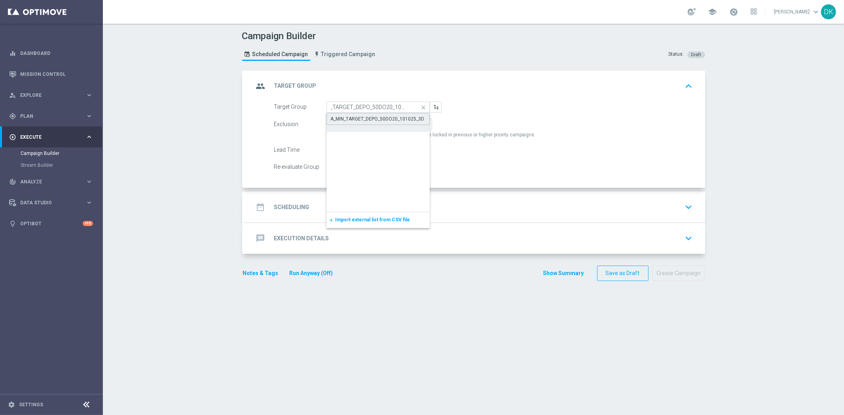
click at [361, 117] on div "A_MIN_TARGET_DEPO_50DO20_101025_3D" at bounding box center [378, 119] width 94 height 7
type input "A_MIN_TARGET_DEPO_50DO20_101025_3D"
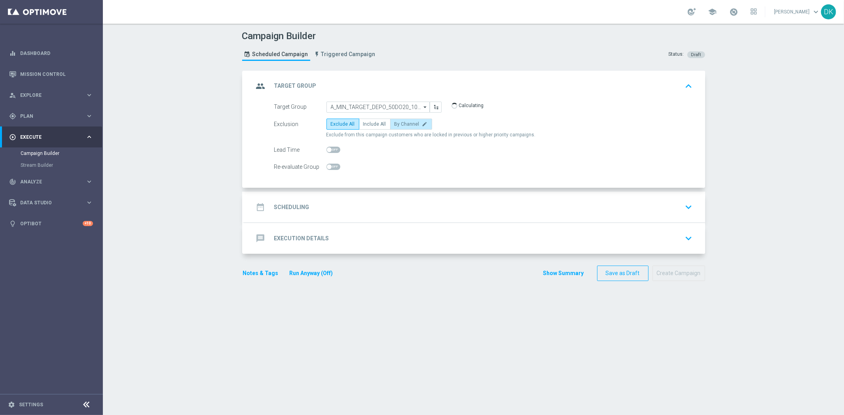
click at [405, 129] on label "By Channel edit" at bounding box center [411, 124] width 42 height 11
click at [400, 128] on input "By Channel edit" at bounding box center [396, 125] width 5 height 5
radio input "true"
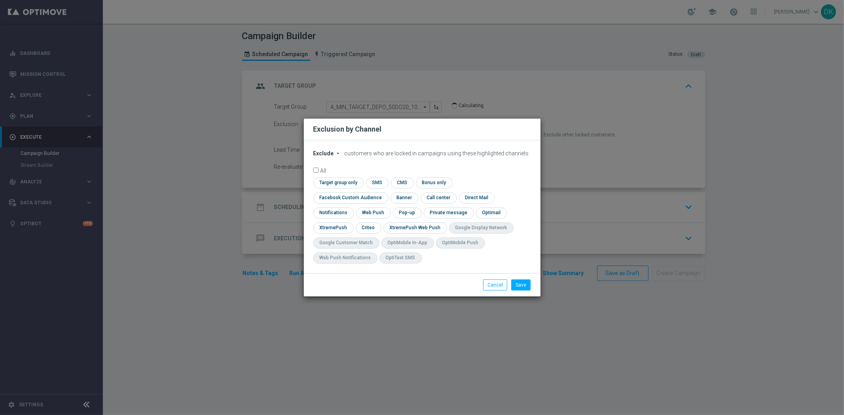
click at [327, 157] on span "Exclude" at bounding box center [323, 153] width 21 height 6
click at [0, 0] on span "Include" at bounding box center [0, 0] width 0 height 0
click at [330, 188] on input "checkbox" at bounding box center [337, 183] width 48 height 11
checkbox input "true"
click at [337, 198] on input "checkbox" at bounding box center [349, 198] width 72 height 11
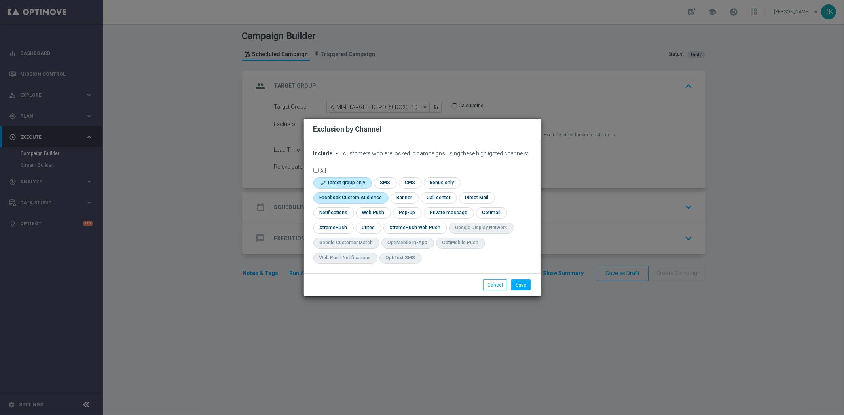
checkbox input "true"
click at [372, 230] on input "checkbox" at bounding box center [368, 228] width 25 height 11
checkbox input "true"
click at [527, 289] on button "Save" at bounding box center [520, 285] width 19 height 11
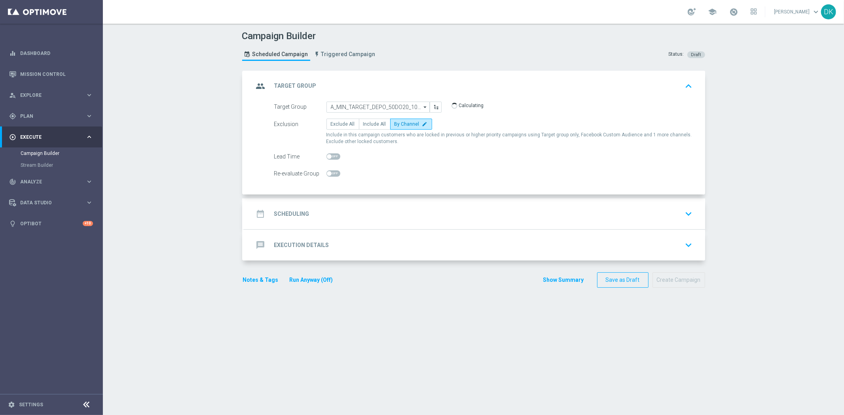
click at [323, 219] on div "date_range Scheduling keyboard_arrow_down" at bounding box center [475, 213] width 442 height 15
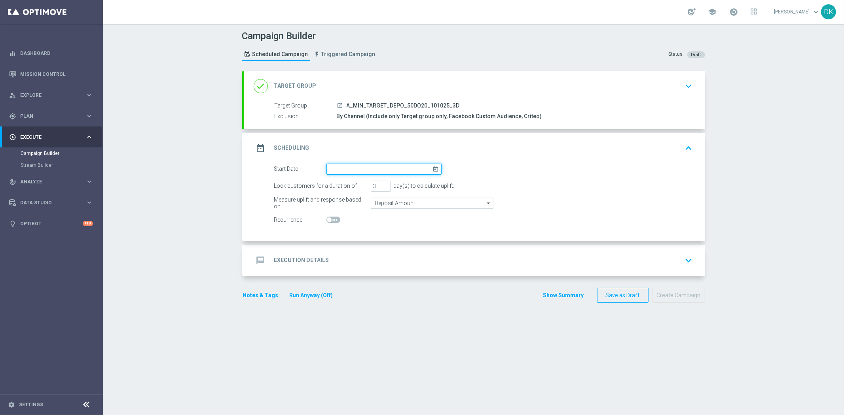
click at [376, 169] on input at bounding box center [383, 169] width 115 height 11
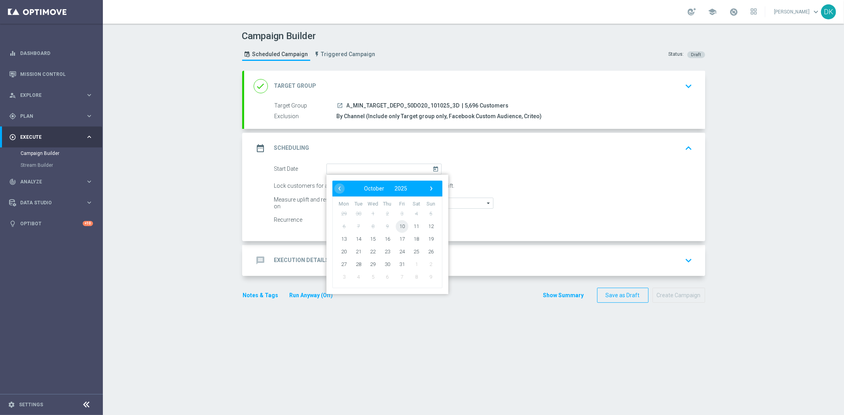
click at [398, 226] on span "10" at bounding box center [401, 226] width 13 height 13
type input "[DATE]"
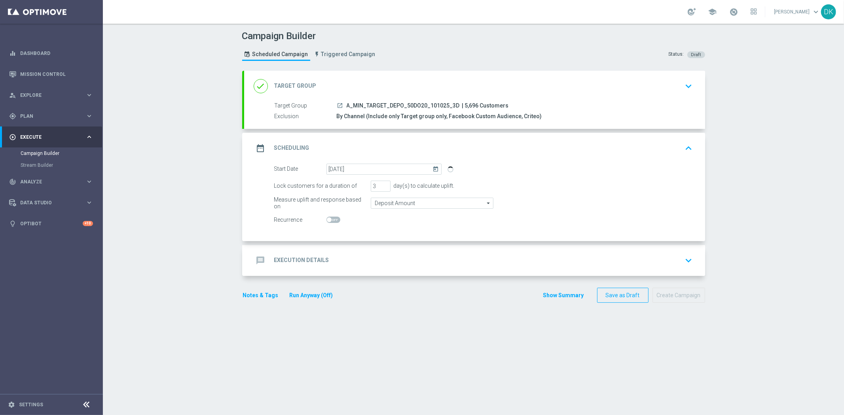
click at [330, 263] on div "message Execution Details keyboard_arrow_down" at bounding box center [475, 260] width 442 height 15
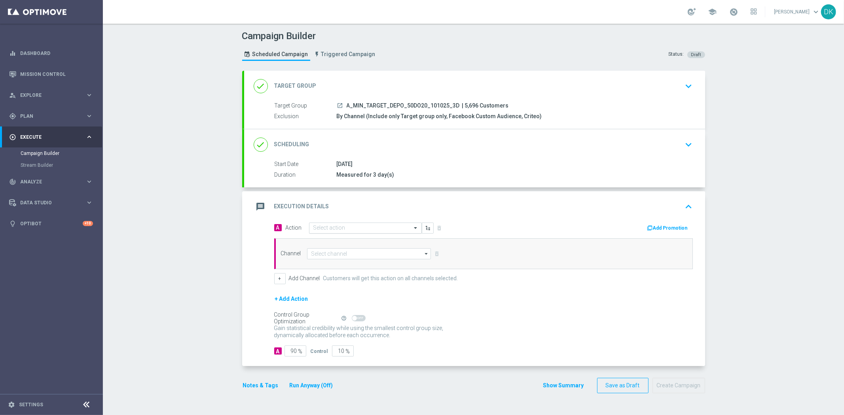
click at [334, 229] on input "text" at bounding box center [357, 228] width 88 height 7
click at [341, 333] on span "Create new action" at bounding box center [341, 336] width 42 height 6
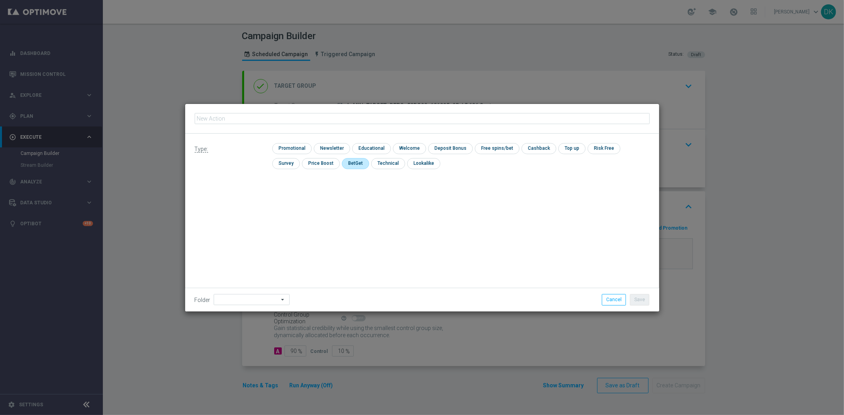
type input "A_MIN_TARGET_DEPO_50DO20_101025_3D"
click at [301, 145] on input "checkbox" at bounding box center [291, 148] width 38 height 11
checkbox input "true"
click at [641, 299] on button "Save" at bounding box center [639, 299] width 19 height 11
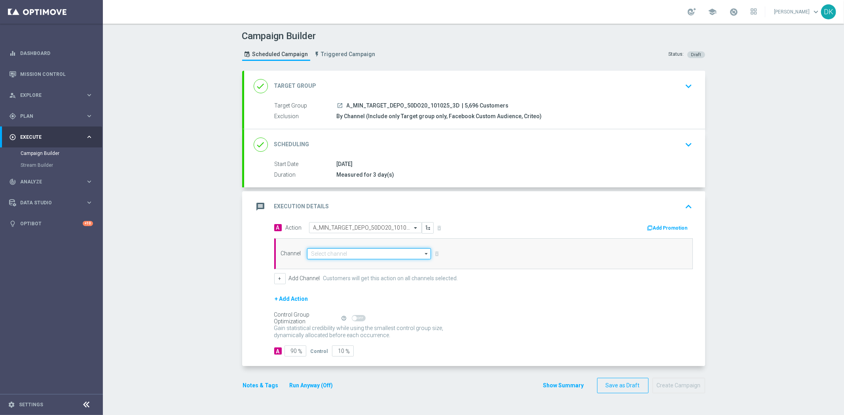
click at [358, 256] on input at bounding box center [369, 253] width 124 height 11
type input "Private message"
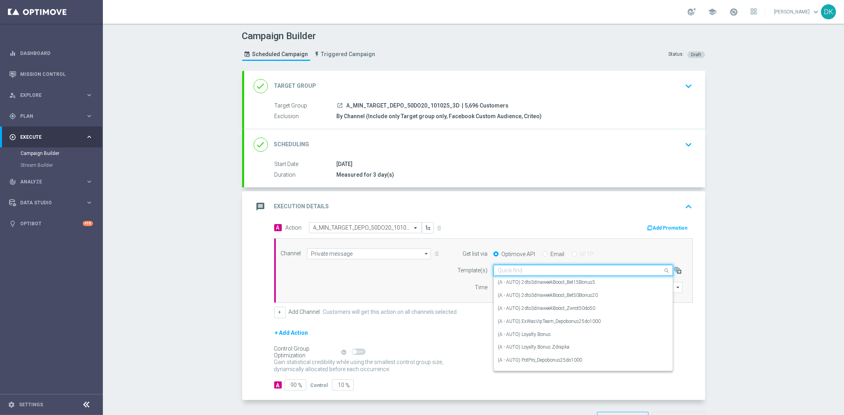
click at [568, 275] on div "Quick find" at bounding box center [583, 270] width 180 height 11
paste input "A_MIN_TARGET_DEPO_50DO20_101025_3D"
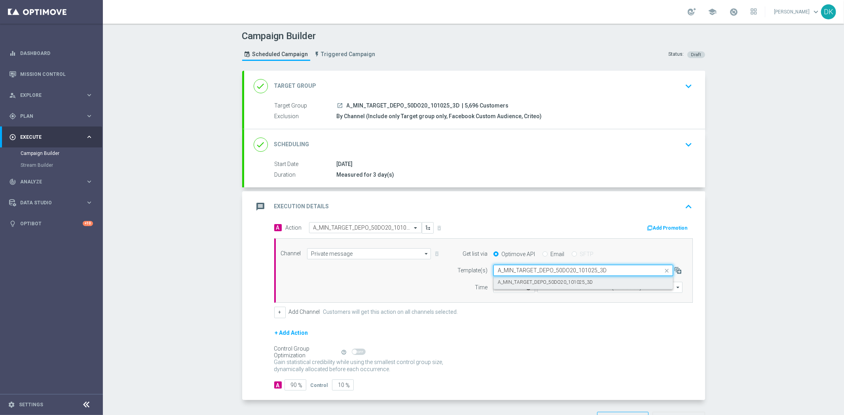
click at [544, 281] on label "A_MIN_TARGET_DEPO_50DO20_101025_3D" at bounding box center [545, 282] width 95 height 7
type input "A_MIN_TARGET_DEPO_50DO20_101025_3D"
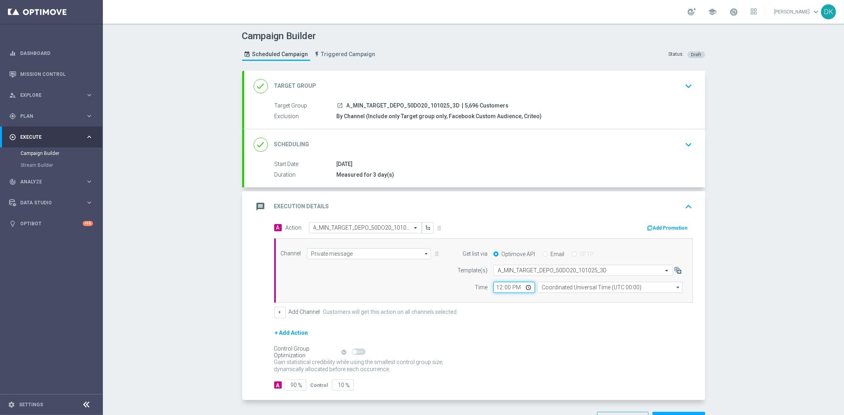
click at [495, 287] on input "12:00" at bounding box center [514, 287] width 42 height 11
type input "12:01"
click at [583, 290] on input "Coordinated Universal Time (UTC 00:00)" at bounding box center [609, 287] width 145 height 11
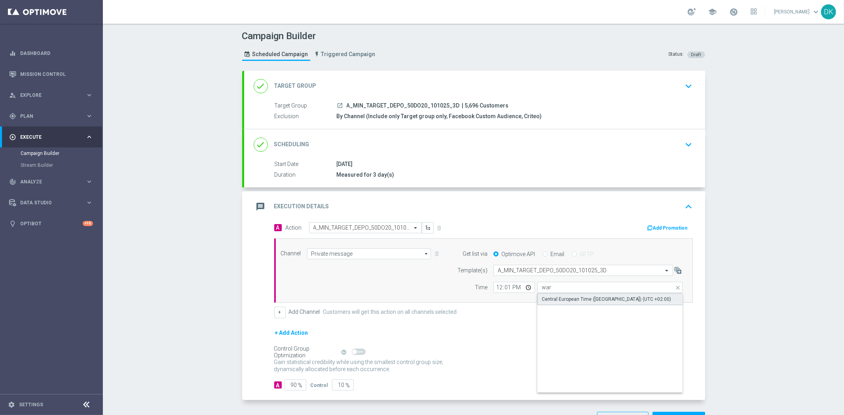
click at [576, 301] on div "Central European Time ([GEOGRAPHIC_DATA]) (UTC +02:00)" at bounding box center [606, 299] width 129 height 7
type input "Central European Time ([GEOGRAPHIC_DATA]) (UTC +02:00)"
click at [676, 228] on button "Add Promotion" at bounding box center [668, 228] width 44 height 9
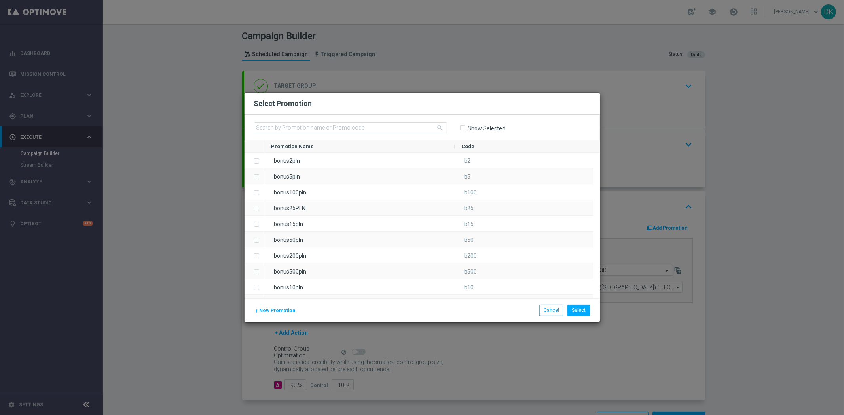
click at [280, 309] on span "New Promotion" at bounding box center [278, 311] width 36 height 6
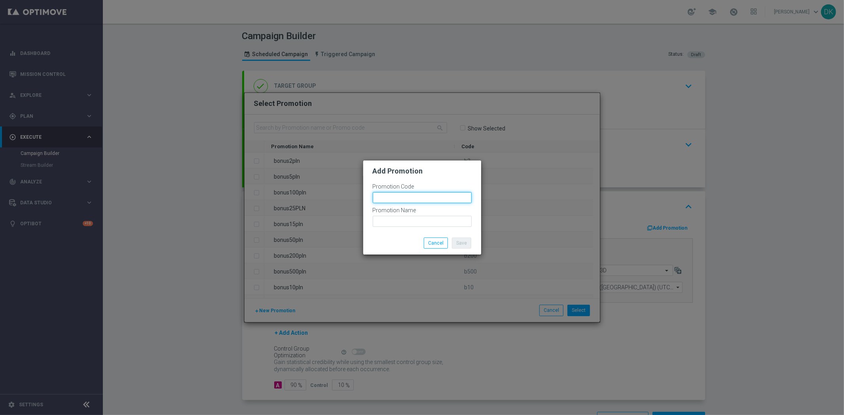
click at [446, 201] on input "text" at bounding box center [422, 197] width 99 height 11
paste input "189044"
click at [446, 201] on input "bonusapi_tg-189044" at bounding box center [422, 197] width 99 height 11
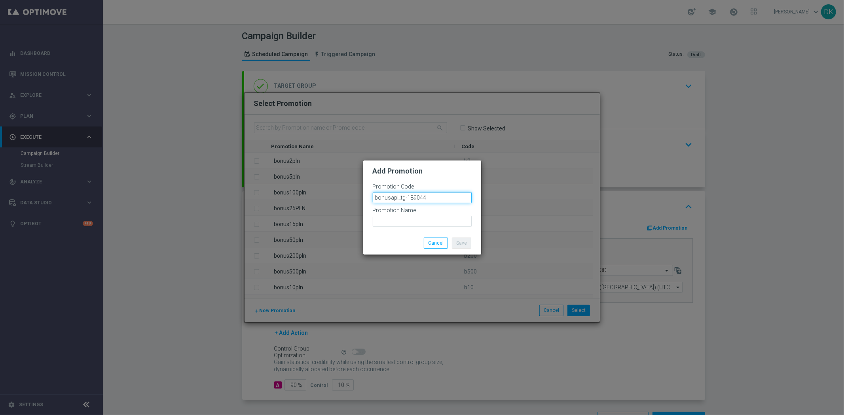
type input "bonusapi_tg-189044"
click at [439, 224] on input "text" at bounding box center [422, 221] width 99 height 11
paste input "bonusapi_tg-189044"
type input "bonusapi_tg-189044"
click at [457, 242] on button "Save" at bounding box center [461, 243] width 19 height 11
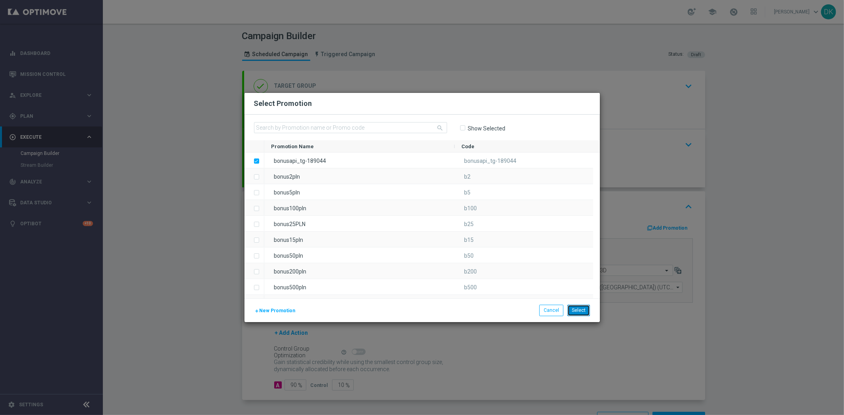
click at [582, 314] on button "Select" at bounding box center [578, 310] width 23 height 11
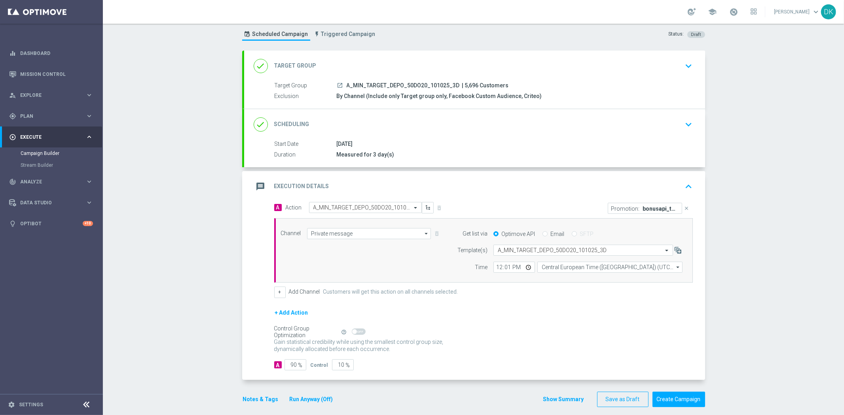
scroll to position [28, 0]
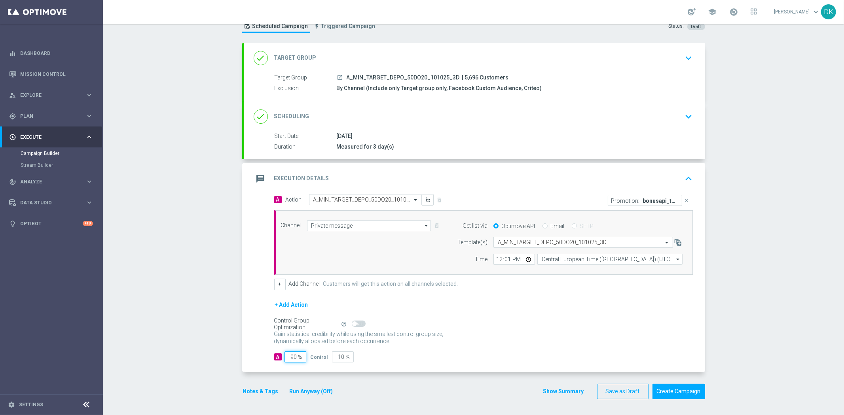
drag, startPoint x: 291, startPoint y: 358, endPoint x: 317, endPoint y: 358, distance: 25.7
click at [315, 358] on div "A 90 % Control 10 %" at bounding box center [483, 357] width 419 height 11
type input "95"
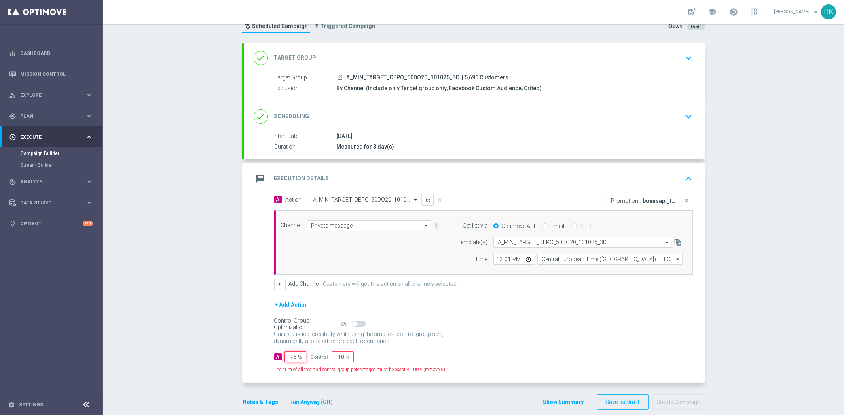
type input "5"
type input "95"
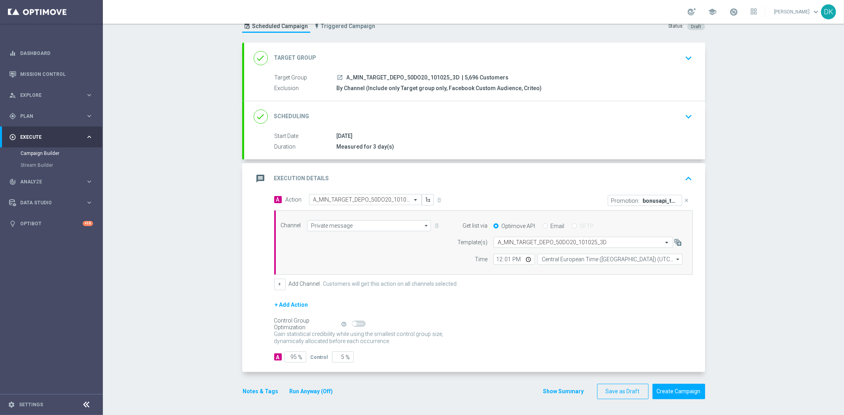
click at [459, 360] on div "A 95 % Control 5 %" at bounding box center [483, 357] width 419 height 11
click at [677, 122] on div "done Scheduling keyboard_arrow_down" at bounding box center [475, 116] width 442 height 15
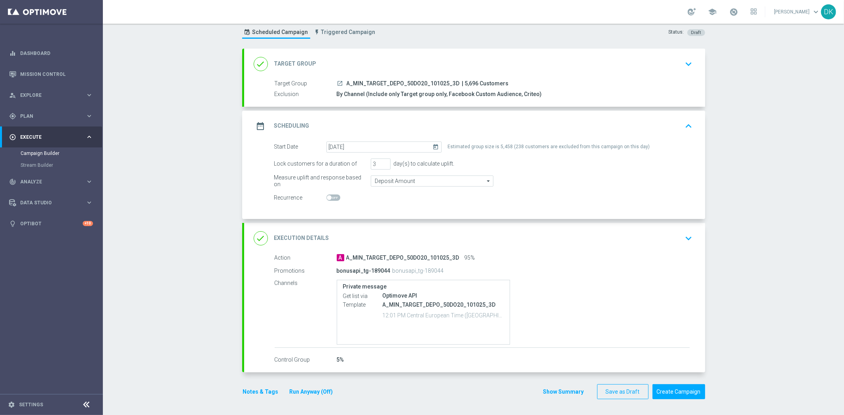
scroll to position [22, 0]
click at [677, 122] on div "date_range Scheduling keyboard_arrow_up" at bounding box center [475, 126] width 442 height 15
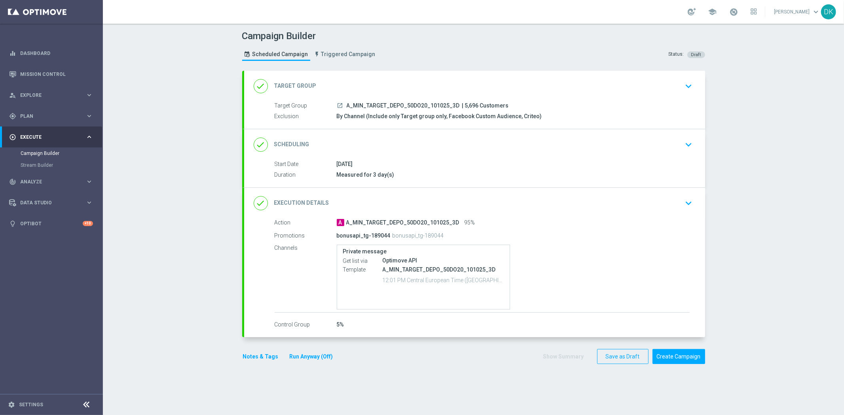
scroll to position [0, 0]
click at [686, 356] on button "Create Campaign" at bounding box center [678, 356] width 53 height 15
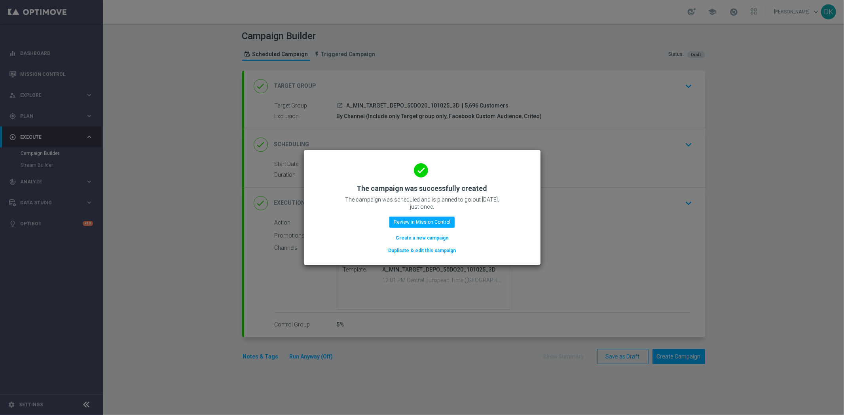
click at [425, 240] on button "Create a new campaign" at bounding box center [422, 238] width 54 height 9
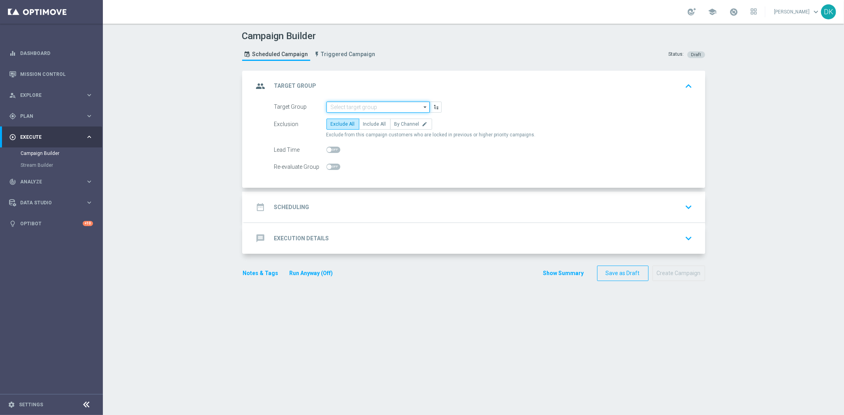
click at [373, 110] on input at bounding box center [377, 107] width 103 height 11
paste input "A_LOW_TARGET_DEPO_50DO50_101025_1D"
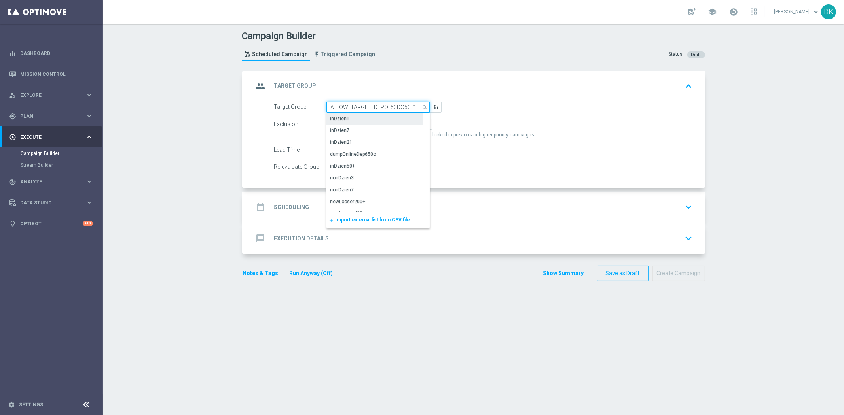
scroll to position [0, 17]
click at [372, 114] on div "A_LOW_TARGET_DEPO_50DO50_101025_1D" at bounding box center [378, 122] width 104 height 18
type input "A_LOW_TARGET_DEPO_50DO50_101025_1D"
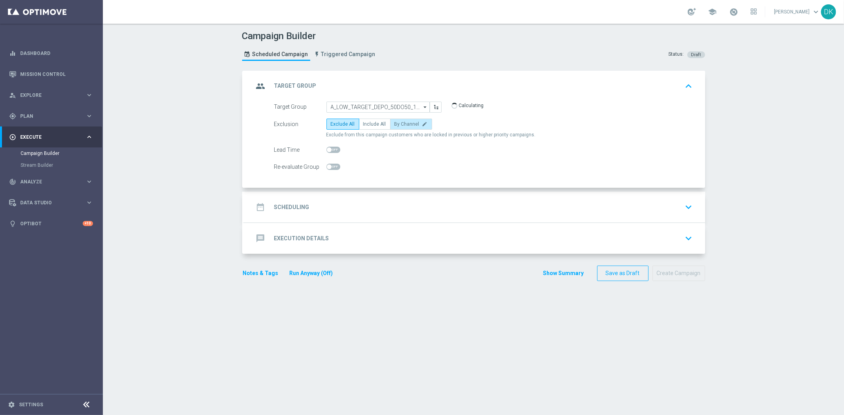
click at [398, 124] on span "By Channel" at bounding box center [406, 124] width 25 height 6
click at [398, 124] on input "By Channel edit" at bounding box center [396, 125] width 5 height 5
radio input "true"
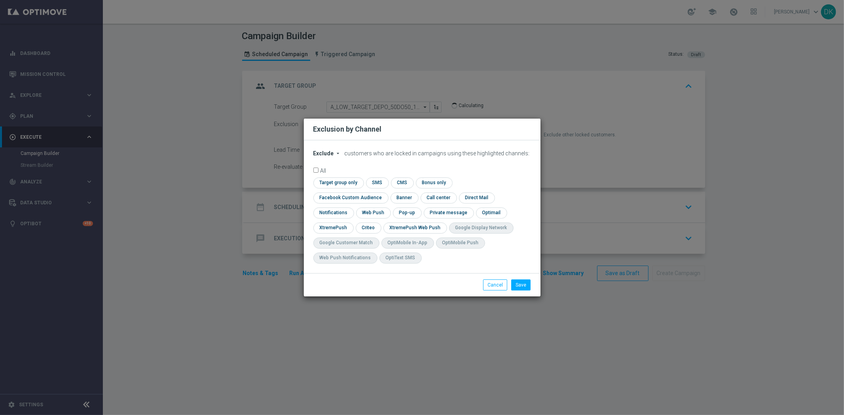
click at [338, 157] on icon "arrow_drop_down" at bounding box center [338, 153] width 6 height 6
click at [0, 0] on span "Include" at bounding box center [0, 0] width 0 height 0
click at [345, 188] on input "checkbox" at bounding box center [337, 183] width 48 height 11
checkbox input "true"
click at [344, 195] on input "checkbox" at bounding box center [349, 198] width 72 height 11
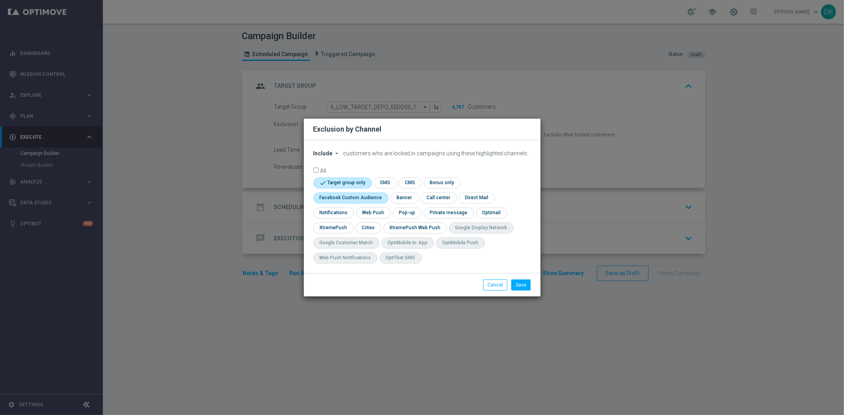
checkbox input "true"
click at [366, 225] on input "checkbox" at bounding box center [368, 228] width 25 height 11
checkbox input "true"
click at [516, 283] on button "Save" at bounding box center [520, 285] width 19 height 11
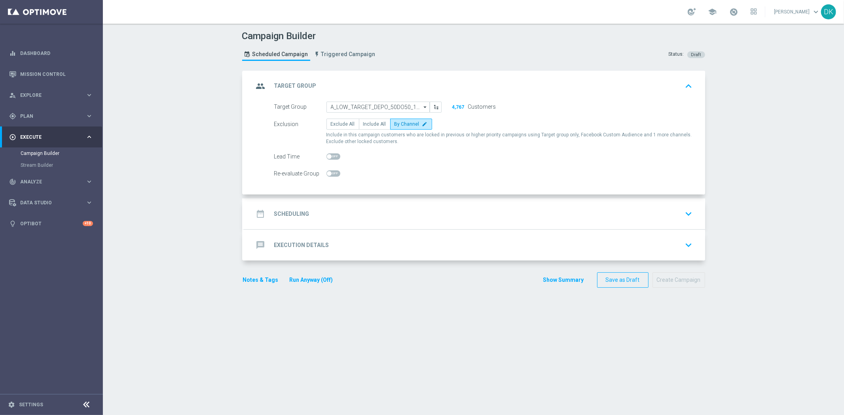
click at [359, 212] on div "date_range Scheduling keyboard_arrow_down" at bounding box center [475, 213] width 442 height 15
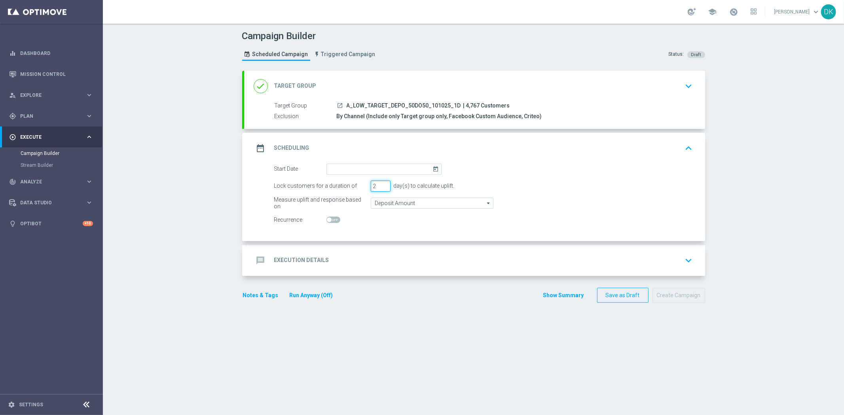
click at [380, 187] on input "2" at bounding box center [381, 186] width 20 height 11
type input "1"
click at [380, 187] on input "1" at bounding box center [381, 186] width 20 height 11
click at [387, 167] on input at bounding box center [383, 169] width 115 height 11
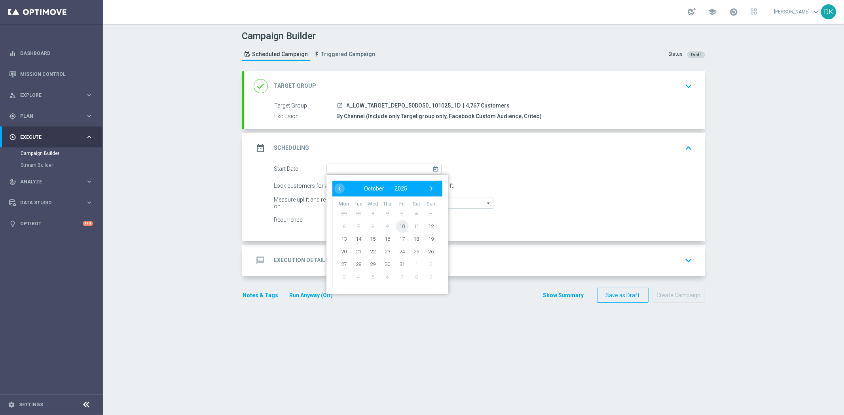
click at [398, 225] on span "10" at bounding box center [401, 226] width 13 height 13
type input "[DATE]"
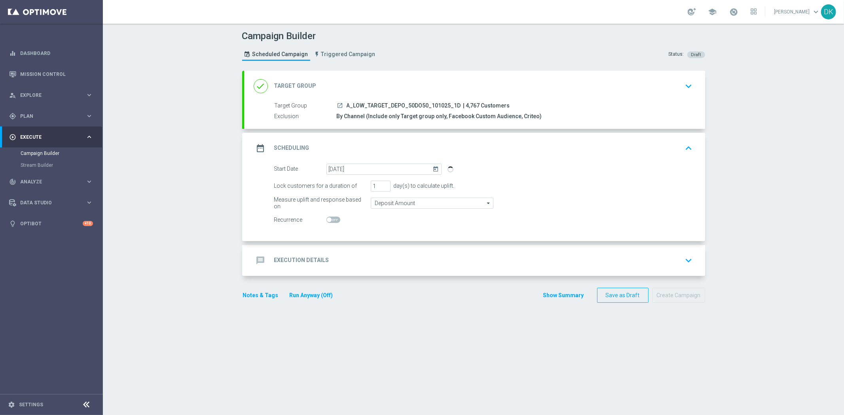
click at [384, 251] on div "message Execution Details keyboard_arrow_down" at bounding box center [474, 260] width 461 height 31
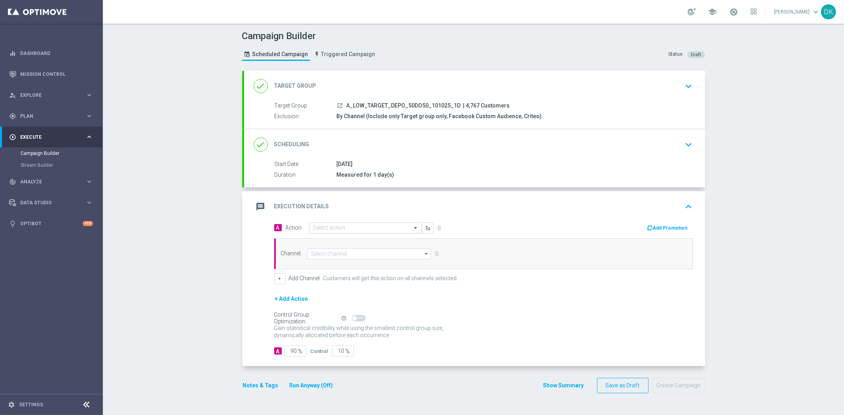
click at [337, 227] on input "text" at bounding box center [357, 228] width 88 height 7
click at [339, 333] on span "Create new action" at bounding box center [341, 336] width 42 height 6
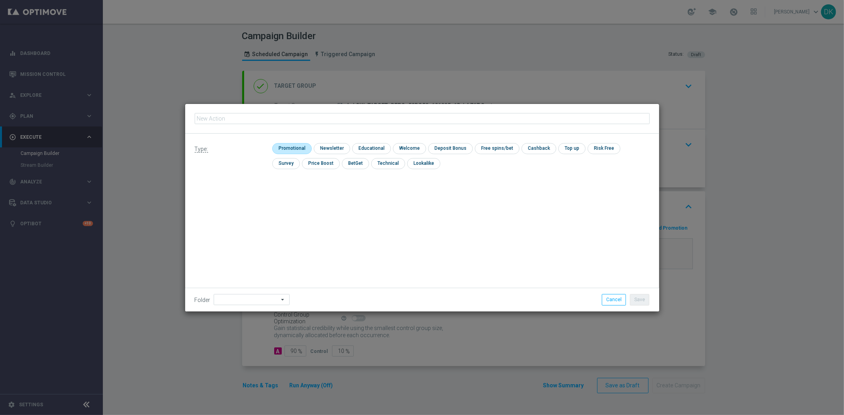
type input "A_LOW_TARGET_DEPO_50DO50_101025_1D"
click at [289, 146] on input "checkbox" at bounding box center [291, 148] width 38 height 11
checkbox input "true"
click at [639, 299] on button "Save" at bounding box center [639, 299] width 19 height 11
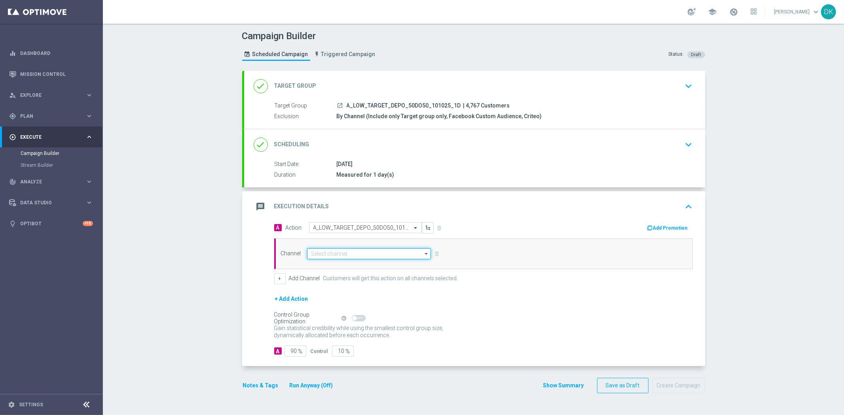
click at [356, 255] on input at bounding box center [369, 253] width 124 height 11
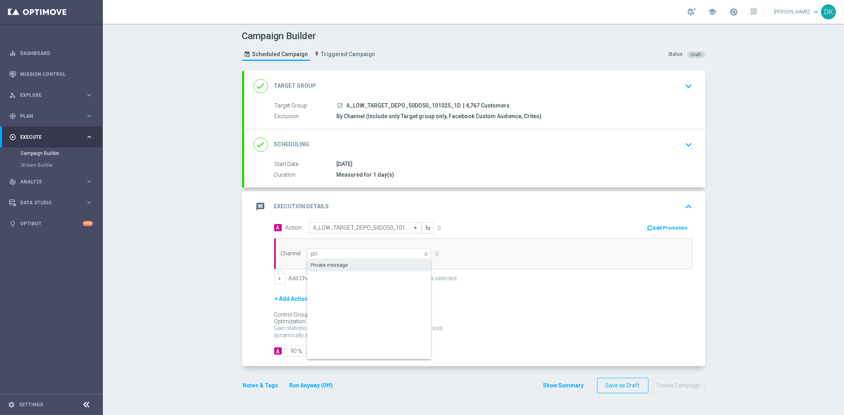
click at [341, 266] on div "Private message" at bounding box center [329, 265] width 37 height 7
type input "Private message"
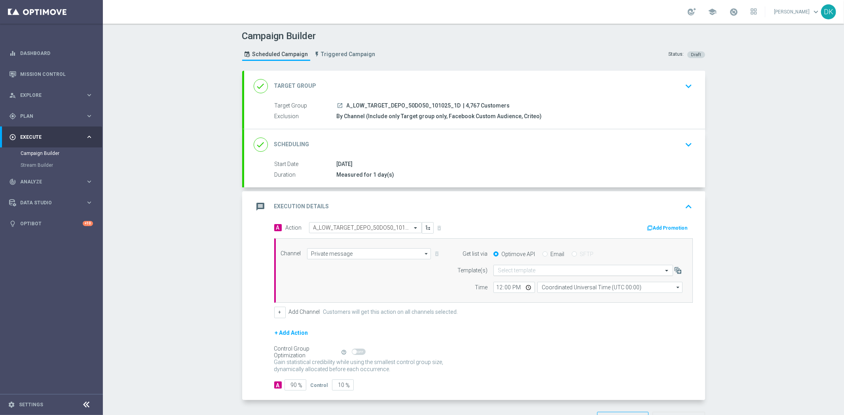
click at [504, 266] on div "Select template" at bounding box center [583, 270] width 180 height 11
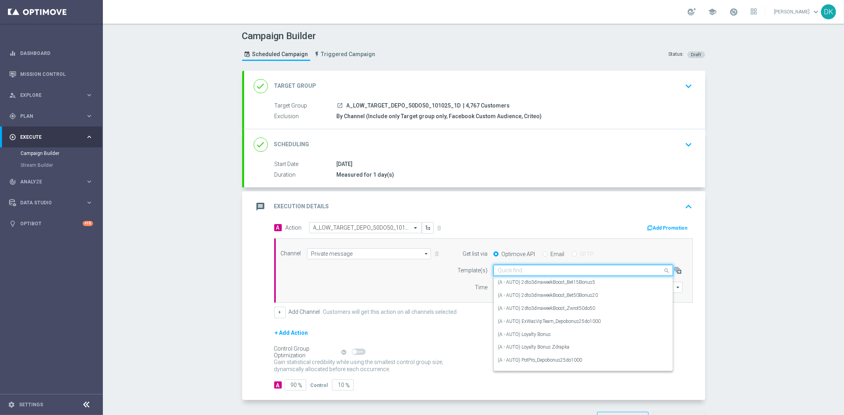
click at [510, 271] on input "text" at bounding box center [575, 270] width 155 height 7
paste input "A_LOW_TARGET_DEPO_50DO50_101025_1D"
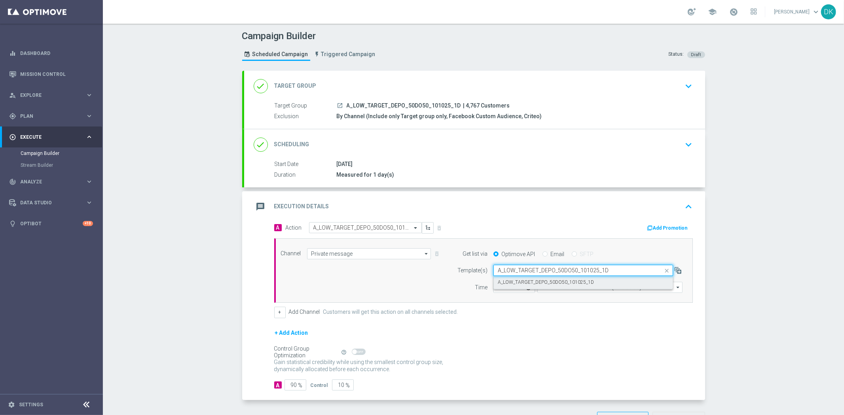
click at [517, 279] on label "A_LOW_TARGET_DEPO_50DO50_101025_1D" at bounding box center [546, 282] width 96 height 7
type input "A_LOW_TARGET_DEPO_50DO50_101025_1D"
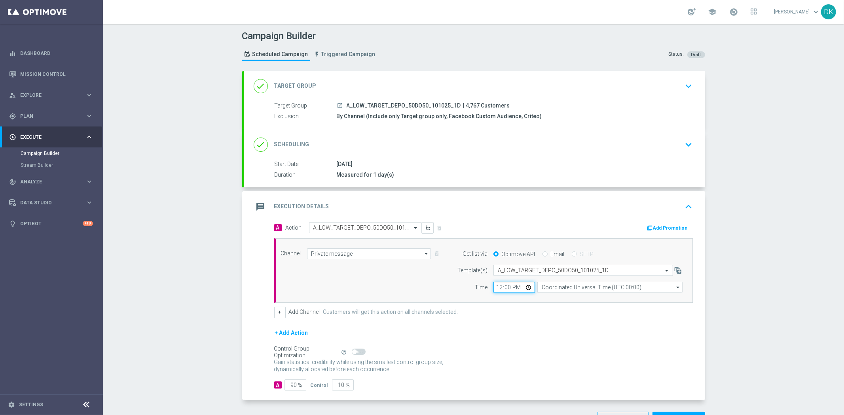
click at [494, 289] on input "12:00" at bounding box center [514, 287] width 42 height 11
type input "12:01"
click at [563, 288] on input "Coordinated Universal Time (UTC 00:00)" at bounding box center [609, 287] width 145 height 11
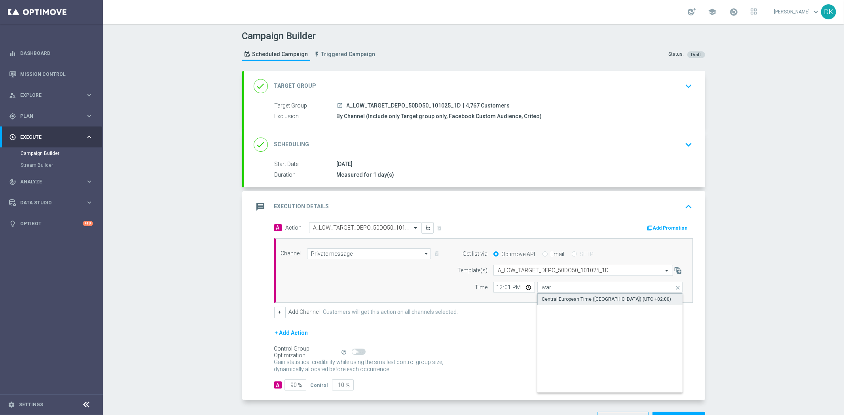
click at [564, 302] on div "Central European Time ([GEOGRAPHIC_DATA]) (UTC +02:00)" at bounding box center [606, 299] width 129 height 7
type input "Central European Time ([GEOGRAPHIC_DATA]) (UTC +02:00)"
click at [677, 225] on button "Add Promotion" at bounding box center [668, 228] width 44 height 9
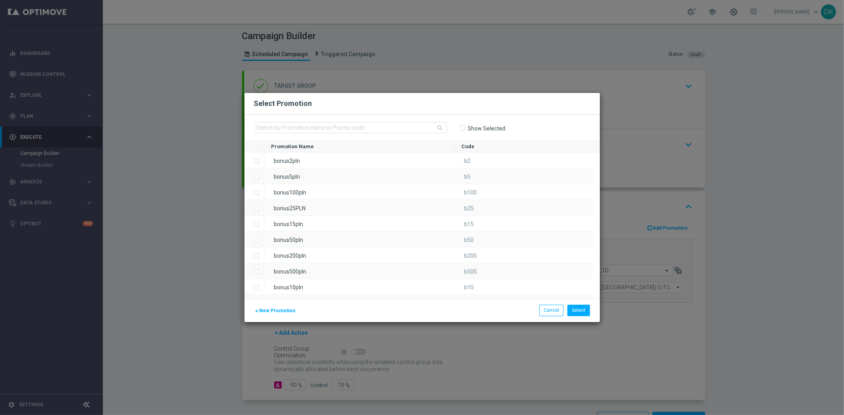
click at [286, 311] on span "New Promotion" at bounding box center [278, 311] width 36 height 6
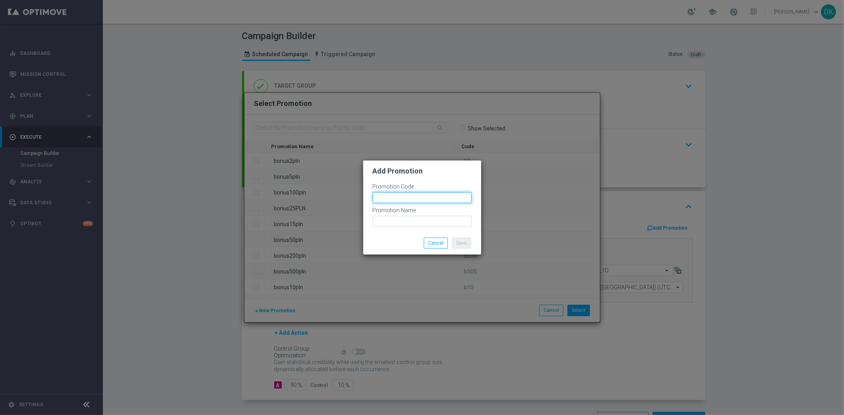
click at [397, 199] on input "text" at bounding box center [422, 197] width 99 height 11
paste input "189045"
click at [398, 202] on input "bonusapi_tg-189045" at bounding box center [422, 197] width 99 height 11
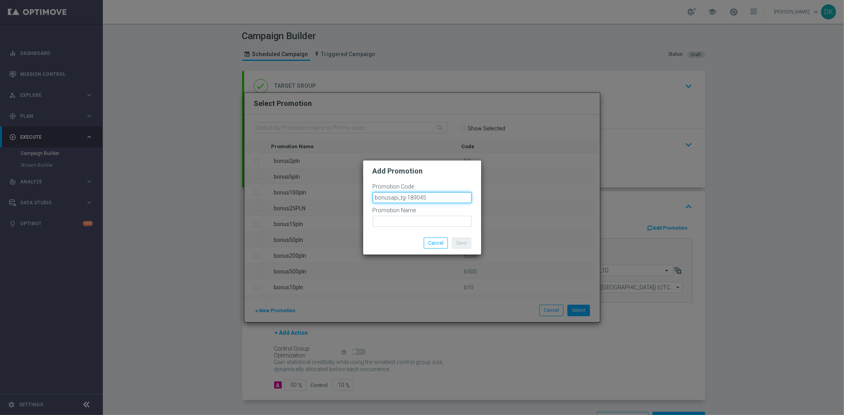
type input "bonusapi_tg-189045"
click at [413, 224] on input "text" at bounding box center [422, 221] width 99 height 11
paste input "bonusapi_tg-189045"
type input "bonusapi_tg-189045"
click at [460, 243] on button "Save" at bounding box center [461, 243] width 19 height 11
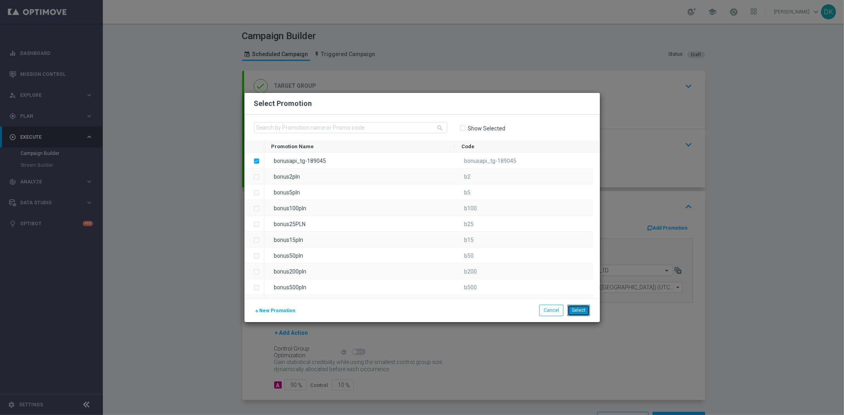
click at [582, 313] on button "Select" at bounding box center [578, 310] width 23 height 11
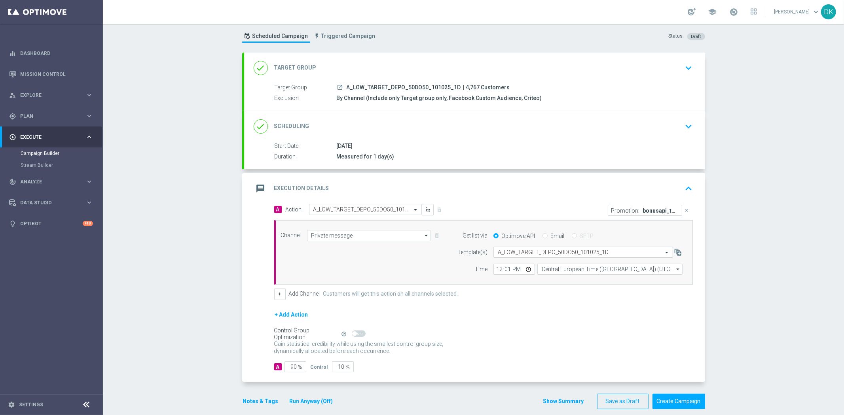
scroll to position [28, 0]
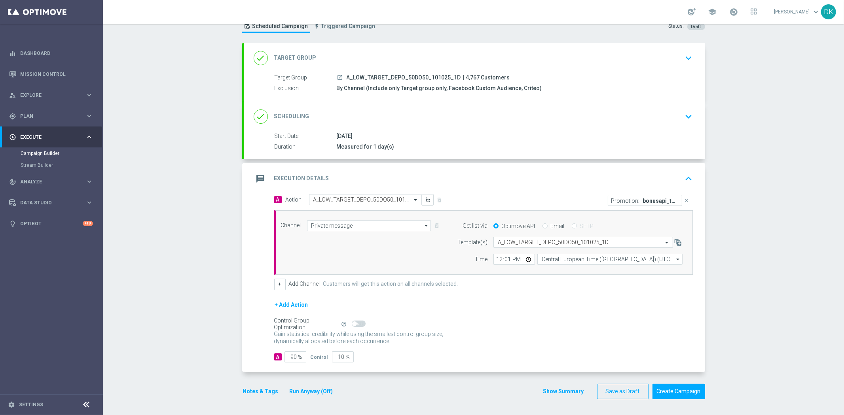
click at [671, 125] on div "done Scheduling keyboard_arrow_down" at bounding box center [474, 116] width 461 height 31
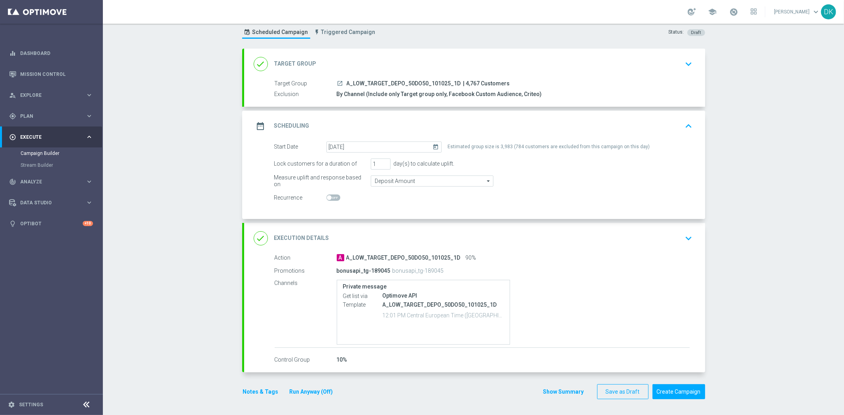
scroll to position [22, 0]
click at [201, 366] on div "Campaign Builder Scheduled Campaign Triggered Campaign Status: Draft done Targe…" at bounding box center [473, 220] width 741 height 392
click at [169, 390] on div "Campaign Builder Scheduled Campaign Triggered Campaign Status: Draft done Targe…" at bounding box center [473, 220] width 741 height 392
click at [635, 394] on button "Save as Draft" at bounding box center [622, 392] width 51 height 15
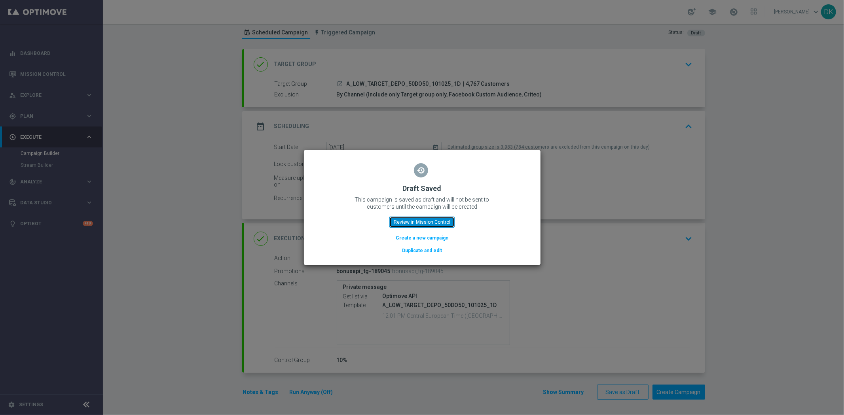
click at [426, 224] on button "Review in Mission Control" at bounding box center [421, 222] width 65 height 11
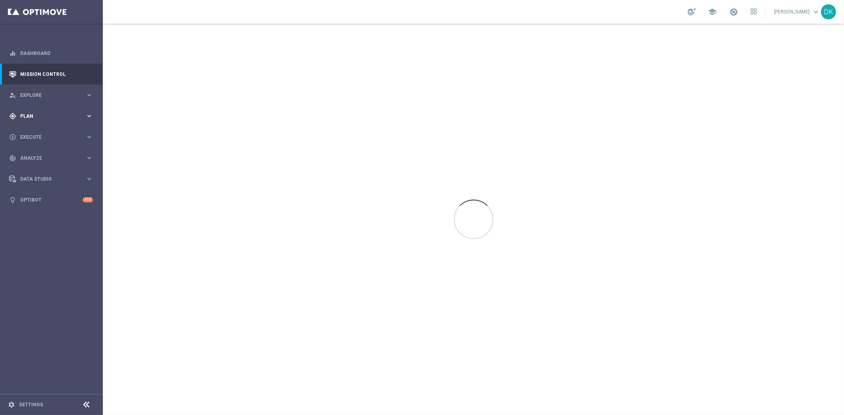
click at [59, 116] on span "Plan" at bounding box center [52, 116] width 65 height 5
click at [40, 132] on link "Target Groups" at bounding box center [52, 132] width 62 height 6
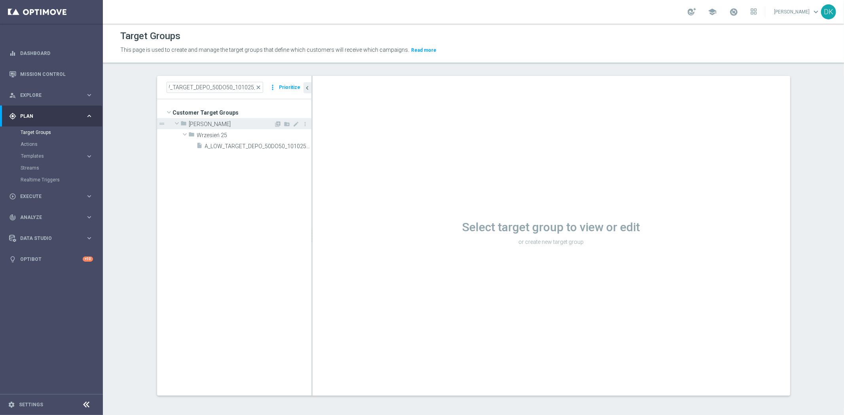
scroll to position [0, 13]
type input "A_LOW_TARGET_DEPO_50DO50_101025_"
click at [242, 150] on div "insert_drive_file A_LOW_TARGET_DEPO_50DO50_101025_1D" at bounding box center [245, 145] width 97 height 11
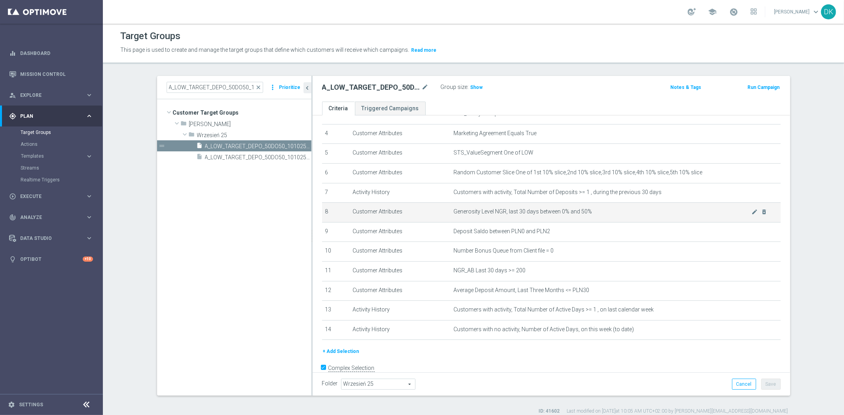
scroll to position [90, 0]
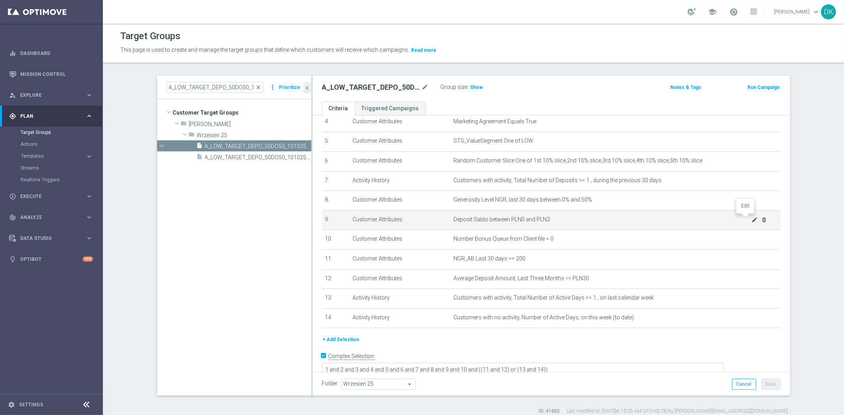
click at [751, 220] on icon "mode_edit" at bounding box center [754, 220] width 6 height 6
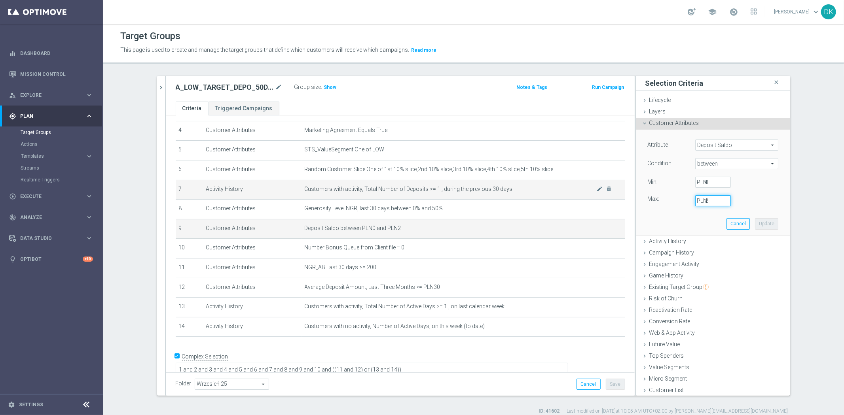
drag, startPoint x: 709, startPoint y: 200, endPoint x: 600, endPoint y: 197, distance: 108.8
click at [606, 197] on as-split "A_LOW_TARGET_DEPO_50DO50_101025_ close more_vert Prioritize Customer Target Gro…" at bounding box center [473, 236] width 633 height 320
type input "10"
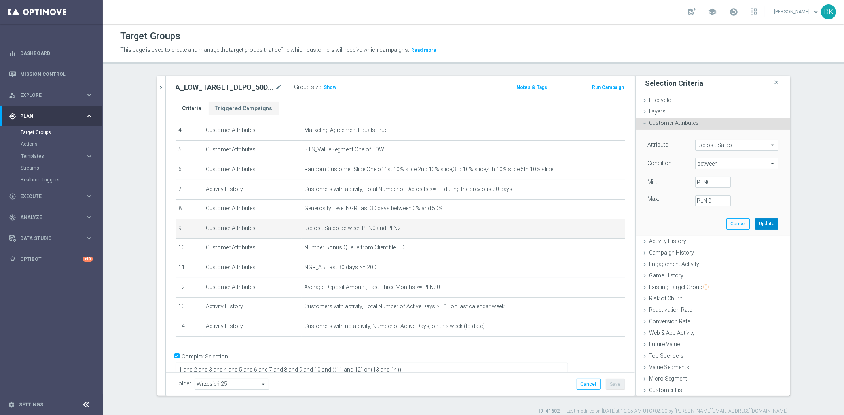
click at [761, 223] on button "Update" at bounding box center [766, 223] width 23 height 11
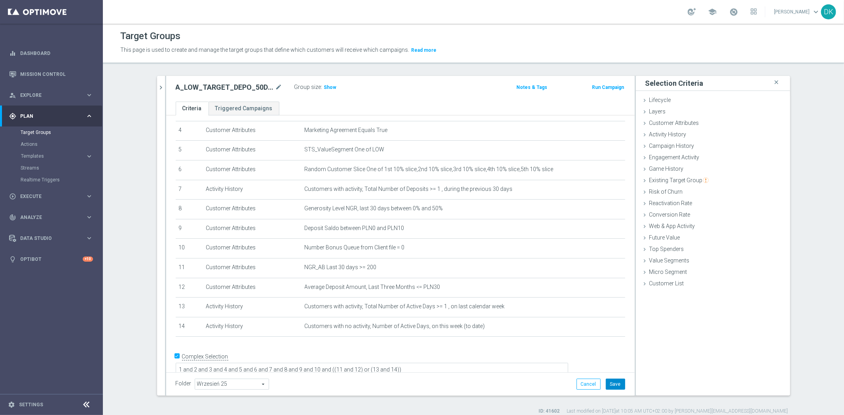
click at [611, 385] on button "Save" at bounding box center [615, 384] width 19 height 11
click at [159, 88] on icon "chevron_right" at bounding box center [161, 88] width 8 height 8
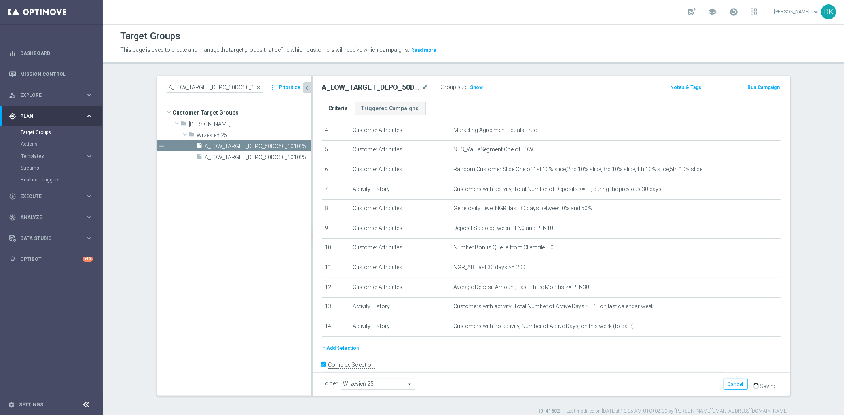
scroll to position [90, 0]
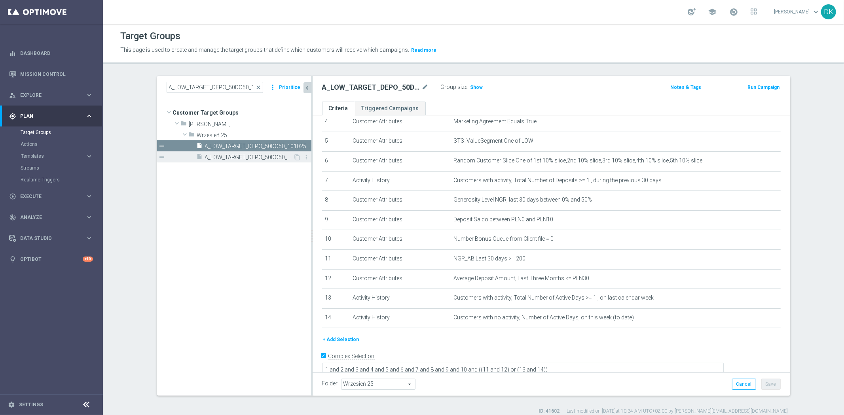
click at [233, 156] on span "A_LOW_TARGET_DEPO_50DO50_101025_3D" at bounding box center [249, 157] width 89 height 7
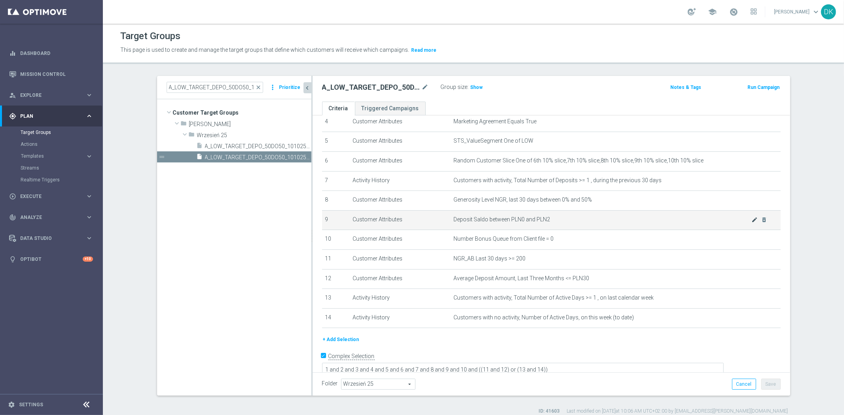
click at [745, 218] on div at bounding box center [745, 216] width 8 height 4
click at [751, 220] on icon "mode_edit" at bounding box center [754, 220] width 6 height 6
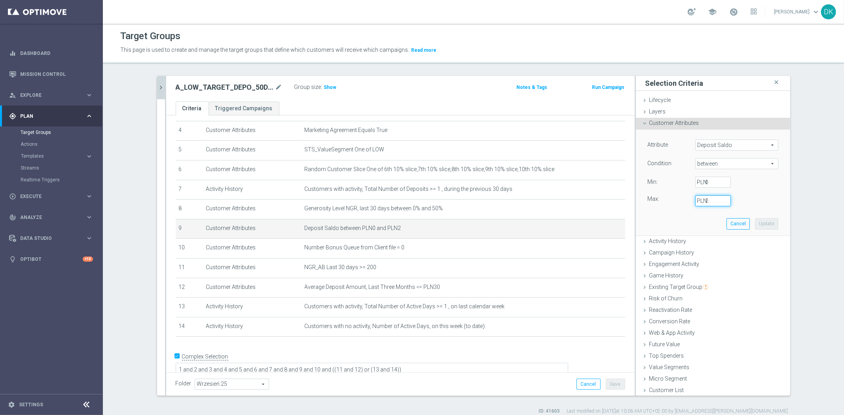
drag, startPoint x: 703, startPoint y: 203, endPoint x: 685, endPoint y: 205, distance: 18.3
click at [689, 205] on div "2 PLN" at bounding box center [712, 200] width 47 height 11
type input "10"
click at [762, 226] on button "Update" at bounding box center [766, 223] width 23 height 11
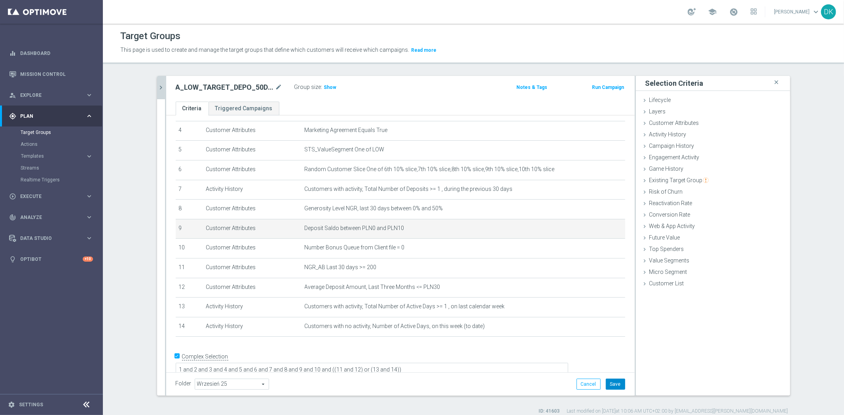
click at [613, 383] on button "Save" at bounding box center [615, 384] width 19 height 11
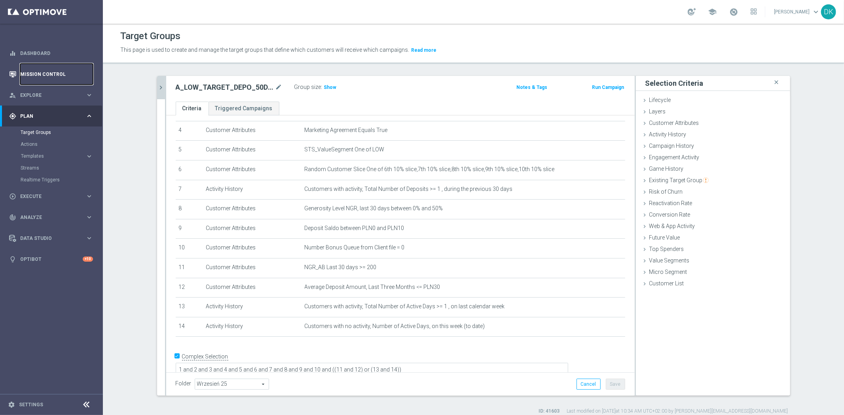
click at [66, 71] on link "Mission Control" at bounding box center [56, 74] width 73 height 21
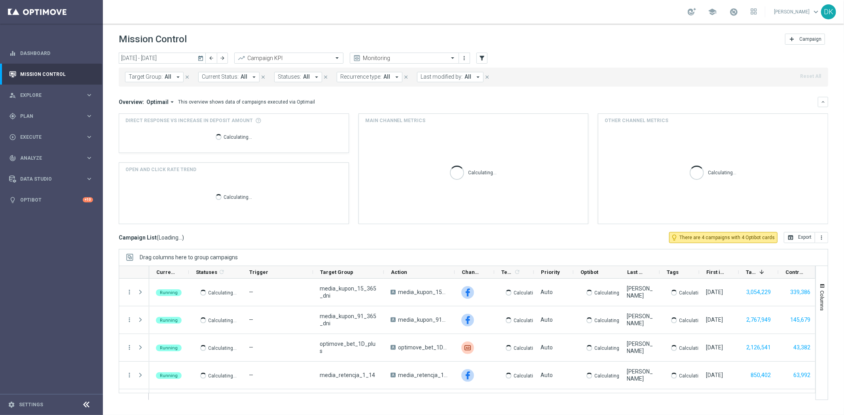
click at [156, 78] on span "Target Group:" at bounding box center [146, 77] width 34 height 7
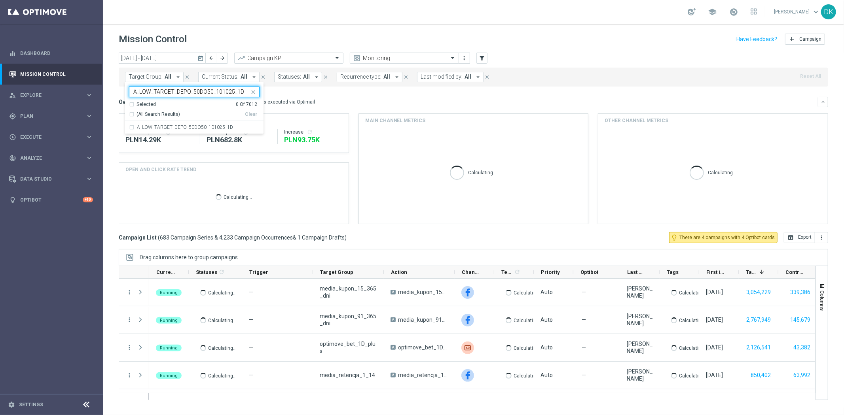
click at [164, 129] on label "A_LOW_TARGET_DEPO_50DO50_101025_1D" at bounding box center [185, 127] width 96 height 5
type input "A_LOW_TARGET_DEPO_50DO50_101025_1D"
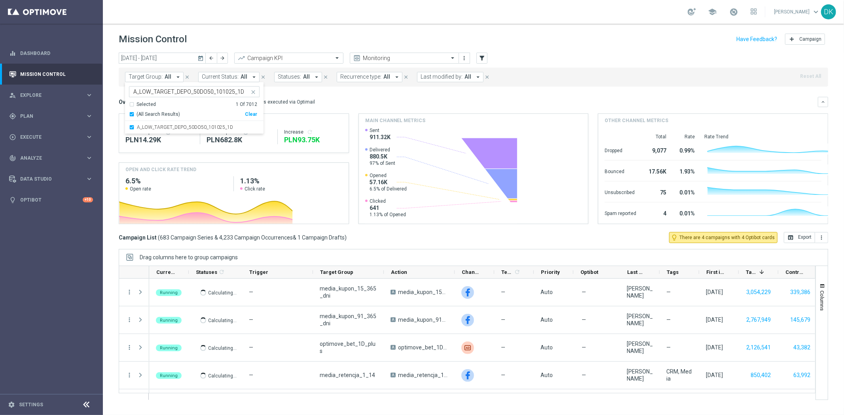
click at [114, 120] on div "[DATE] [DATE] - [DATE] arrow_back arrow_forward Campaign KPI trending_up Monito…" at bounding box center [473, 231] width 741 height 356
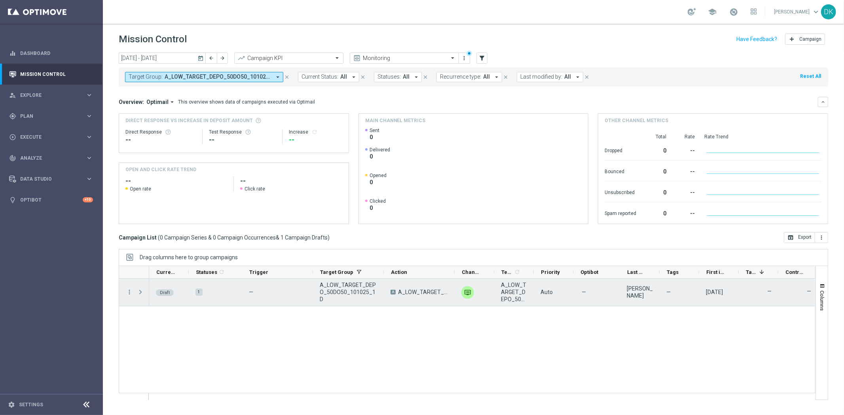
click at [128, 297] on div "more_vert" at bounding box center [126, 292] width 14 height 27
click at [129, 295] on icon "more_vert" at bounding box center [129, 292] width 7 height 7
click at [150, 322] on span "Edit" at bounding box center [149, 323] width 9 height 6
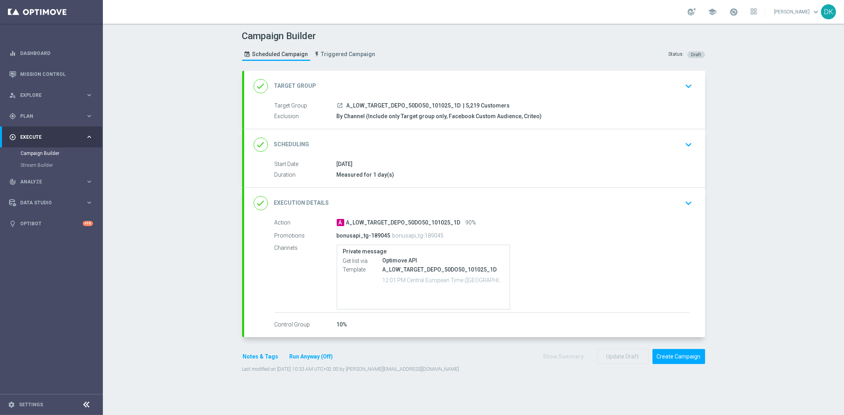
click at [246, 385] on section "done Target Group keyboard_arrow_down Target Group launch A_LOW_TARGET_DEPO_50D…" at bounding box center [473, 239] width 475 height 337
click at [691, 137] on button "keyboard_arrow_down" at bounding box center [688, 144] width 13 height 15
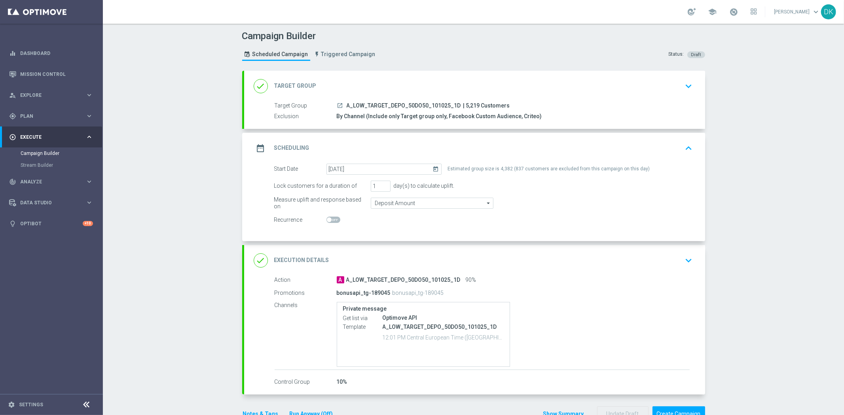
click at [192, 372] on div "Campaign Builder Scheduled Campaign Triggered Campaign Status: Draft done Targe…" at bounding box center [473, 220] width 741 height 392
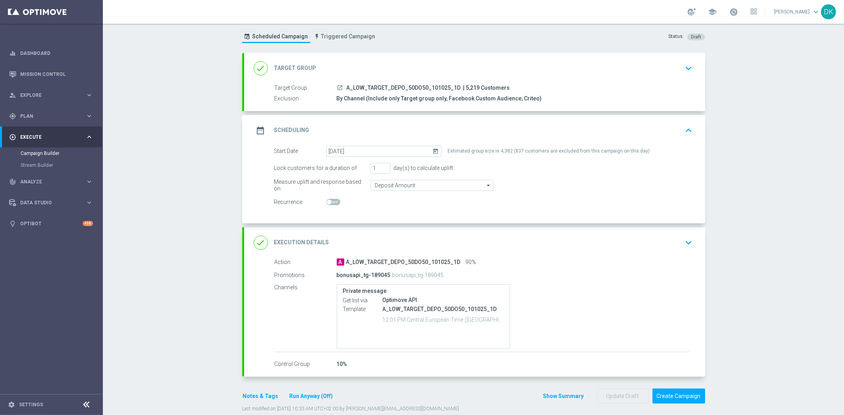
scroll to position [30, 0]
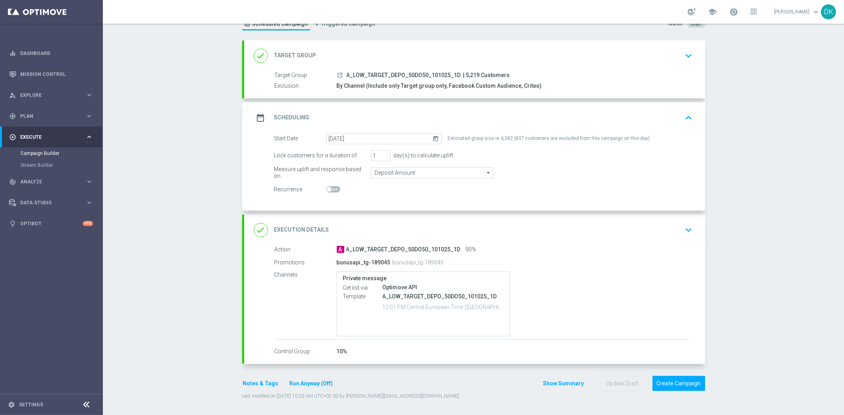
click at [181, 369] on div "Campaign Builder Scheduled Campaign Triggered Campaign Status: Draft done Targe…" at bounding box center [473, 220] width 741 height 392
click at [169, 382] on div "Campaign Builder Scheduled Campaign Triggered Campaign Status: Draft done Targe…" at bounding box center [473, 220] width 741 height 392
click at [195, 373] on div "Campaign Builder Scheduled Campaign Triggered Campaign Status: Draft done Targe…" at bounding box center [473, 220] width 741 height 392
click at [198, 370] on div "Campaign Builder Scheduled Campaign Triggered Campaign Status: Draft done Targe…" at bounding box center [473, 220] width 741 height 392
click at [794, 330] on div "Campaign Builder Scheduled Campaign Triggered Campaign Status: Draft done Targe…" at bounding box center [473, 220] width 741 height 392
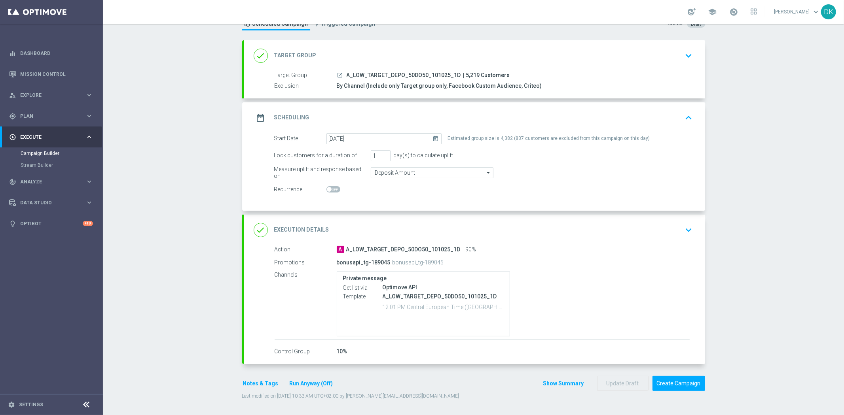
click at [791, 213] on div "Campaign Builder Scheduled Campaign Triggered Campaign Status: Draft done Targe…" at bounding box center [473, 220] width 741 height 392
click at [750, 327] on div "Campaign Builder Scheduled Campaign Triggered Campaign Status: Draft done Targe…" at bounding box center [473, 220] width 741 height 392
click at [783, 320] on div "Campaign Builder Scheduled Campaign Triggered Campaign Status: Draft done Targe…" at bounding box center [473, 220] width 741 height 392
click at [748, 368] on div "Campaign Builder Scheduled Campaign Triggered Campaign Status: Draft done Targe…" at bounding box center [473, 220] width 741 height 392
click at [674, 381] on button "Create Campaign" at bounding box center [678, 383] width 53 height 15
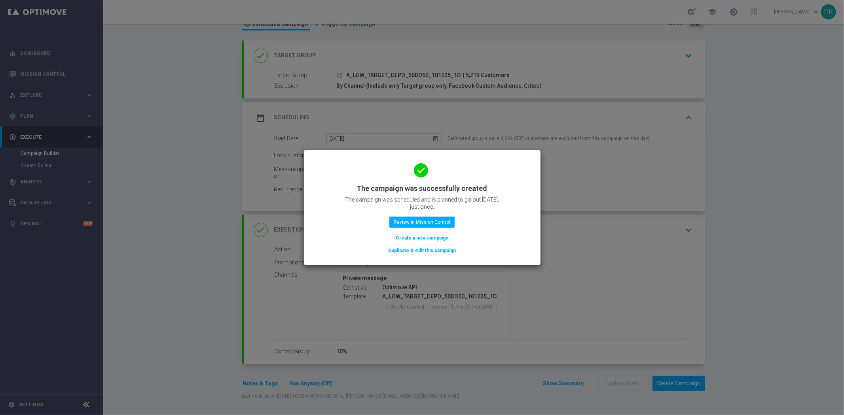
click at [444, 240] on button "Create a new campaign" at bounding box center [422, 238] width 54 height 9
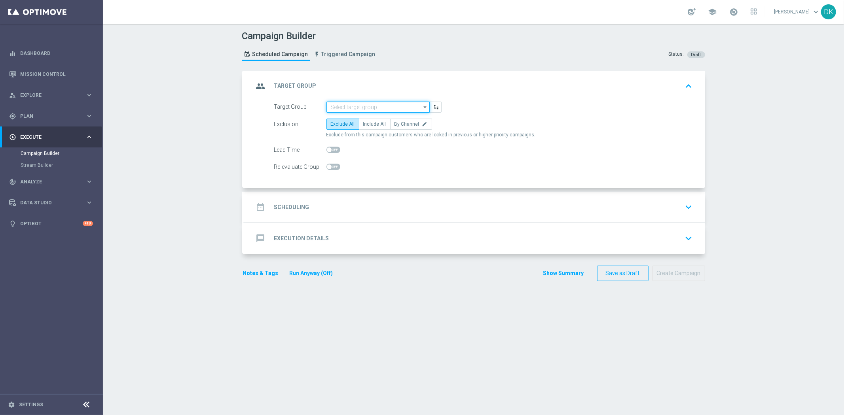
click at [367, 109] on input at bounding box center [377, 107] width 103 height 11
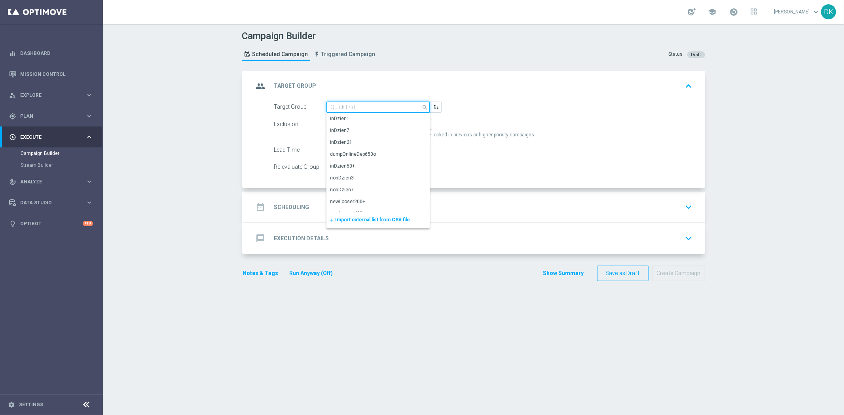
paste input "A_LOW_TARGET_DEPO_50DO50_101025_3D"
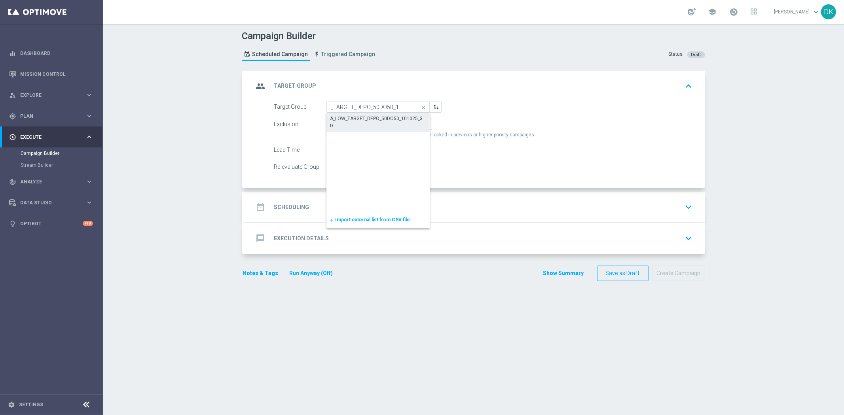
click at [359, 121] on div "A_LOW_TARGET_DEPO_50DO50_101025_3D" at bounding box center [378, 122] width 96 height 14
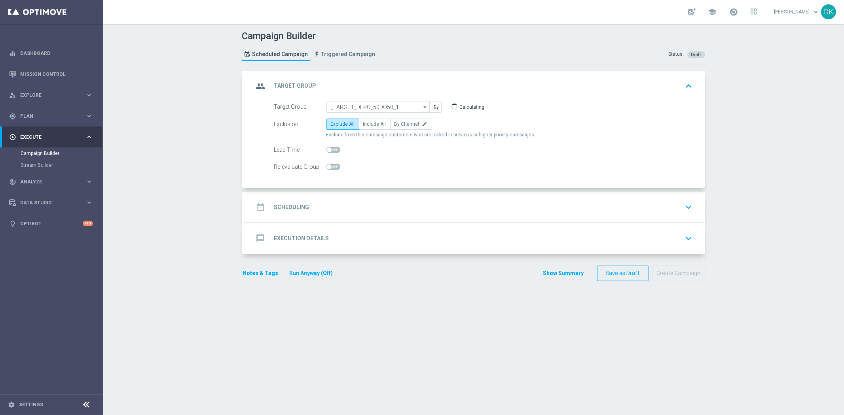
type input "A_LOW_TARGET_DEPO_50DO50_101025_3D"
click at [398, 121] on span "By Channel" at bounding box center [406, 124] width 25 height 6
click at [398, 123] on input "By Channel edit" at bounding box center [396, 125] width 5 height 5
radio input "true"
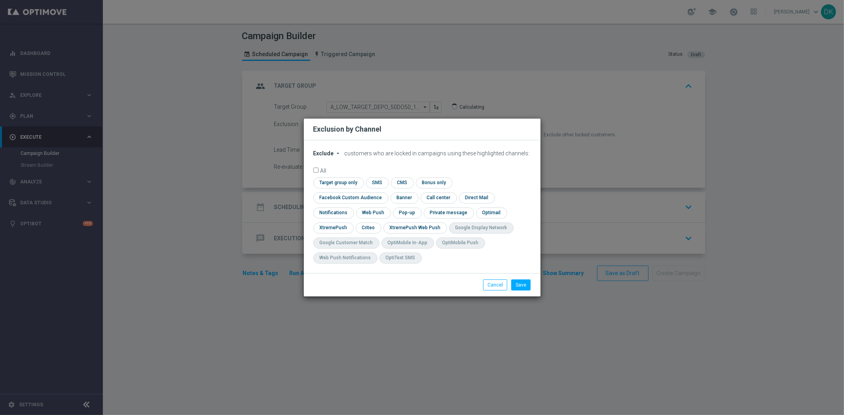
click at [330, 157] on span "Exclude" at bounding box center [323, 153] width 21 height 6
click at [0, 0] on span "Include" at bounding box center [0, 0] width 0 height 0
click at [331, 188] on input "checkbox" at bounding box center [337, 183] width 48 height 11
checkbox input "true"
click at [336, 201] on input "checkbox" at bounding box center [349, 198] width 72 height 11
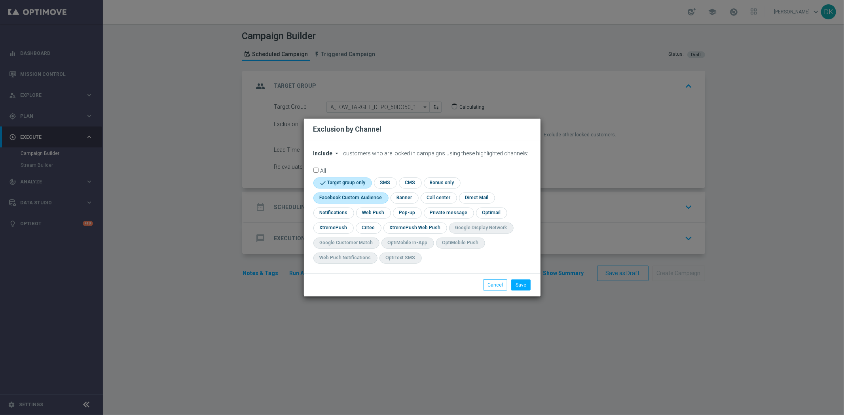
checkbox input "true"
click at [373, 230] on input "checkbox" at bounding box center [368, 228] width 25 height 11
checkbox input "true"
click at [520, 286] on button "Save" at bounding box center [520, 285] width 19 height 11
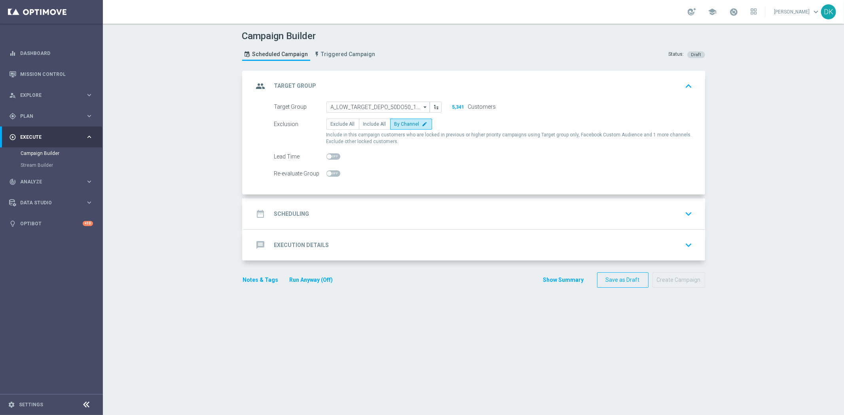
click at [405, 365] on section "group Target Group keyboard_arrow_up Target Group A_LOW_TARGET_DEPO_50DO50_1010…" at bounding box center [473, 239] width 475 height 337
click at [311, 211] on div "date_range Scheduling keyboard_arrow_down" at bounding box center [475, 213] width 442 height 15
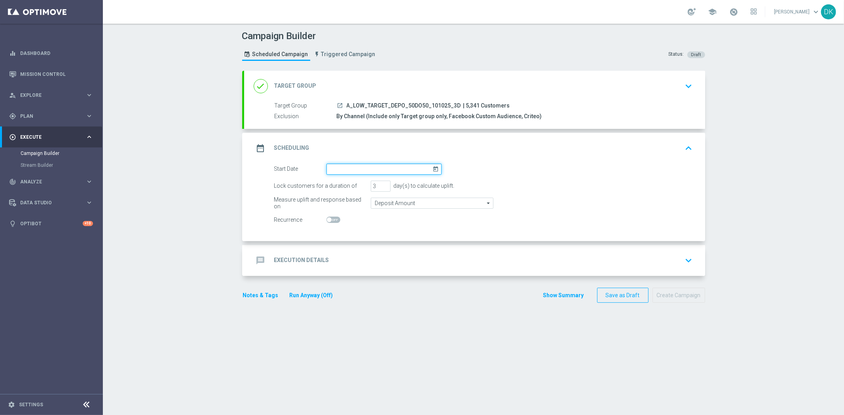
click at [377, 172] on input at bounding box center [383, 169] width 115 height 11
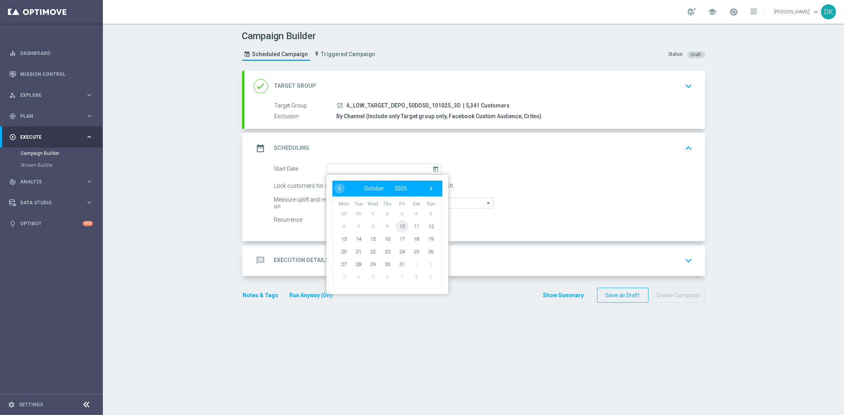
click at [396, 227] on span "10" at bounding box center [401, 226] width 13 height 13
type input "[DATE]"
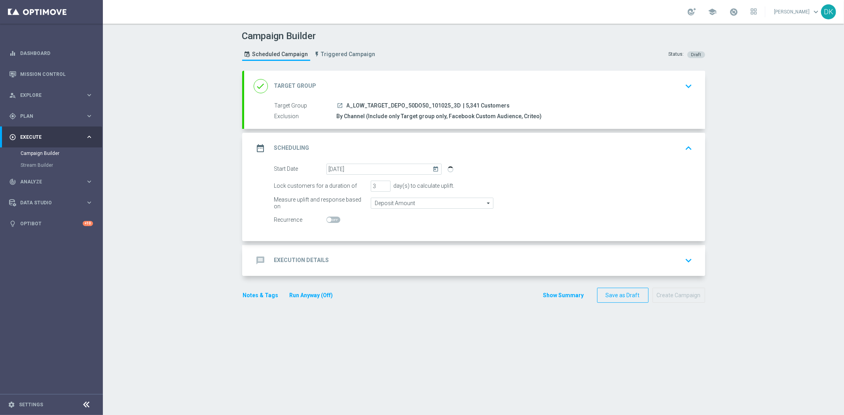
click at [371, 258] on div "message Execution Details keyboard_arrow_down" at bounding box center [475, 260] width 442 height 15
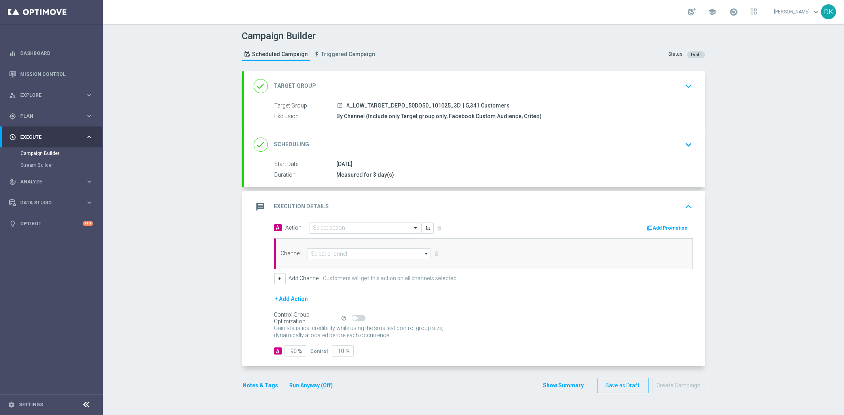
click at [377, 231] on div "Select action" at bounding box center [365, 228] width 113 height 11
click at [341, 335] on span "Create new action" at bounding box center [341, 336] width 42 height 6
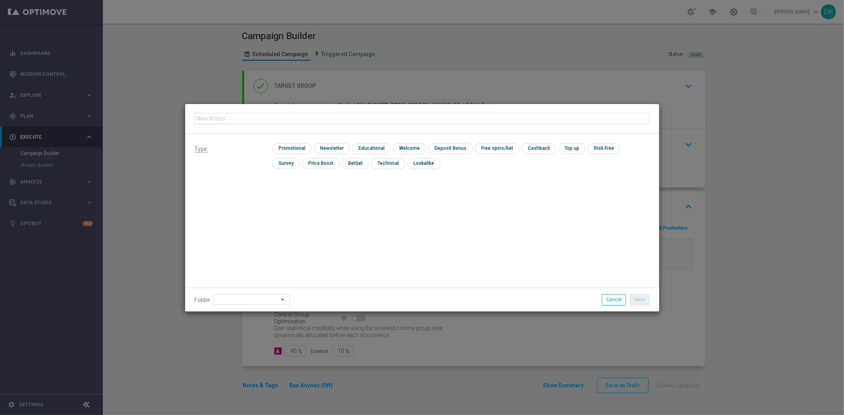
type input "A_LOW_TARGET_DEPO_50DO50_101025_3D"
click at [296, 151] on input "checkbox" at bounding box center [291, 148] width 38 height 11
checkbox input "true"
click at [641, 301] on button "Save" at bounding box center [639, 299] width 19 height 11
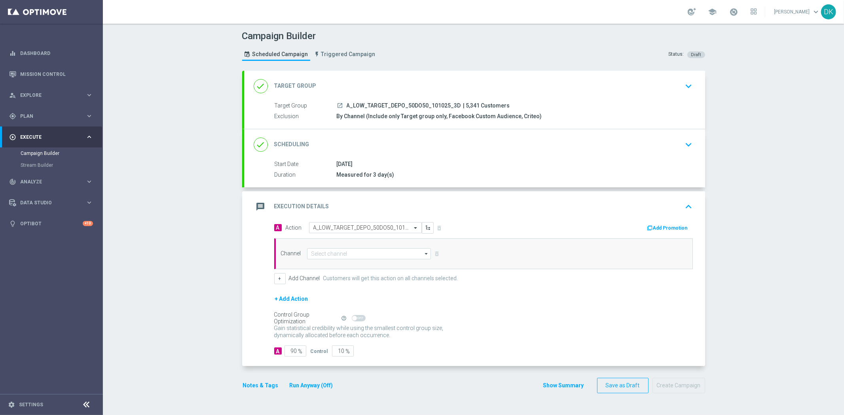
click at [340, 259] on div "Channel arrow_drop_down Show Selected 0 of 22 Target group only SMS" at bounding box center [483, 254] width 419 height 31
click at [343, 257] on input at bounding box center [369, 253] width 124 height 11
click at [356, 263] on div "Private message" at bounding box center [369, 266] width 125 height 12
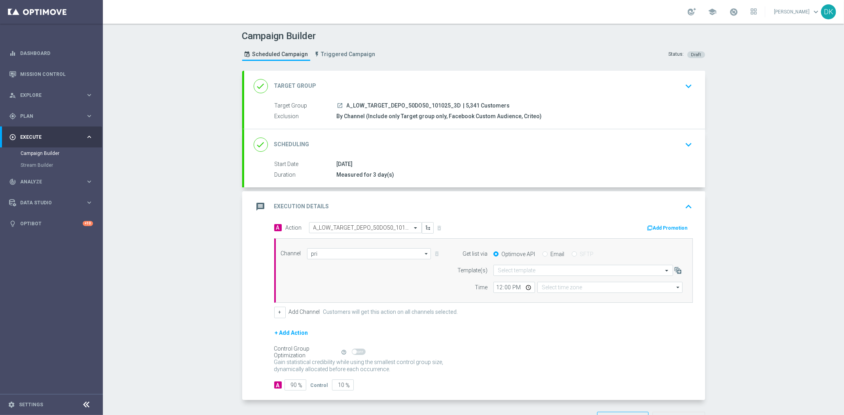
type input "Private message"
type input "Coordinated Universal Time (UTC 00:00)"
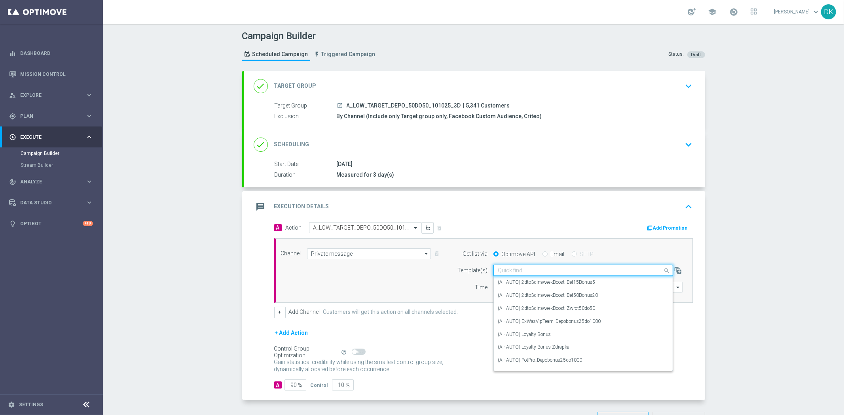
click at [525, 273] on input "text" at bounding box center [575, 270] width 155 height 7
paste input "A_LOW_TARGET_DEPO_50DO50_101025_3D"
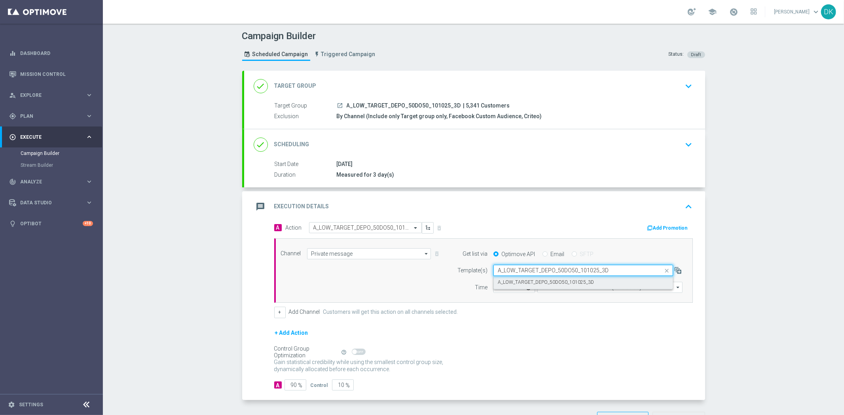
click at [527, 277] on div "A_LOW_TARGET_DEPO_50DO50_101025_3D" at bounding box center [583, 282] width 171 height 13
type input "A_LOW_TARGET_DEPO_50DO50_101025_3D"
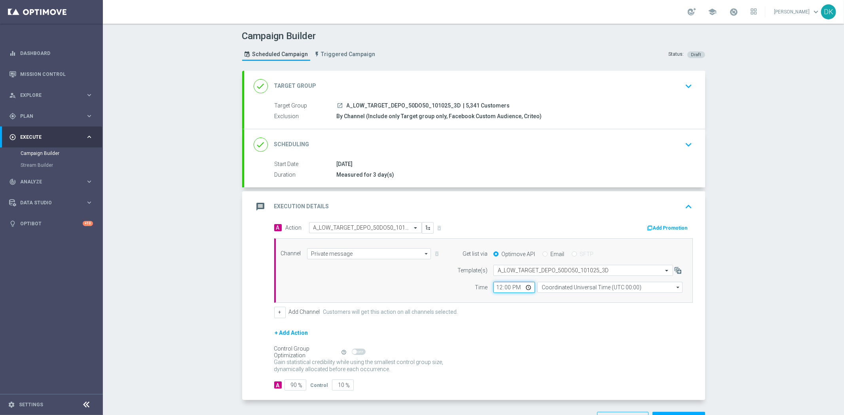
click at [495, 288] on input "12:00" at bounding box center [514, 287] width 42 height 11
type input "12:01"
click at [580, 291] on input "Coordinated Universal Time (UTC 00:00)" at bounding box center [609, 287] width 145 height 11
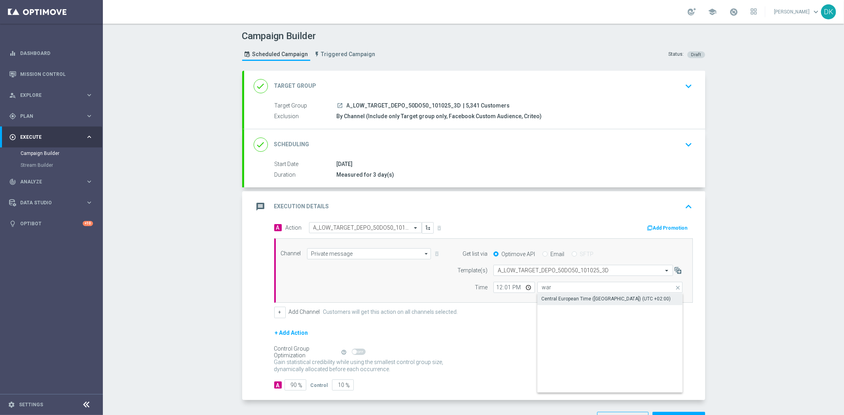
click at [603, 301] on div "Central European Time ([GEOGRAPHIC_DATA]) (UTC +02:00)" at bounding box center [605, 299] width 129 height 7
type input "Central European Time ([GEOGRAPHIC_DATA]) (UTC +02:00)"
click at [666, 230] on button "Add Promotion" at bounding box center [668, 228] width 44 height 9
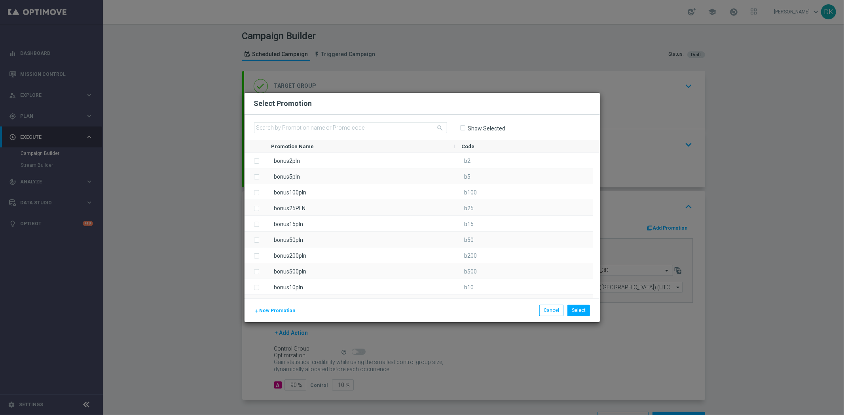
click at [269, 313] on span "New Promotion" at bounding box center [278, 311] width 36 height 6
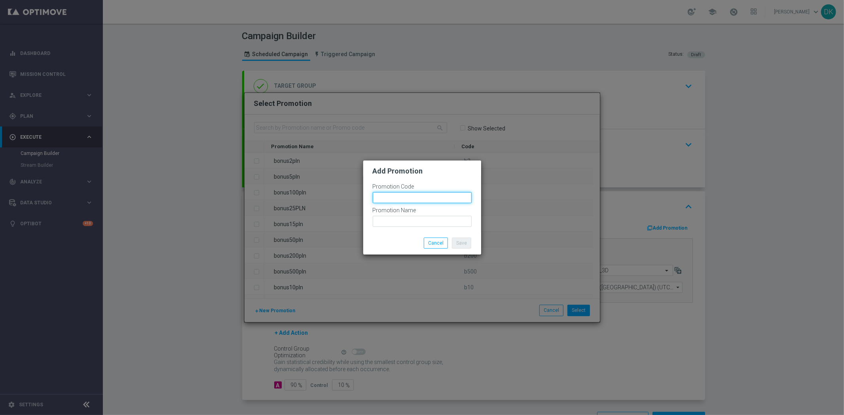
click at [394, 198] on input "text" at bounding box center [422, 197] width 99 height 11
paste input "189046"
click at [396, 199] on input "bonusapi_tg-189046" at bounding box center [422, 197] width 99 height 11
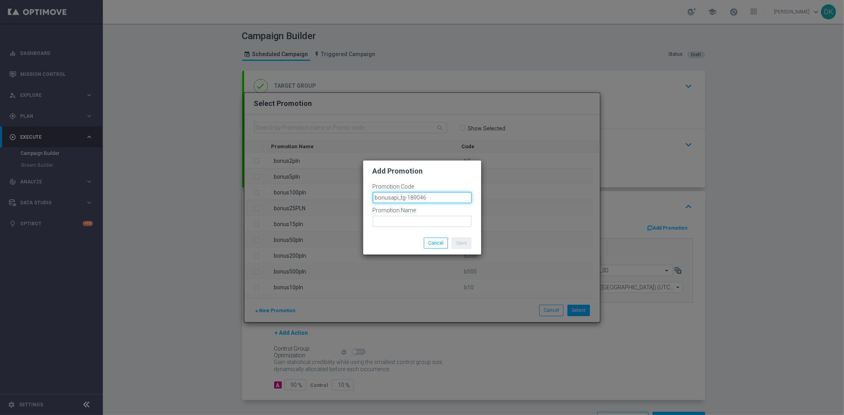
type input "bonusapi_tg-189046"
click at [417, 221] on input "text" at bounding box center [422, 221] width 99 height 11
paste input "bonusapi_tg-189046"
type input "bonusapi_tg-189046"
click at [460, 240] on button "Save" at bounding box center [461, 243] width 19 height 11
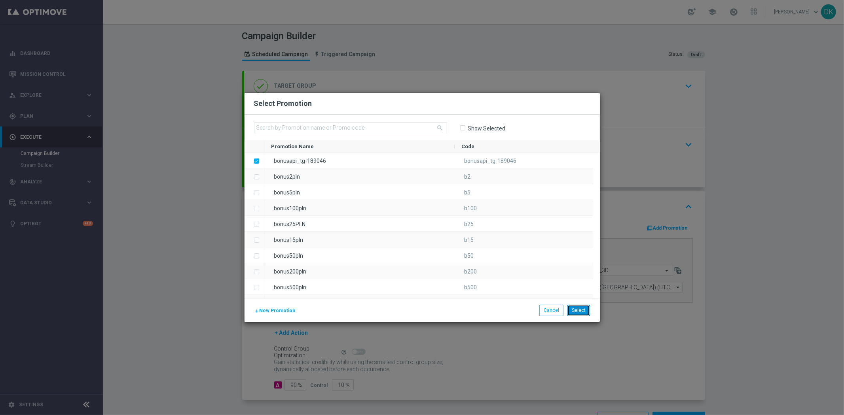
click at [575, 311] on button "Select" at bounding box center [578, 310] width 23 height 11
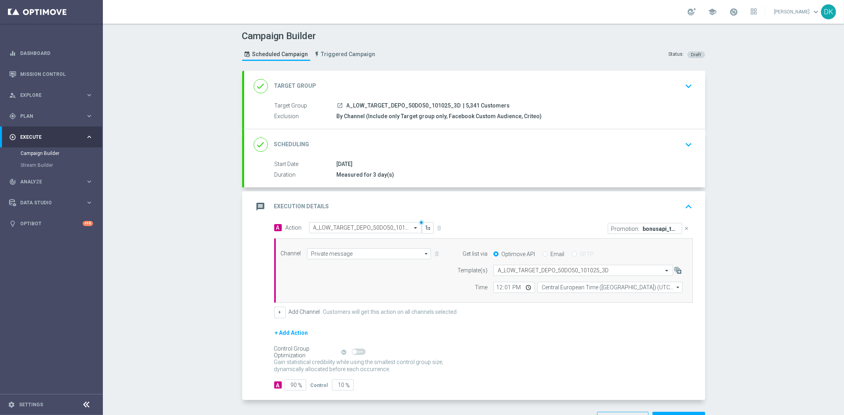
click at [220, 371] on div "Campaign Builder Scheduled Campaign Triggered Campaign Status: Draft done Targe…" at bounding box center [473, 220] width 741 height 392
click at [673, 159] on div "done Scheduling keyboard_arrow_down" at bounding box center [474, 144] width 461 height 31
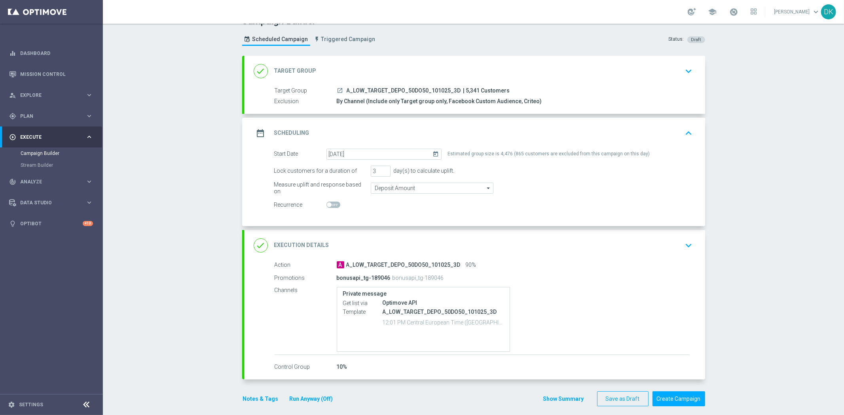
scroll to position [22, 0]
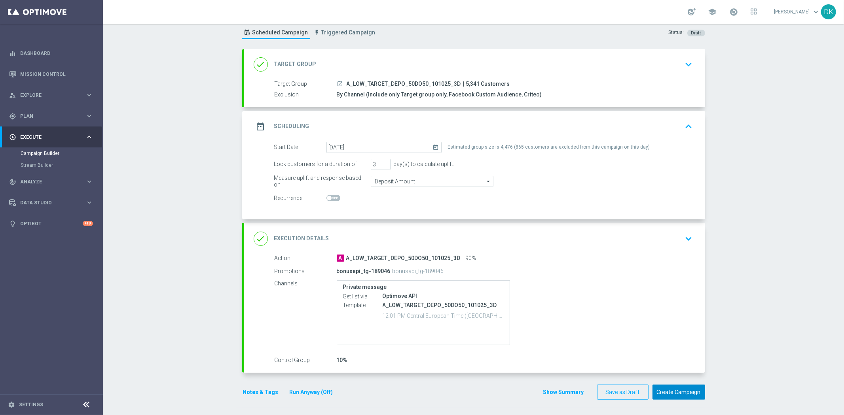
click at [694, 392] on button "Create Campaign" at bounding box center [678, 392] width 53 height 15
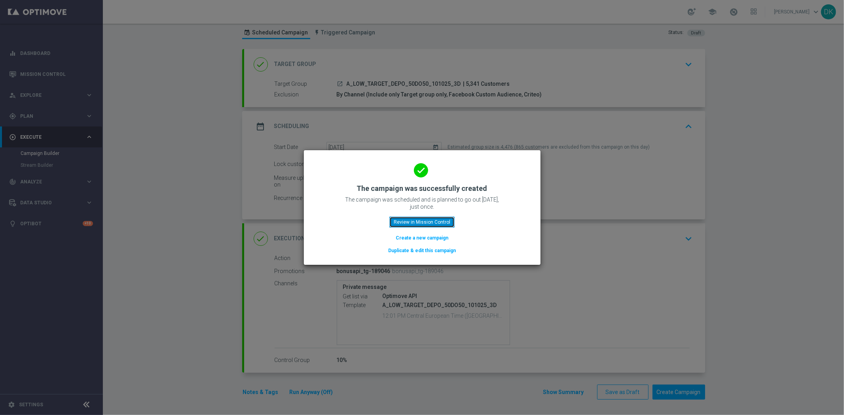
click at [420, 225] on button "Review in Mission Control" at bounding box center [421, 222] width 65 height 11
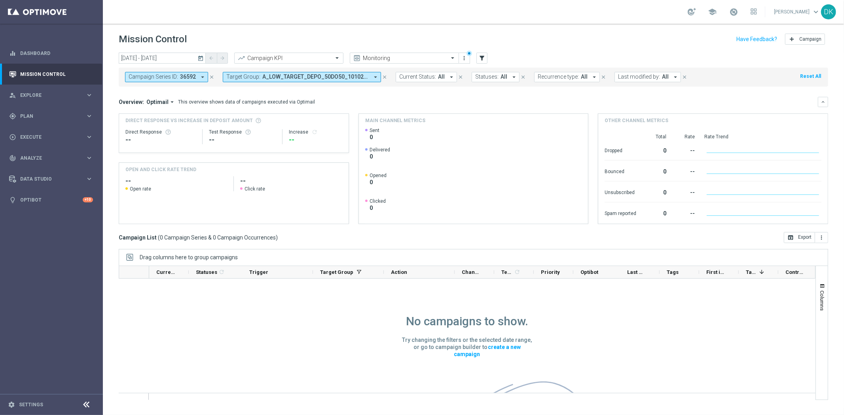
click at [189, 79] on span "36592" at bounding box center [188, 77] width 16 height 7
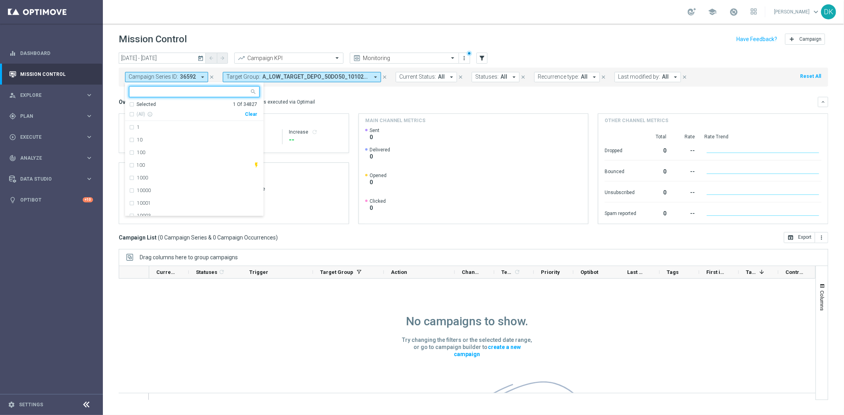
click at [0, 0] on div "Clear" at bounding box center [0, 0] width 0 height 0
click at [339, 100] on div "Overview: Optimail arrow_drop_down This overview shows data of campaigns execut…" at bounding box center [468, 102] width 699 height 7
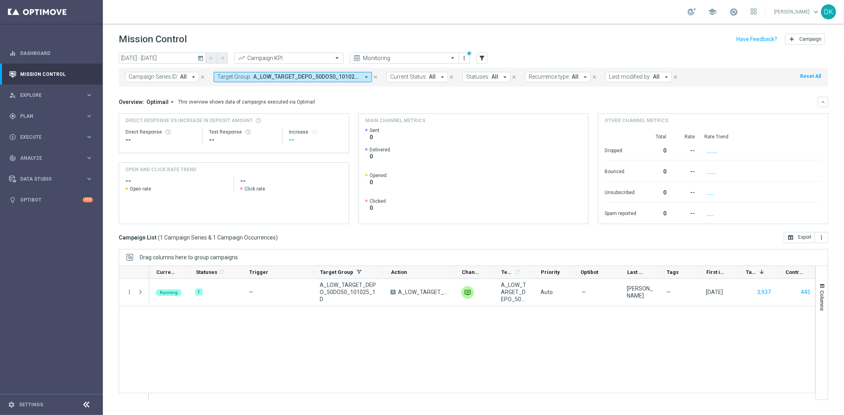
click at [242, 79] on span "Target Group:" at bounding box center [234, 77] width 34 height 7
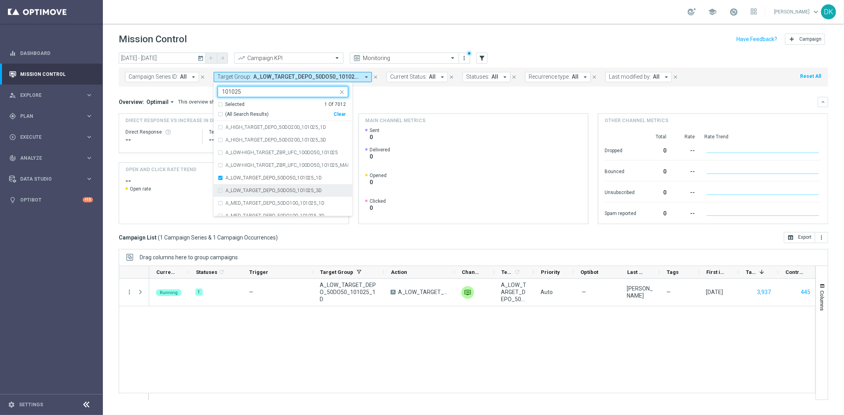
click at [272, 191] on label "A_LOW_TARGET_DEPO_50DO50_101025_3D" at bounding box center [273, 190] width 96 height 5
type input "101025"
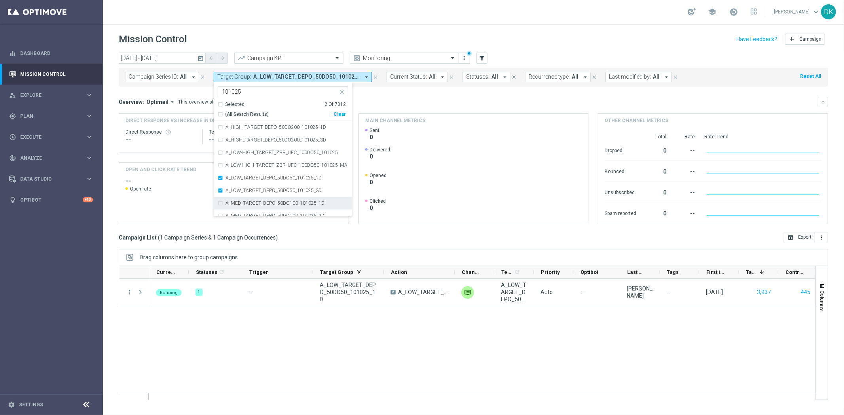
click at [274, 208] on div "A_MED_TARGET_DEPO_50DO100_101025_1D" at bounding box center [283, 203] width 131 height 13
click at [269, 205] on label "A_MED_TARGET_DEPO_50DO100_101025_1D" at bounding box center [274, 203] width 99 height 5
click at [256, 153] on label "A_MIN_TARGET_DEPO_50DO20_101025_3D" at bounding box center [272, 153] width 95 height 5
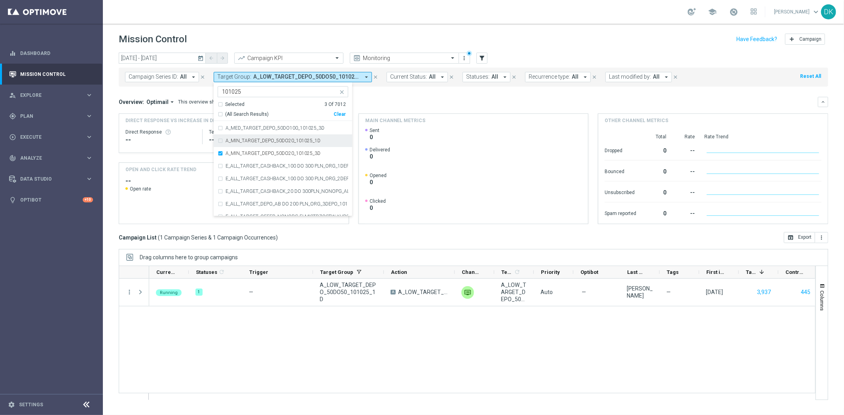
click at [268, 142] on label "A_MIN_TARGET_DEPO_50DO20_101025_1D" at bounding box center [272, 140] width 95 height 5
click at [116, 167] on div "today 10 Oct 2025 - 10 Oct 2025 arrow_back arrow_forward Campaign KPI trending_…" at bounding box center [473, 231] width 741 height 356
